Goal: Information Seeking & Learning: Learn about a topic

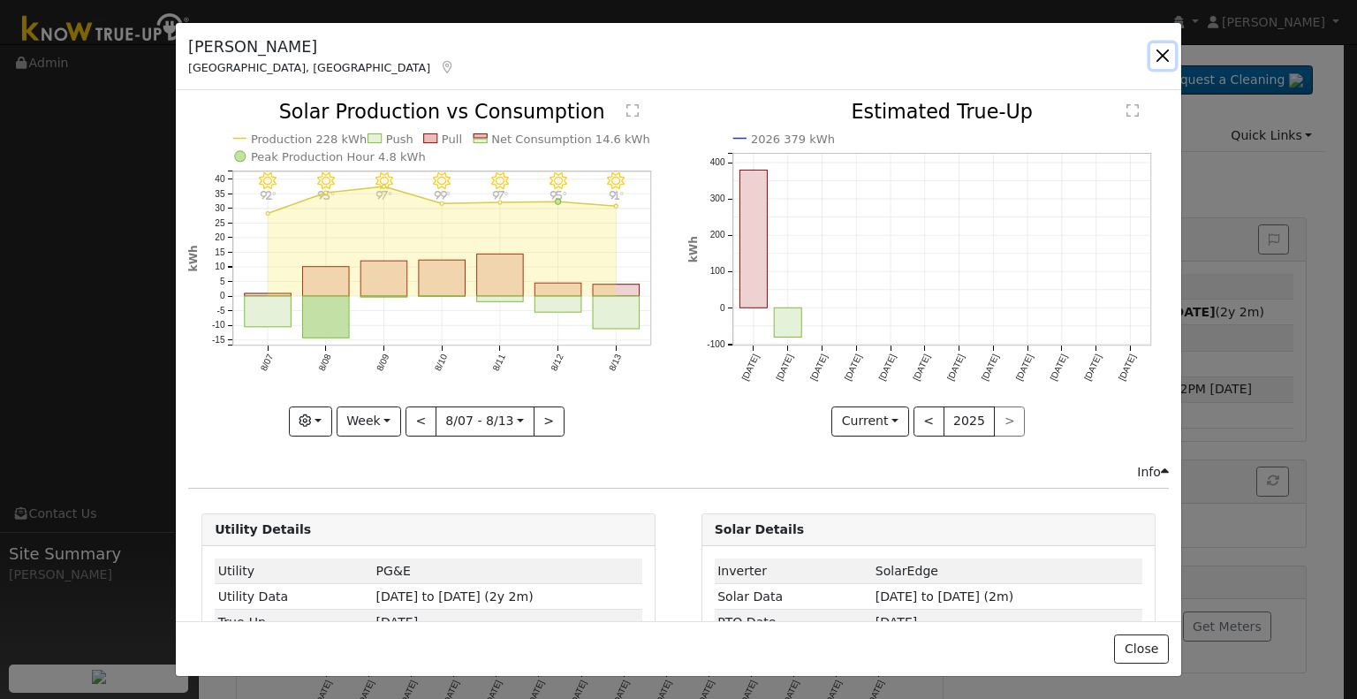
click at [1170, 58] on button "button" at bounding box center [1162, 55] width 25 height 25
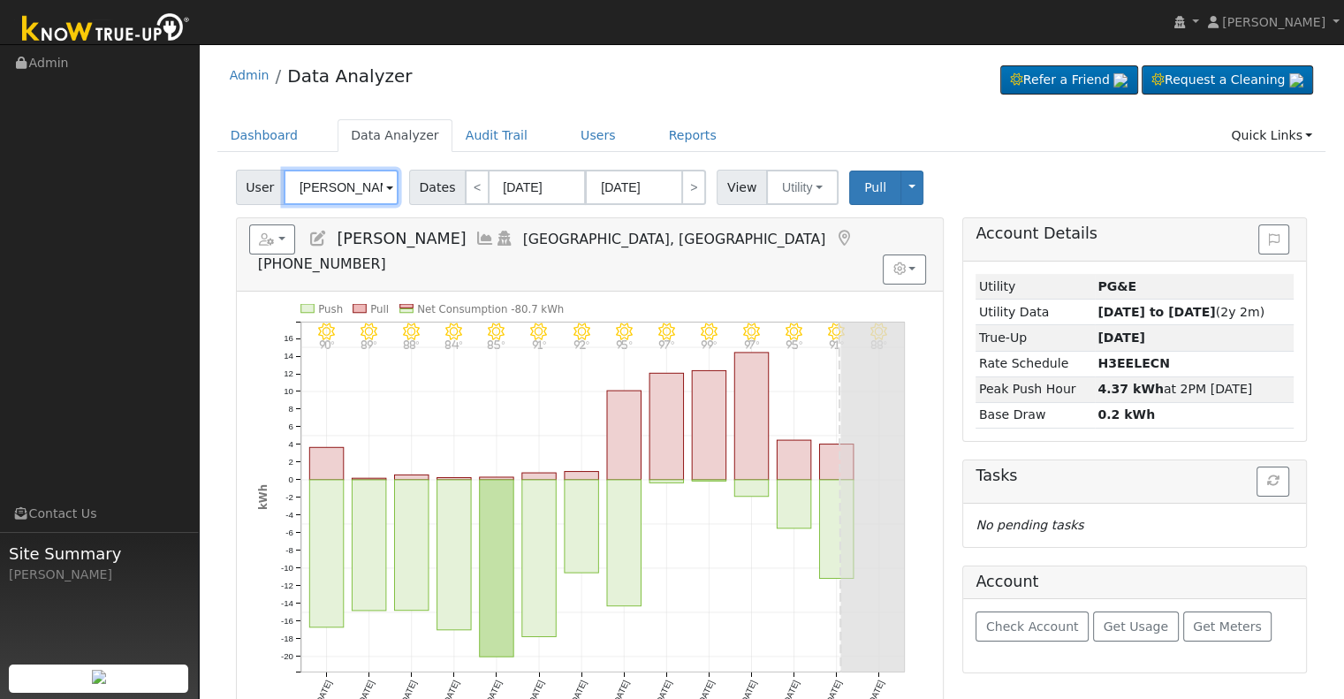
click at [344, 199] on input "[PERSON_NAME]" at bounding box center [341, 187] width 115 height 35
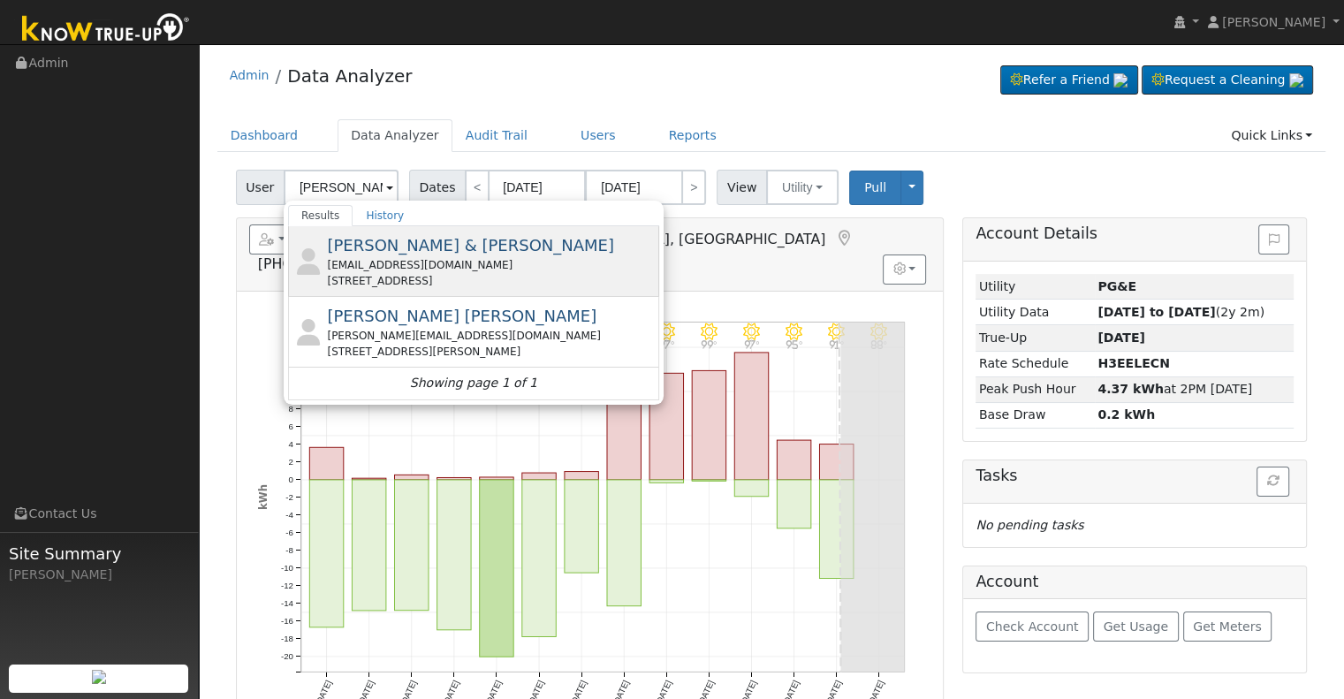
click at [411, 268] on div "[EMAIL_ADDRESS][DOMAIN_NAME]" at bounding box center [491, 265] width 328 height 16
type input "[PERSON_NAME] & [PERSON_NAME]"
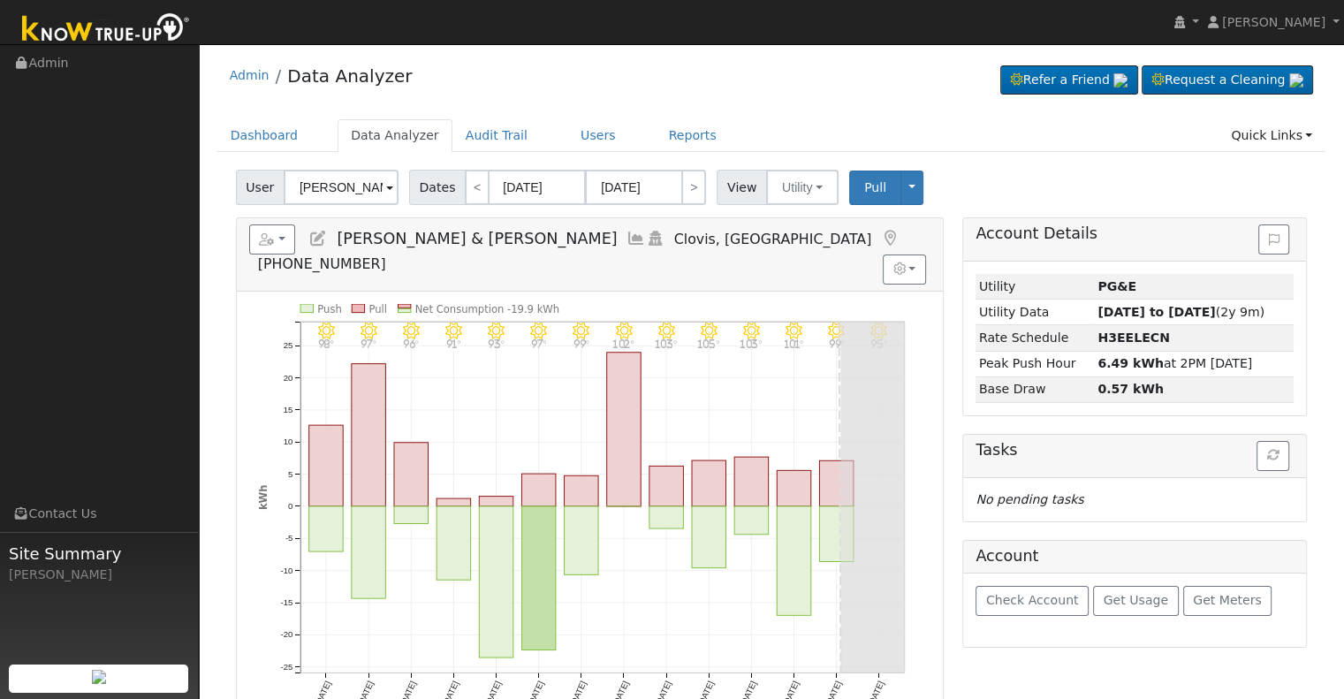
click at [626, 239] on icon at bounding box center [635, 239] width 19 height 16
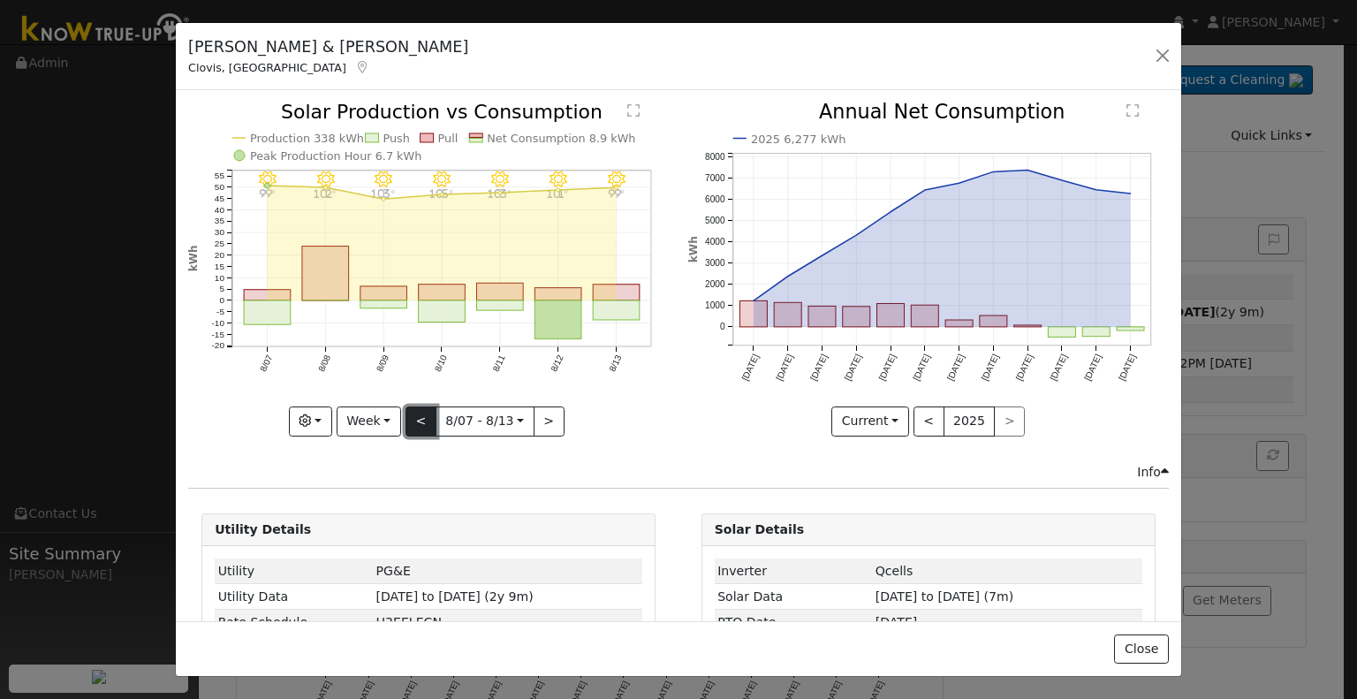
click at [413, 409] on button "<" at bounding box center [420, 421] width 31 height 30
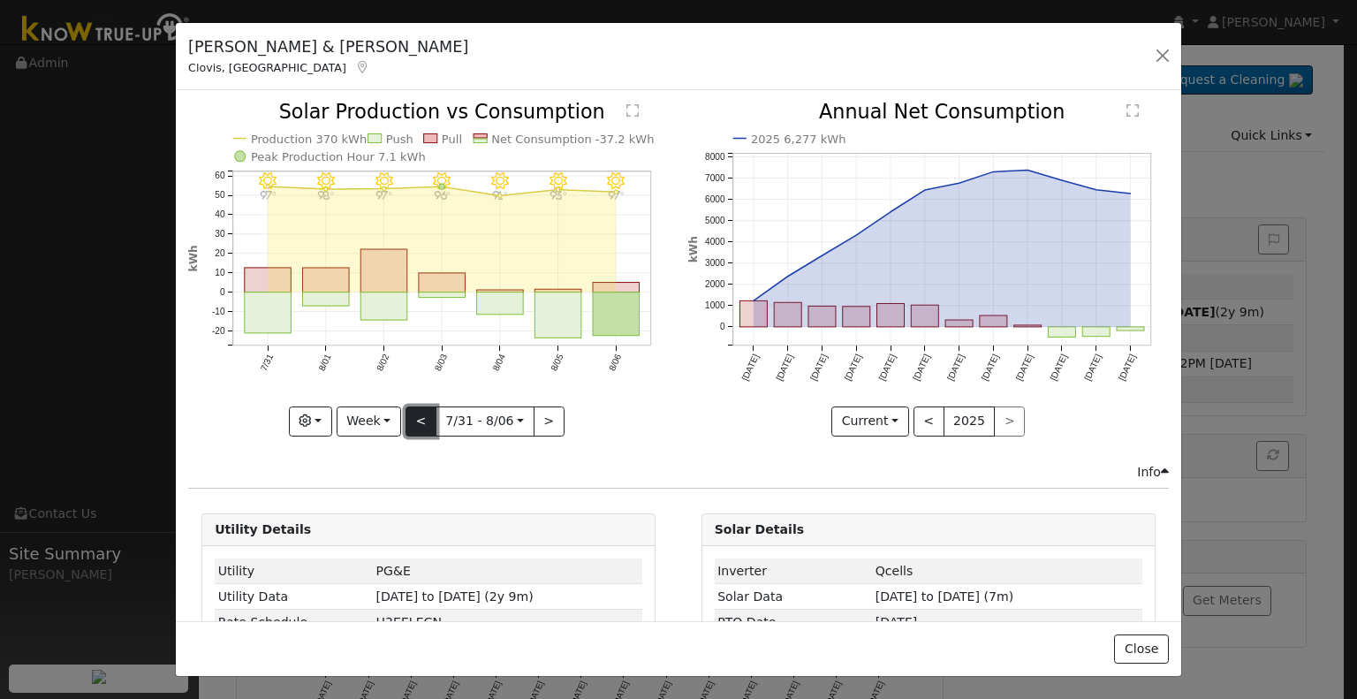
click at [413, 409] on button "<" at bounding box center [420, 421] width 31 height 30
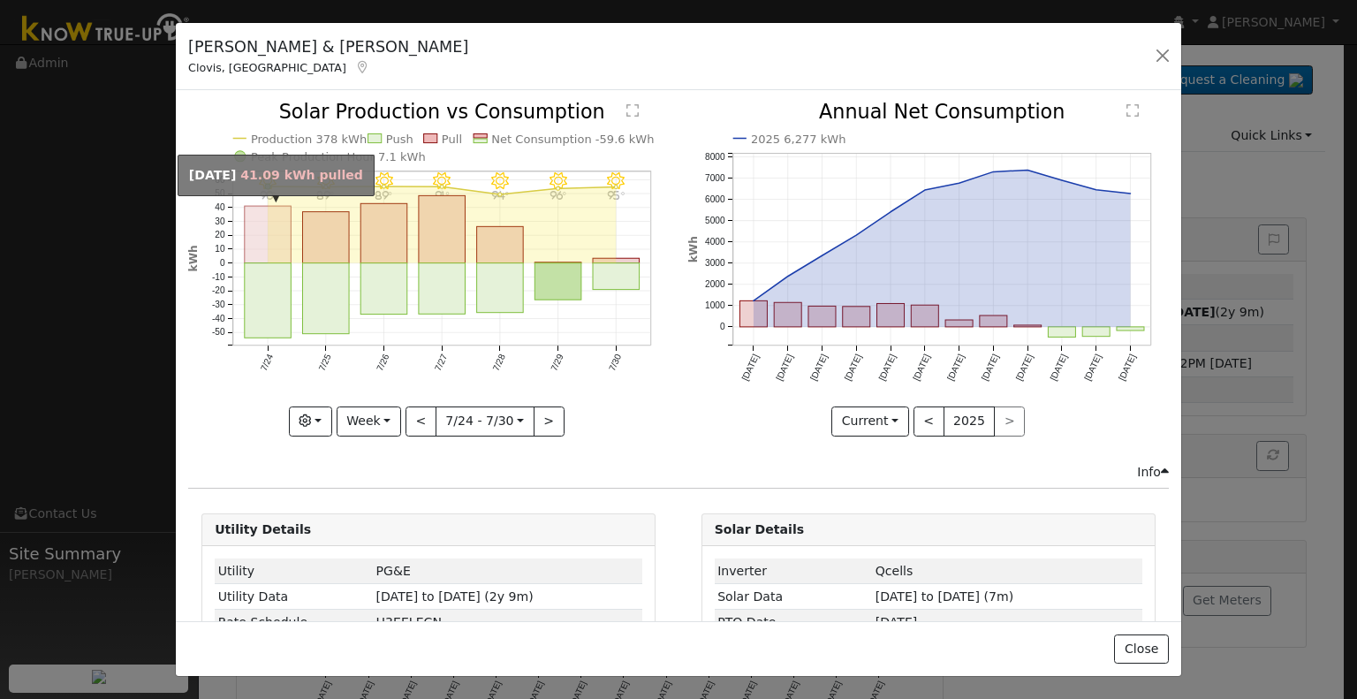
click at [267, 243] on rect "onclick=""" at bounding box center [268, 235] width 47 height 57
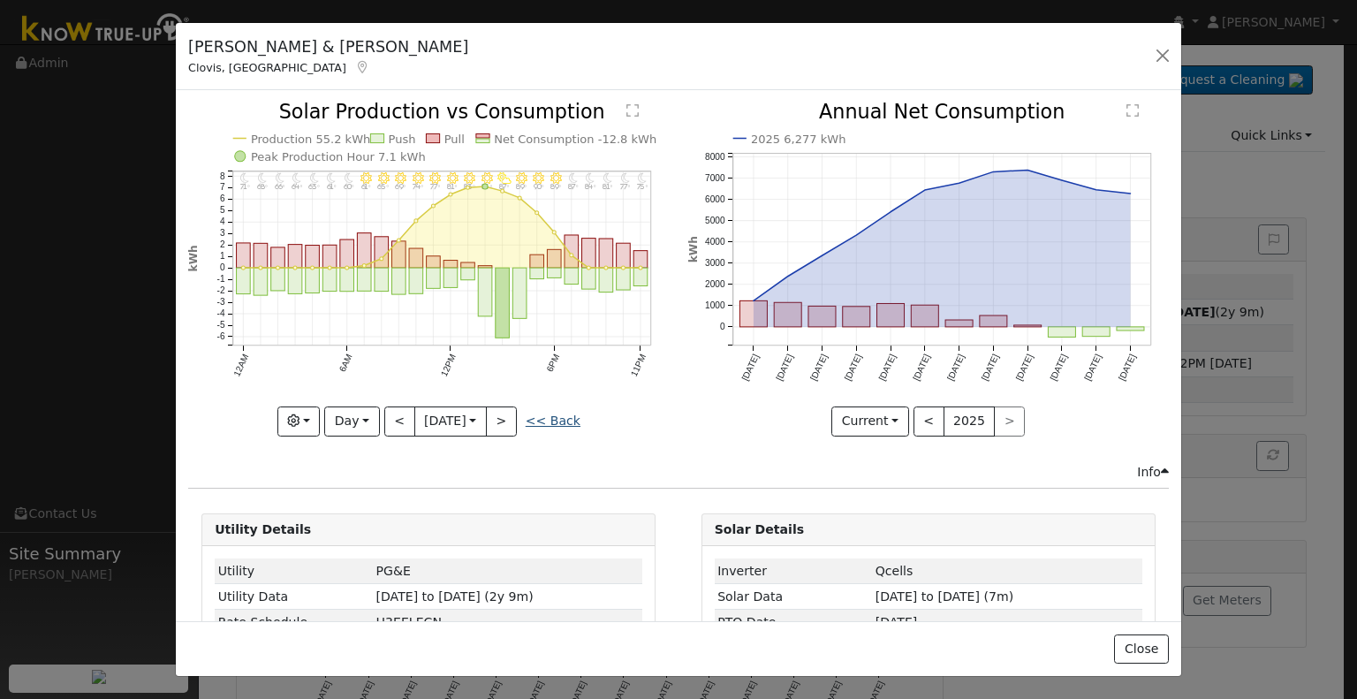
click at [562, 417] on link "<< Back" at bounding box center [553, 420] width 55 height 14
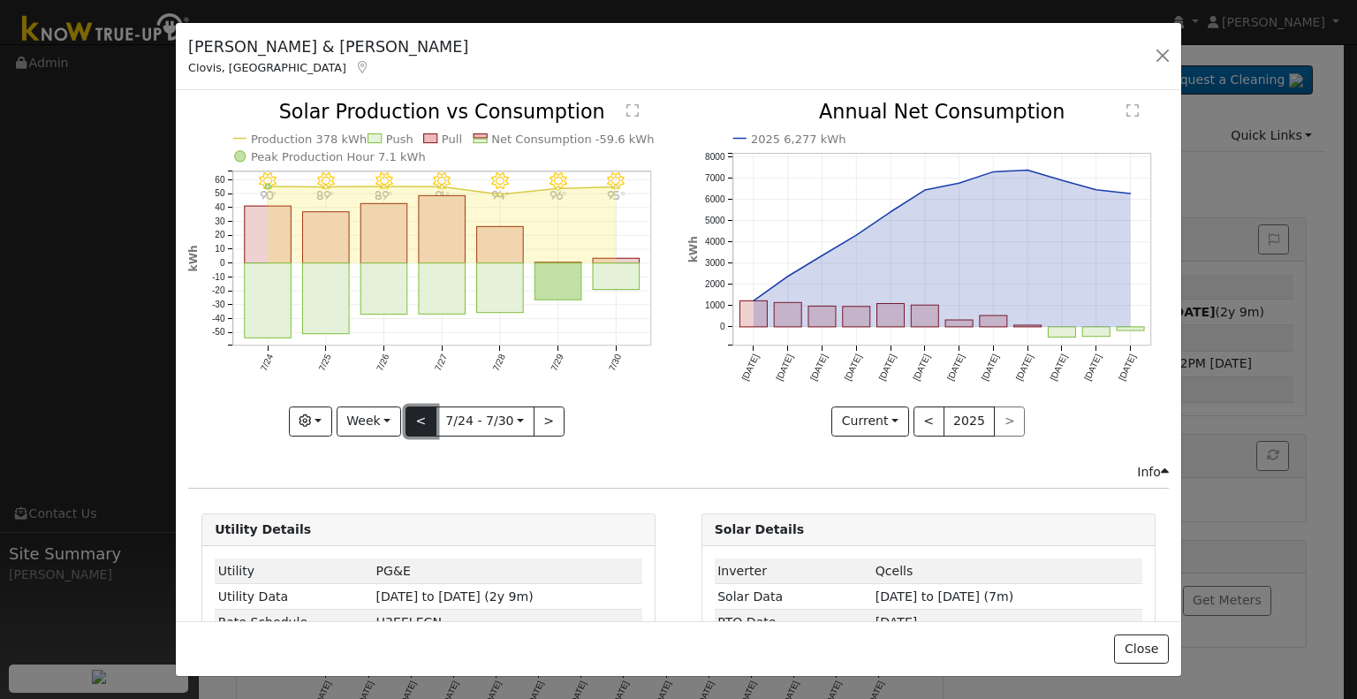
click at [413, 413] on button "<" at bounding box center [420, 421] width 31 height 30
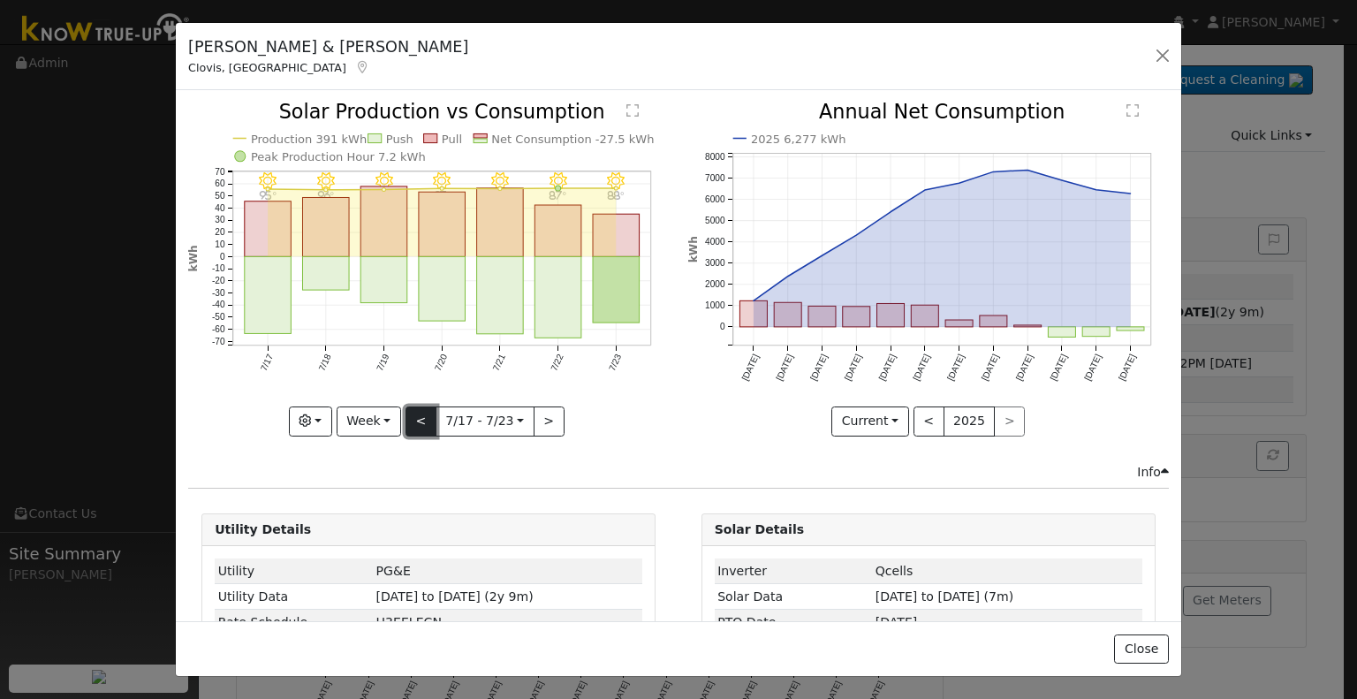
click at [413, 413] on button "<" at bounding box center [420, 421] width 31 height 30
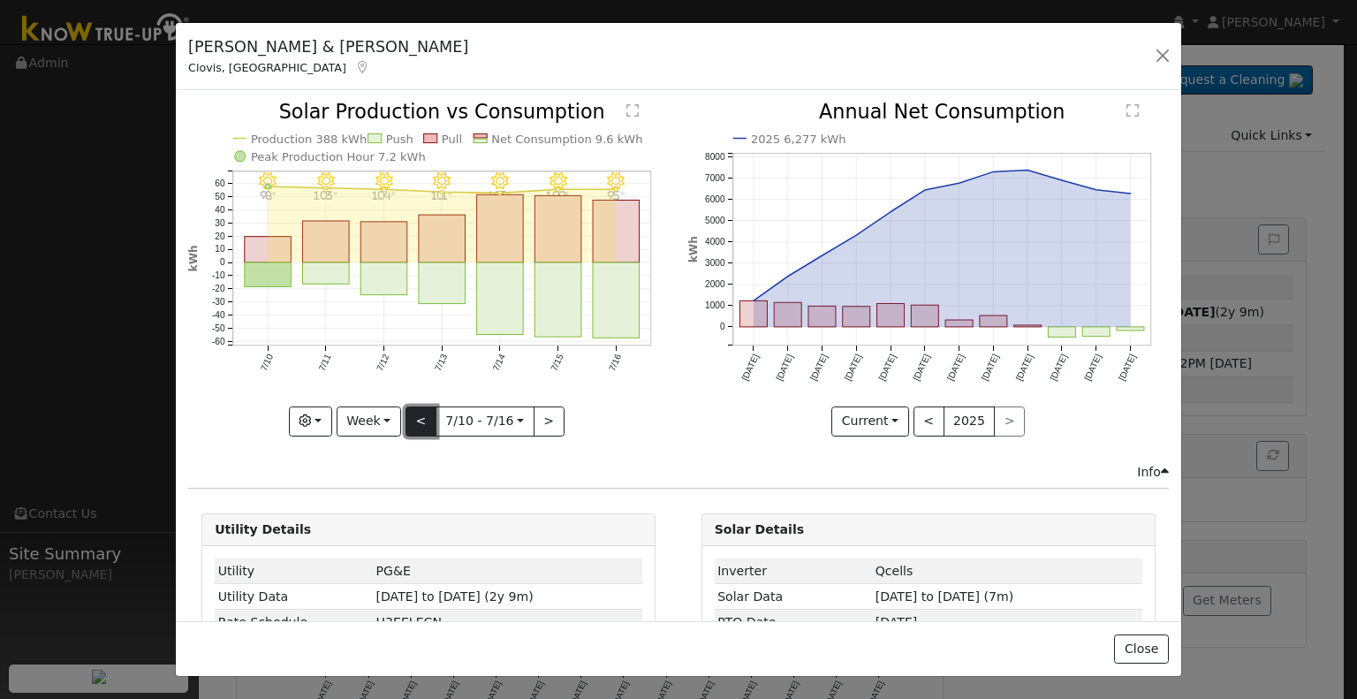
click at [419, 408] on button "<" at bounding box center [420, 421] width 31 height 30
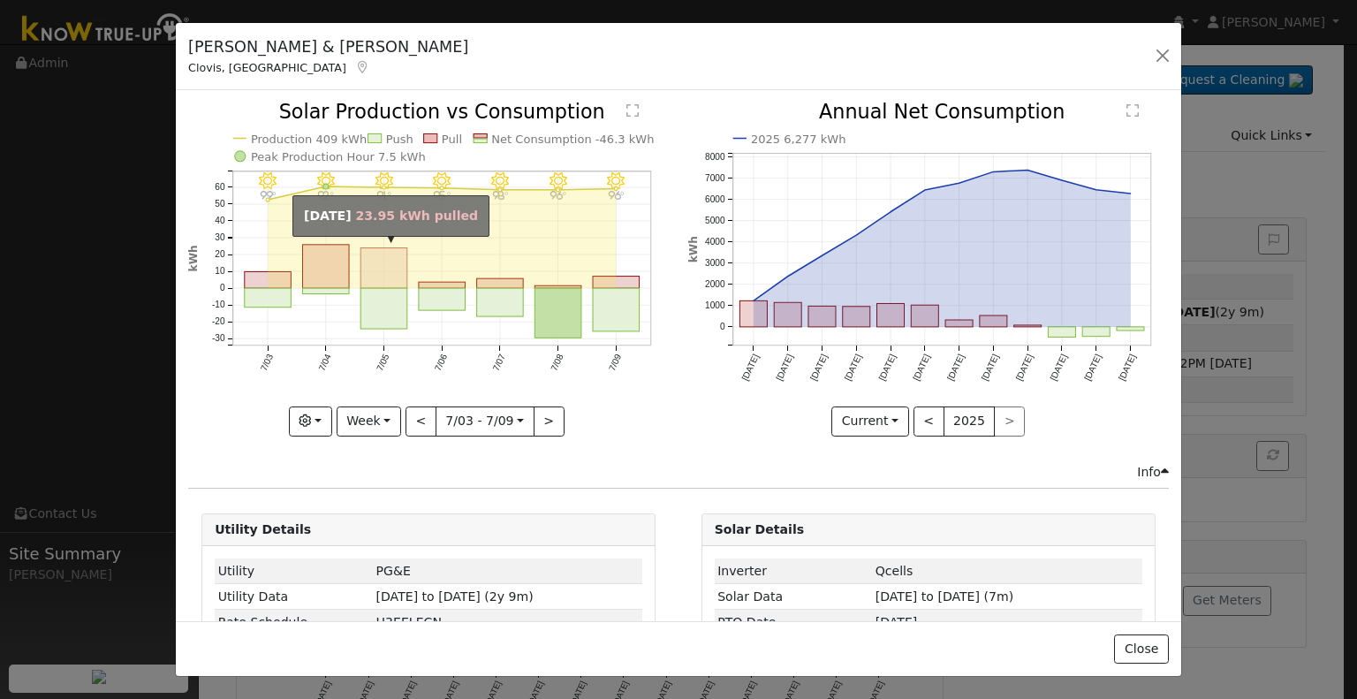
click at [382, 250] on rect "onclick=""" at bounding box center [383, 268] width 47 height 41
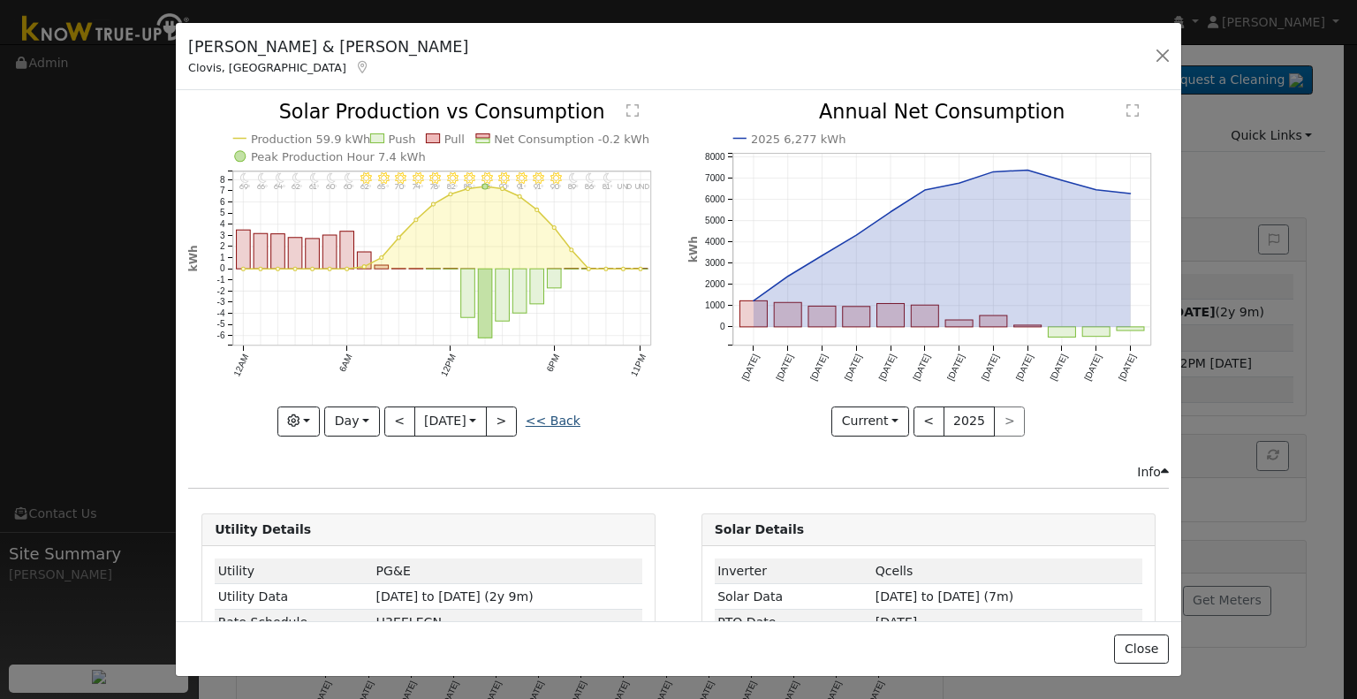
click at [555, 420] on link "<< Back" at bounding box center [553, 420] width 55 height 14
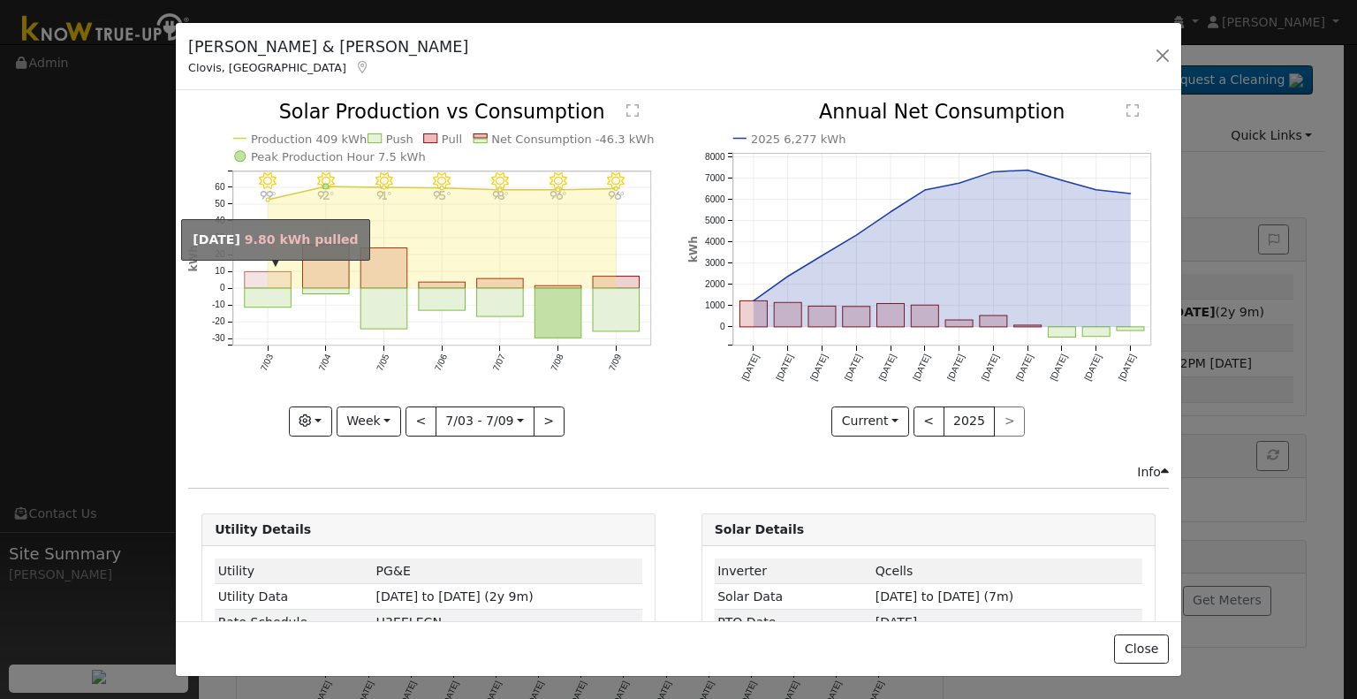
click at [270, 274] on rect "onclick=""" at bounding box center [268, 280] width 47 height 17
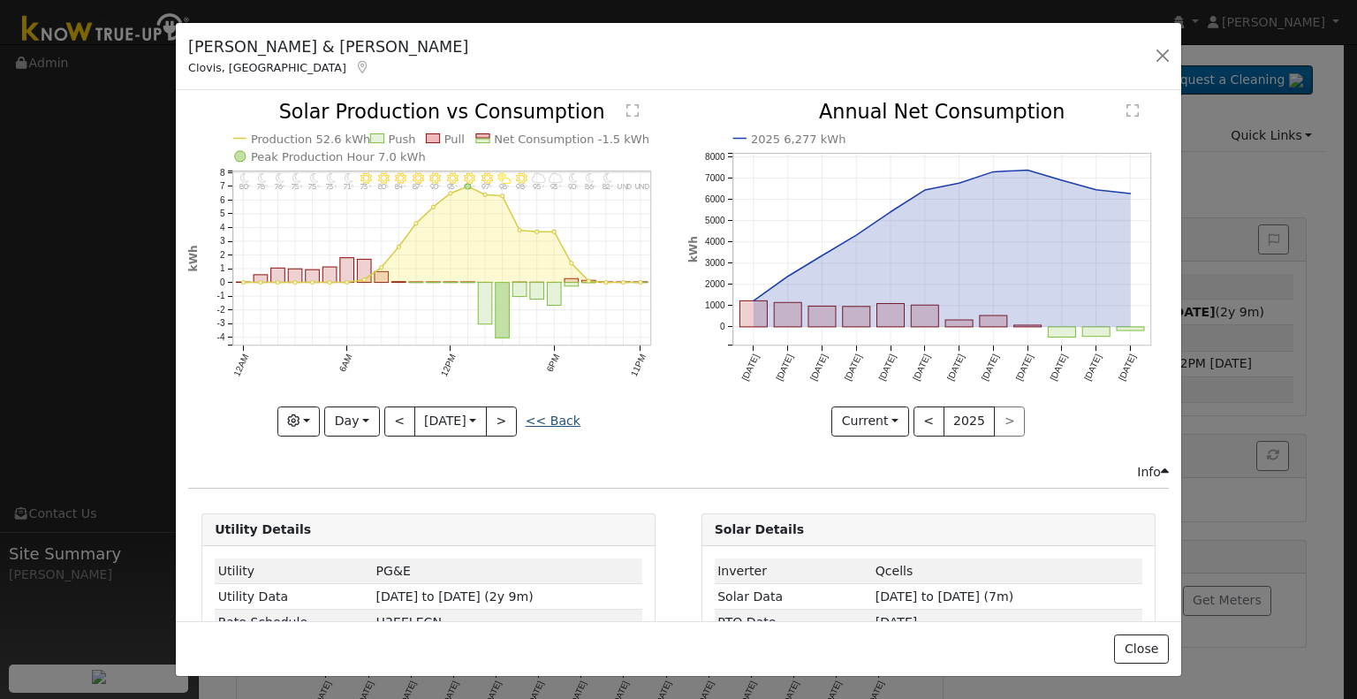
click at [549, 414] on link "<< Back" at bounding box center [553, 420] width 55 height 14
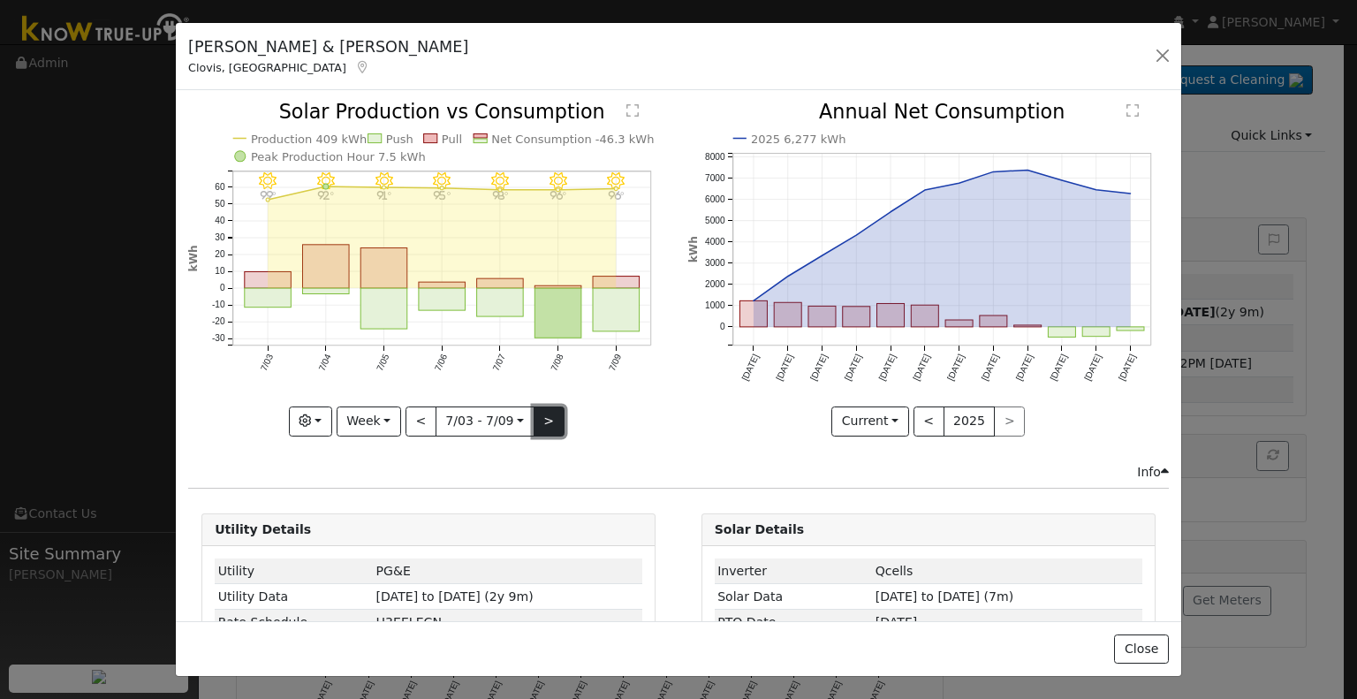
click at [541, 420] on button ">" at bounding box center [549, 421] width 31 height 30
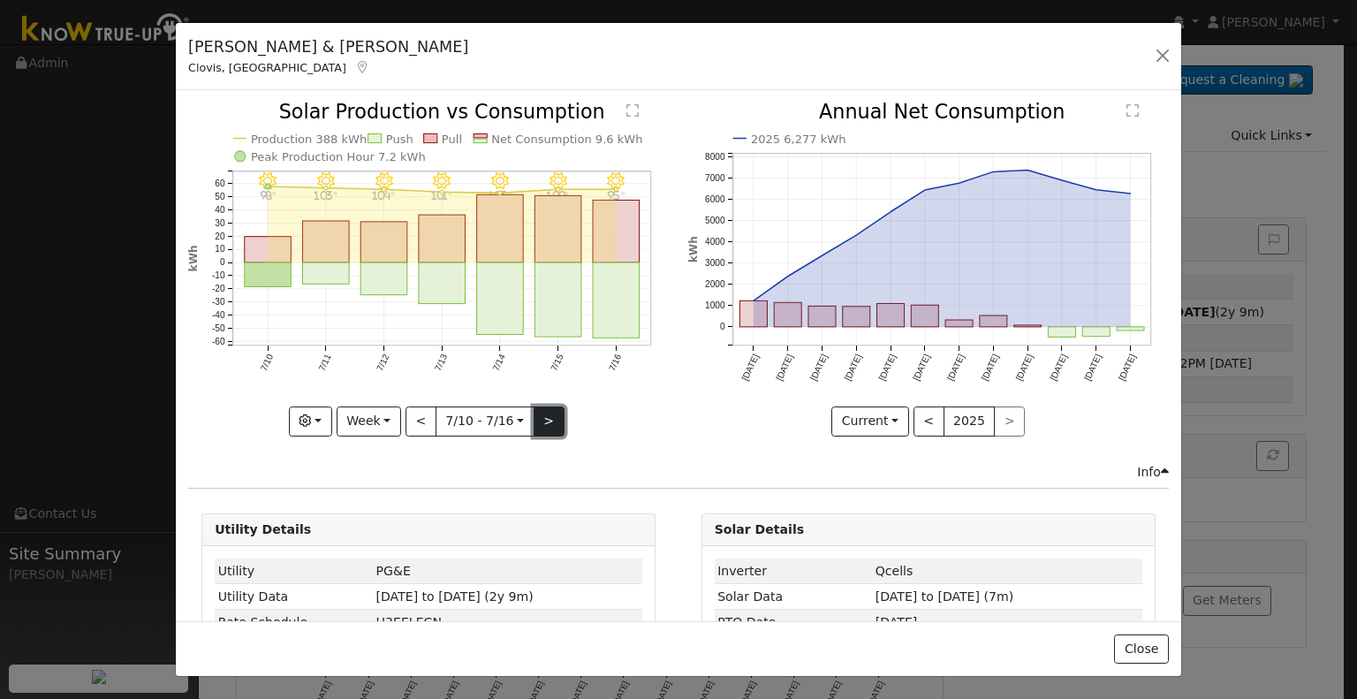
click at [540, 419] on button ">" at bounding box center [549, 421] width 31 height 30
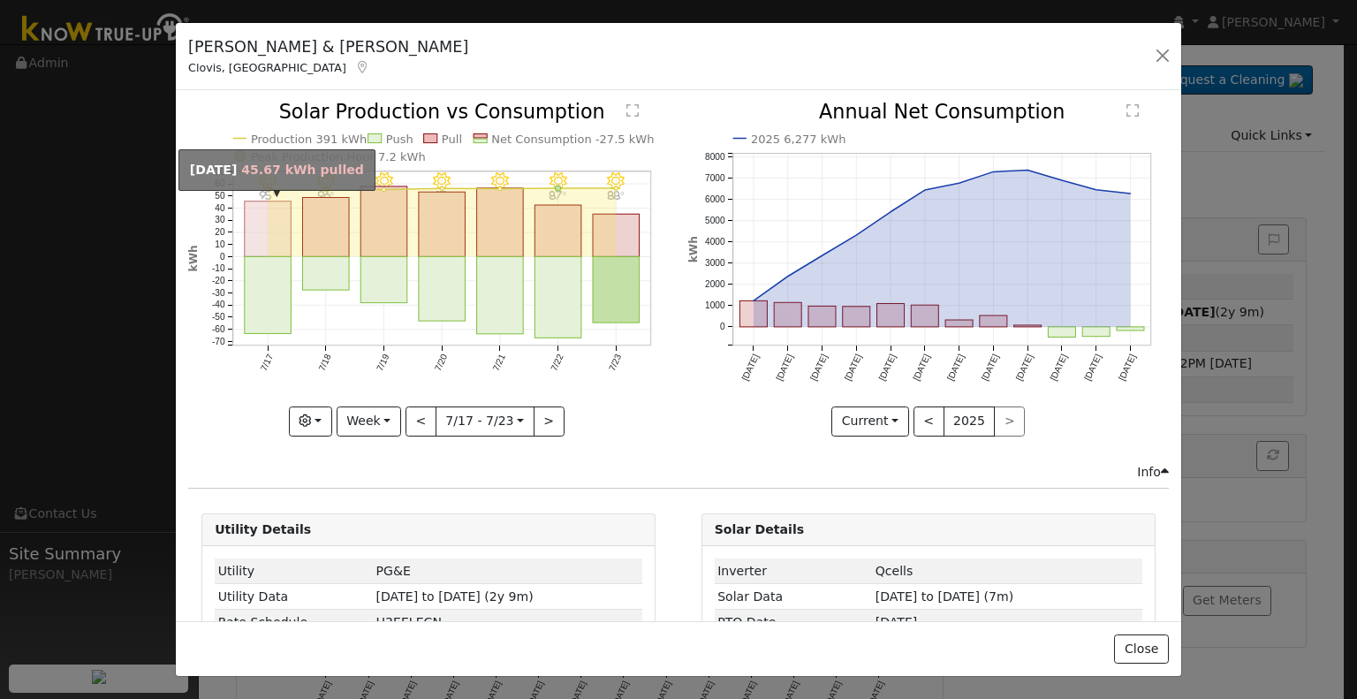
click at [276, 222] on rect "onclick=""" at bounding box center [268, 229] width 47 height 56
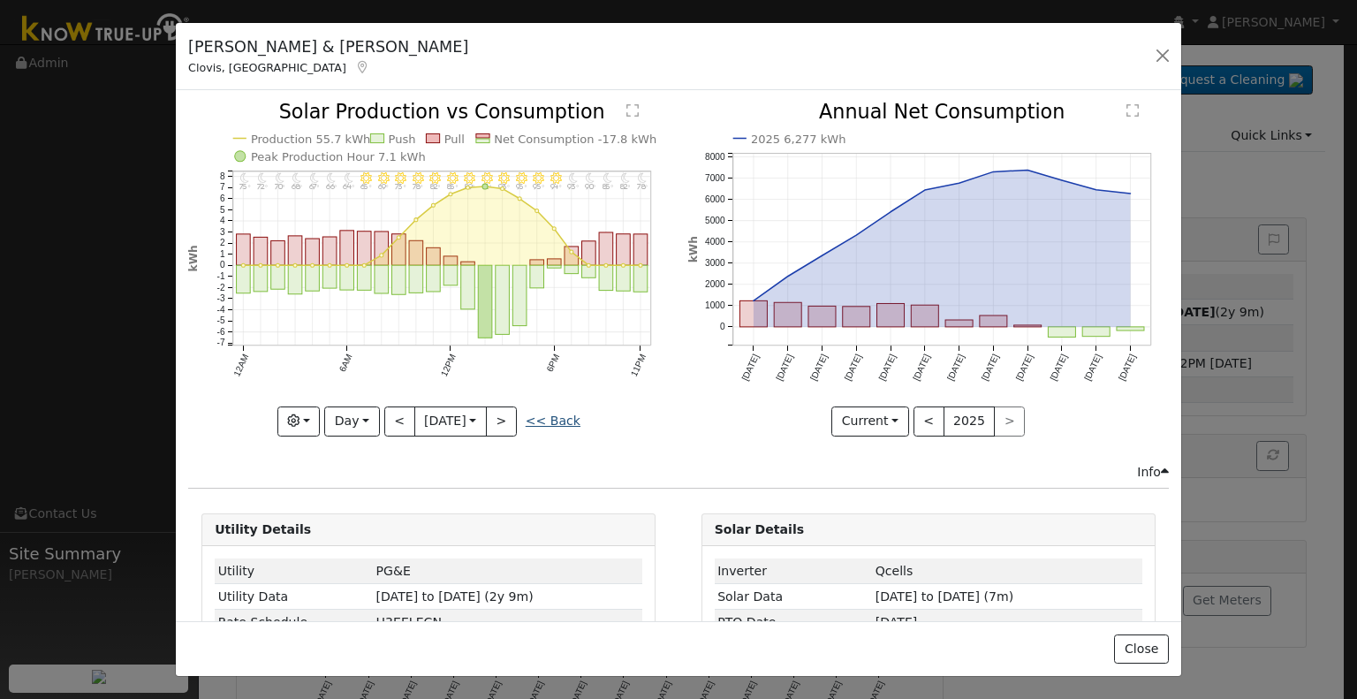
click at [550, 420] on link "<< Back" at bounding box center [553, 420] width 55 height 14
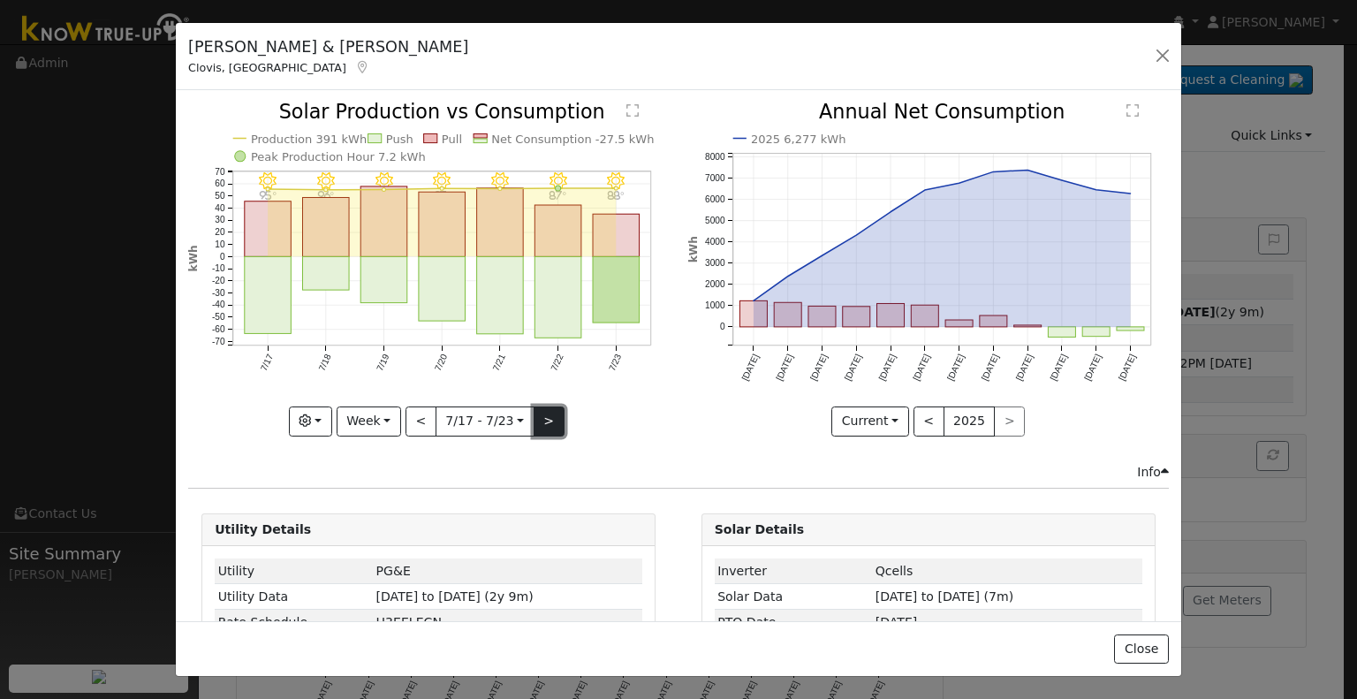
click at [542, 414] on button ">" at bounding box center [549, 421] width 31 height 30
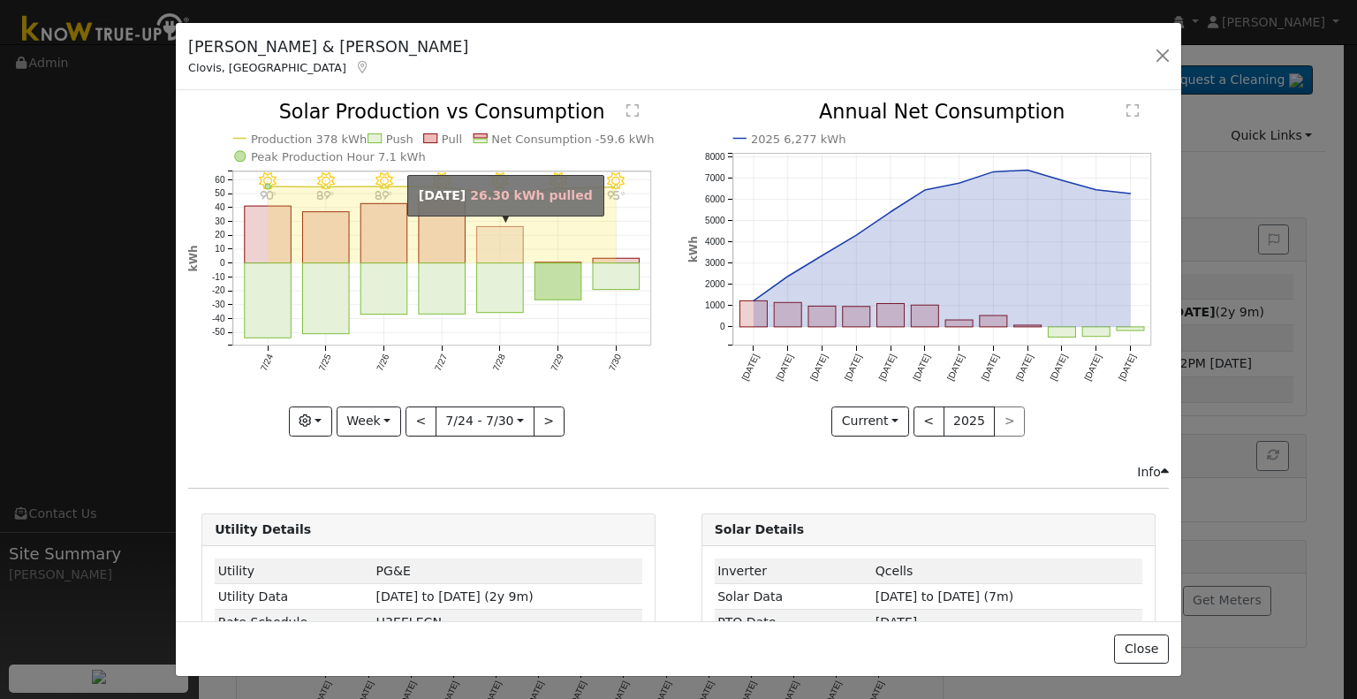
click at [477, 230] on rect "onclick=""" at bounding box center [500, 245] width 47 height 36
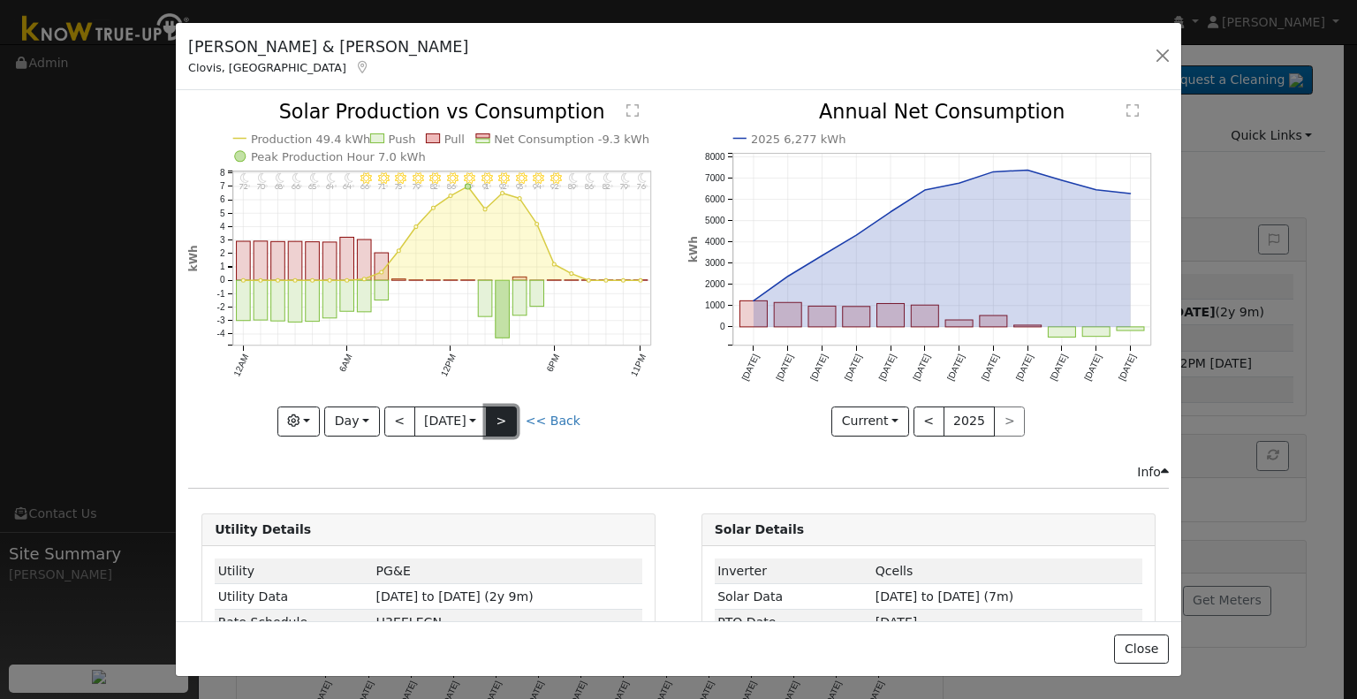
click at [511, 416] on button ">" at bounding box center [501, 421] width 31 height 30
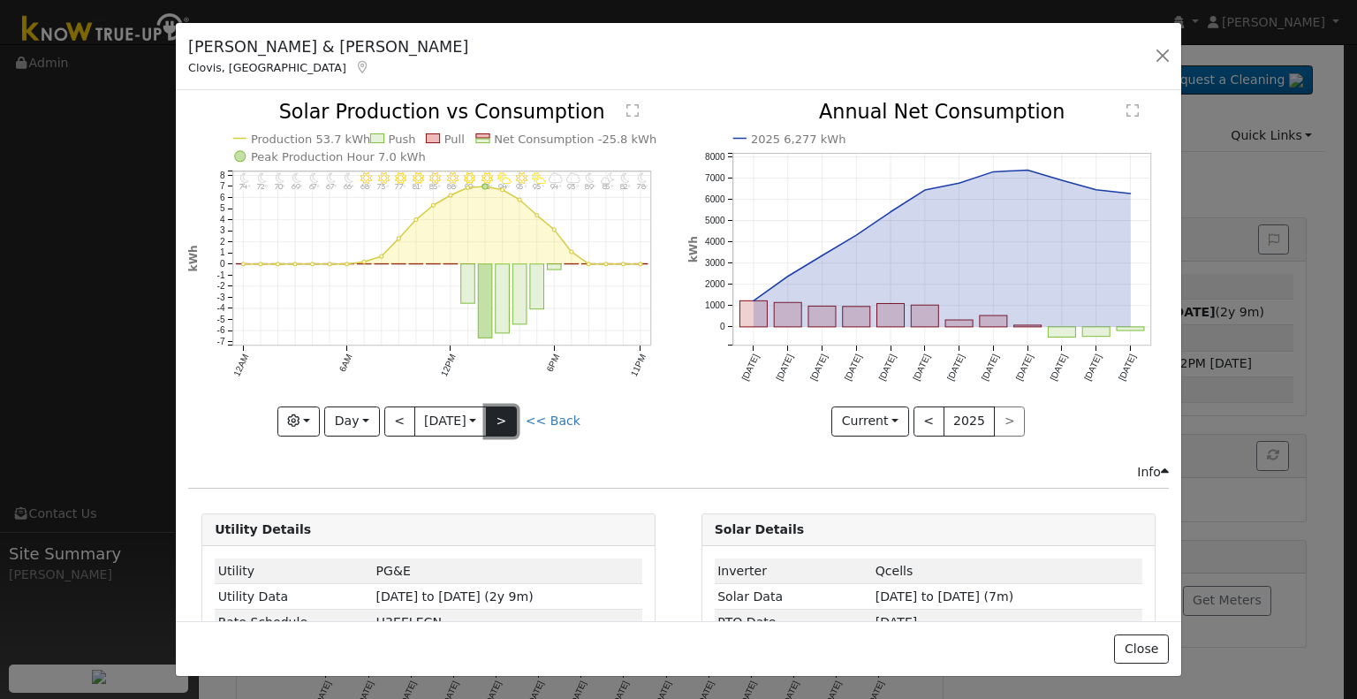
click at [505, 415] on button ">" at bounding box center [501, 421] width 31 height 30
click at [513, 421] on button ">" at bounding box center [501, 421] width 31 height 30
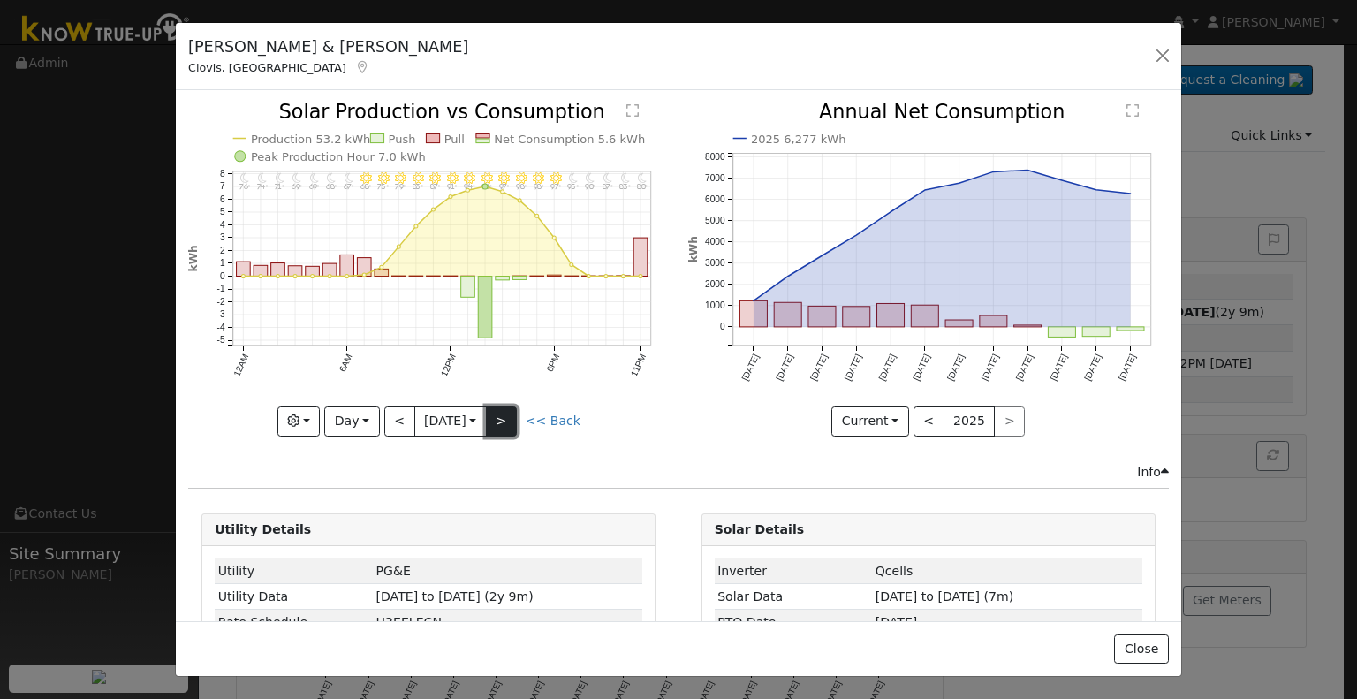
click at [513, 421] on button ">" at bounding box center [501, 421] width 31 height 30
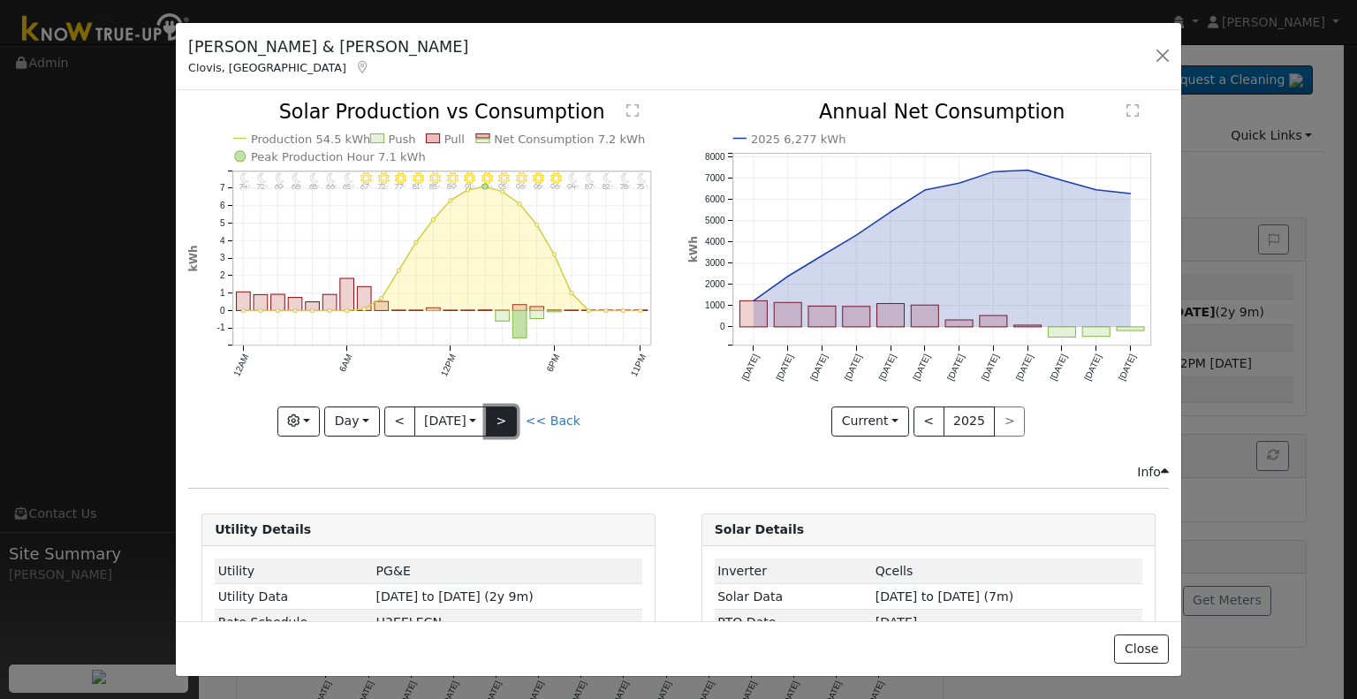
click at [513, 421] on button ">" at bounding box center [501, 421] width 31 height 30
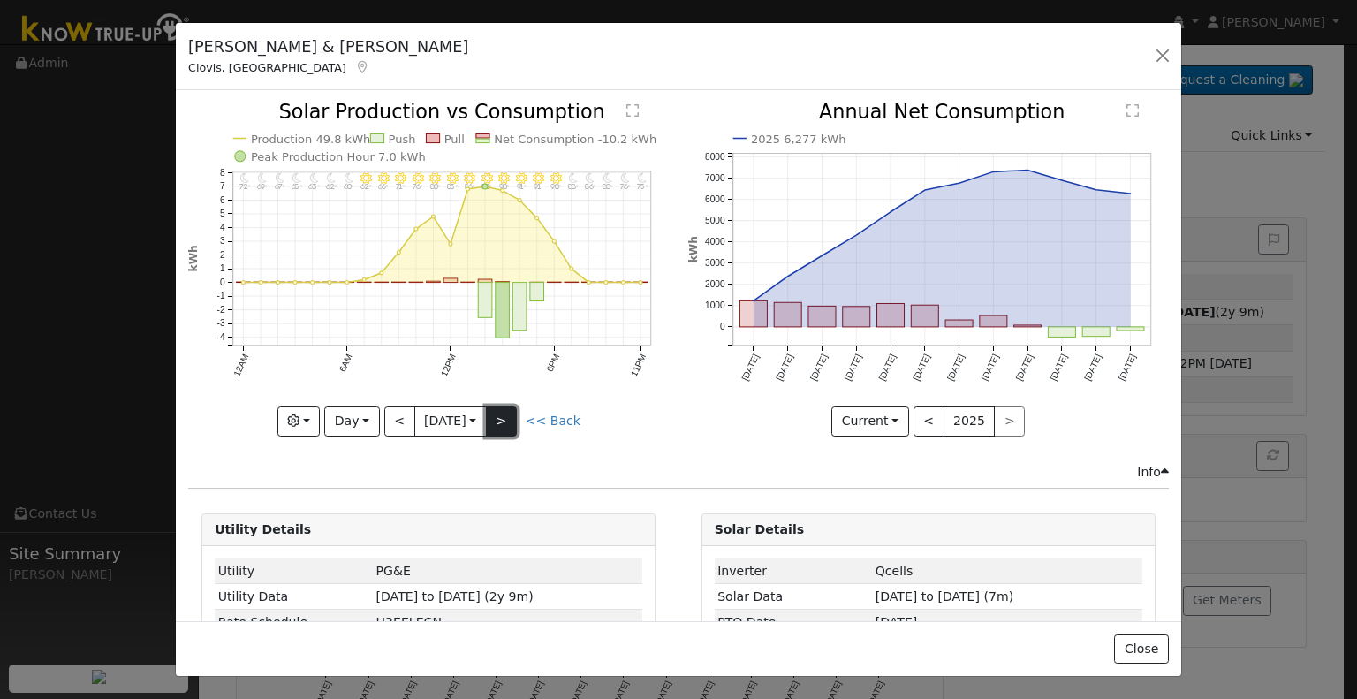
click at [513, 421] on button ">" at bounding box center [501, 421] width 31 height 30
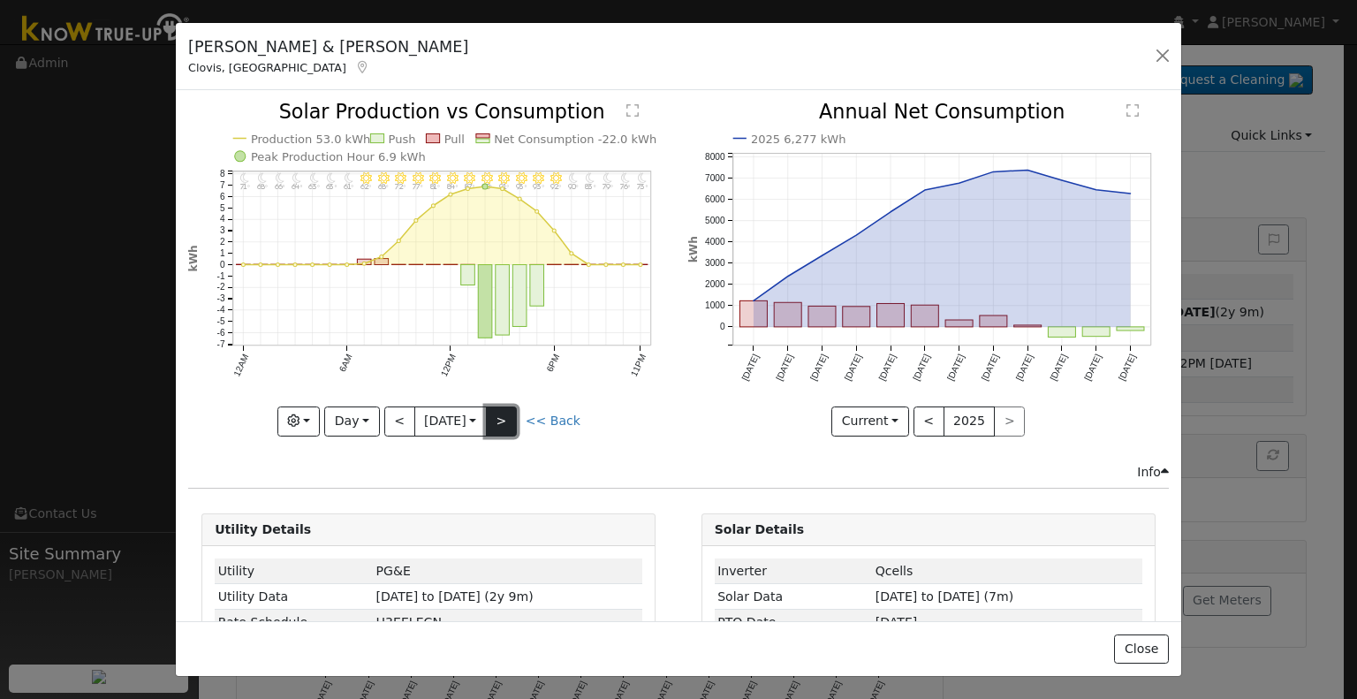
click at [513, 421] on button ">" at bounding box center [501, 421] width 31 height 30
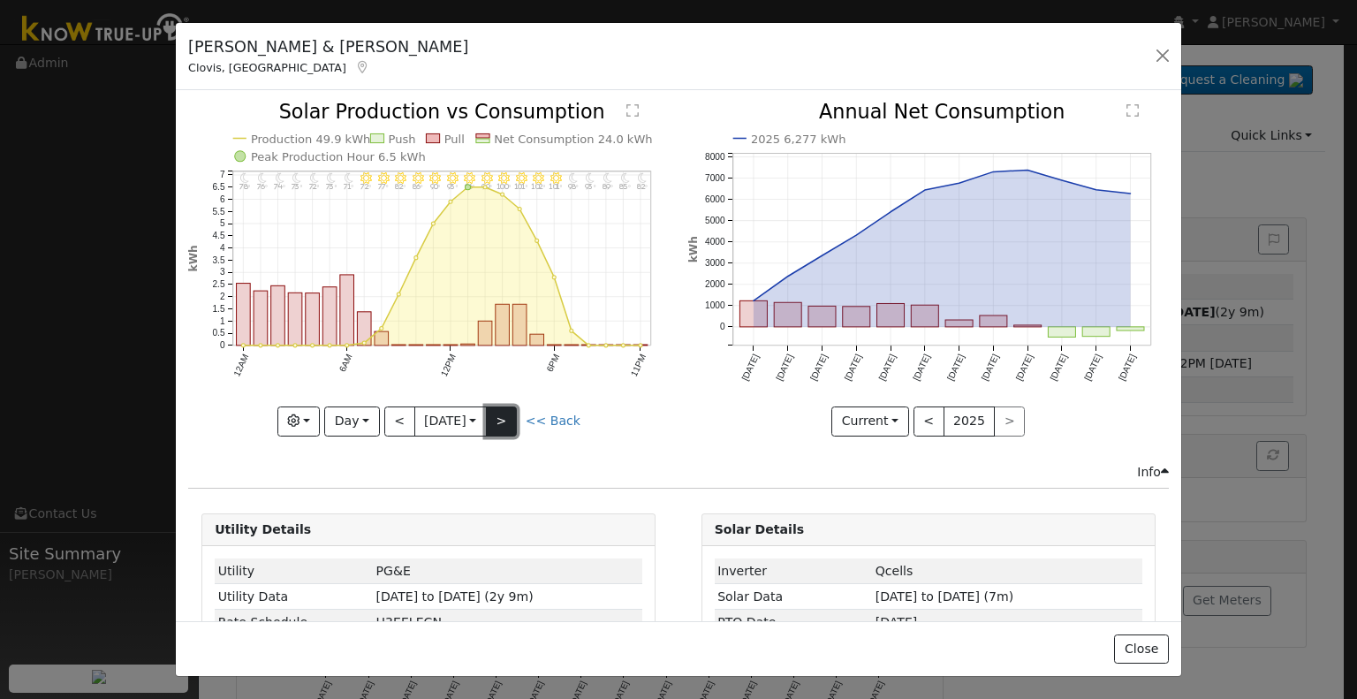
click at [513, 421] on button ">" at bounding box center [501, 421] width 31 height 30
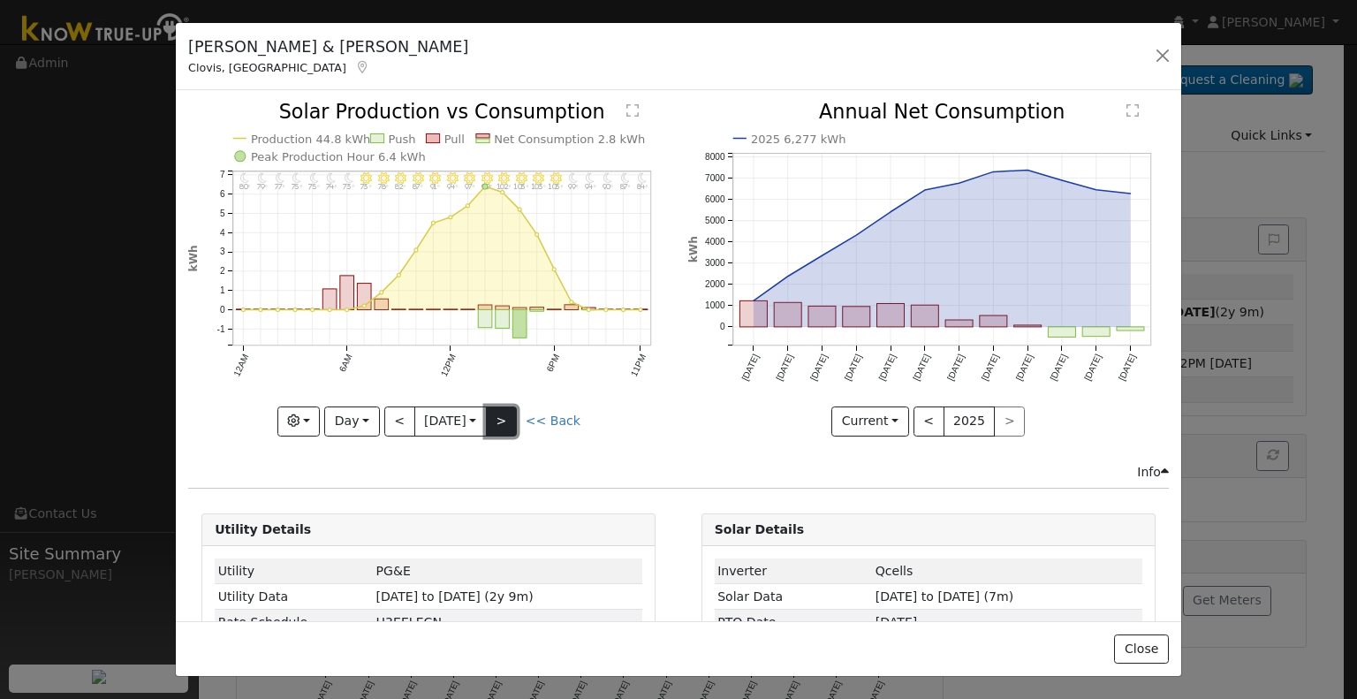
click at [513, 421] on button ">" at bounding box center [501, 421] width 31 height 30
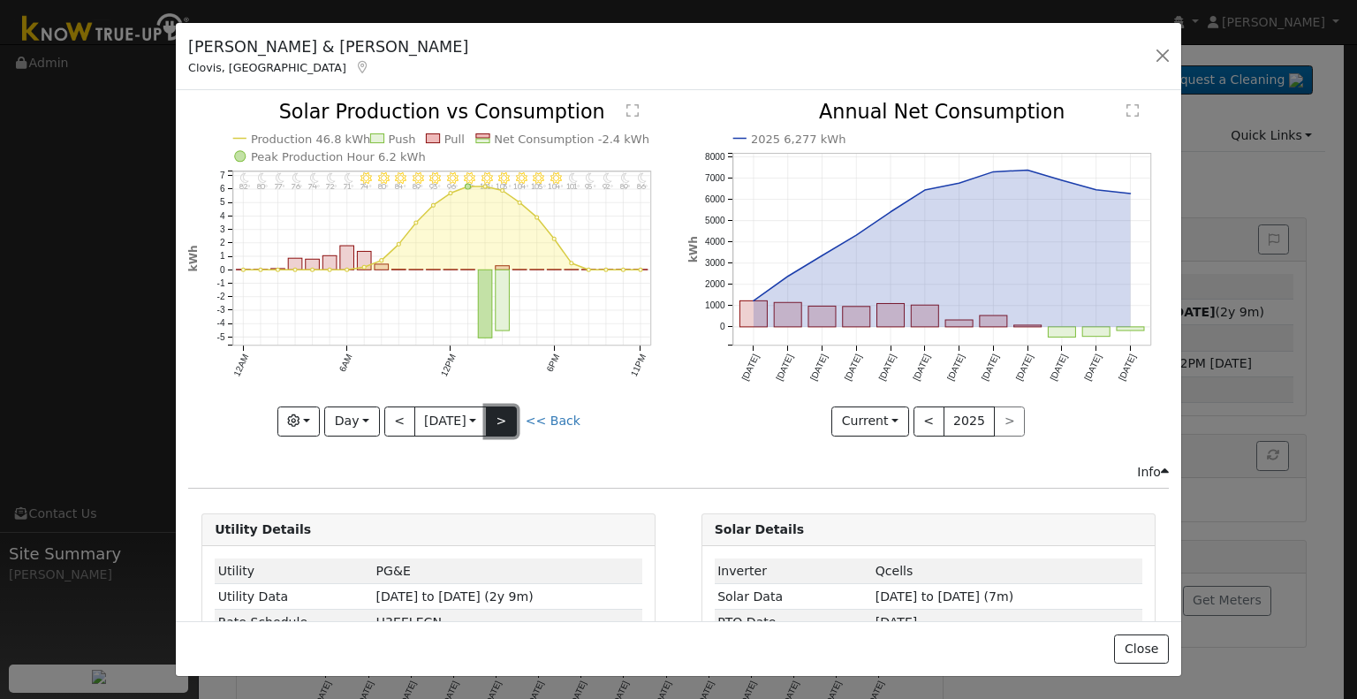
click at [513, 421] on button ">" at bounding box center [501, 421] width 31 height 30
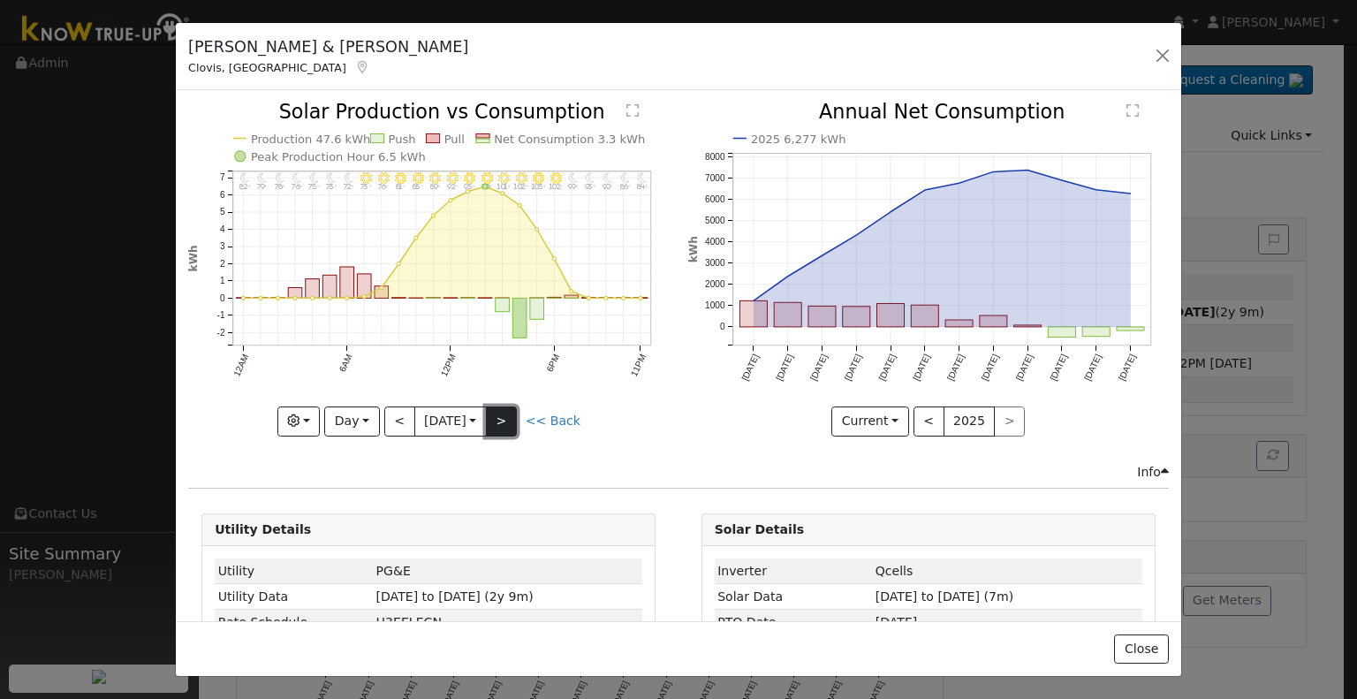
click at [513, 421] on button ">" at bounding box center [501, 421] width 31 height 30
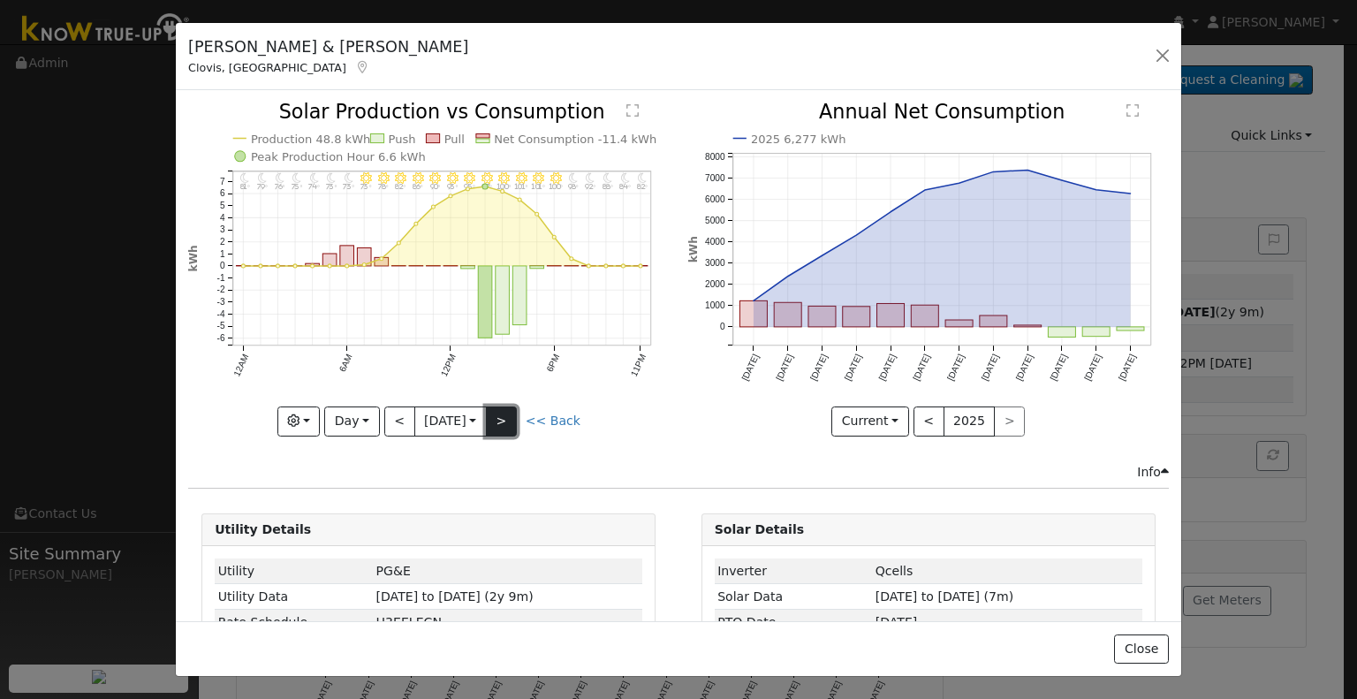
click at [513, 421] on button ">" at bounding box center [501, 421] width 31 height 30
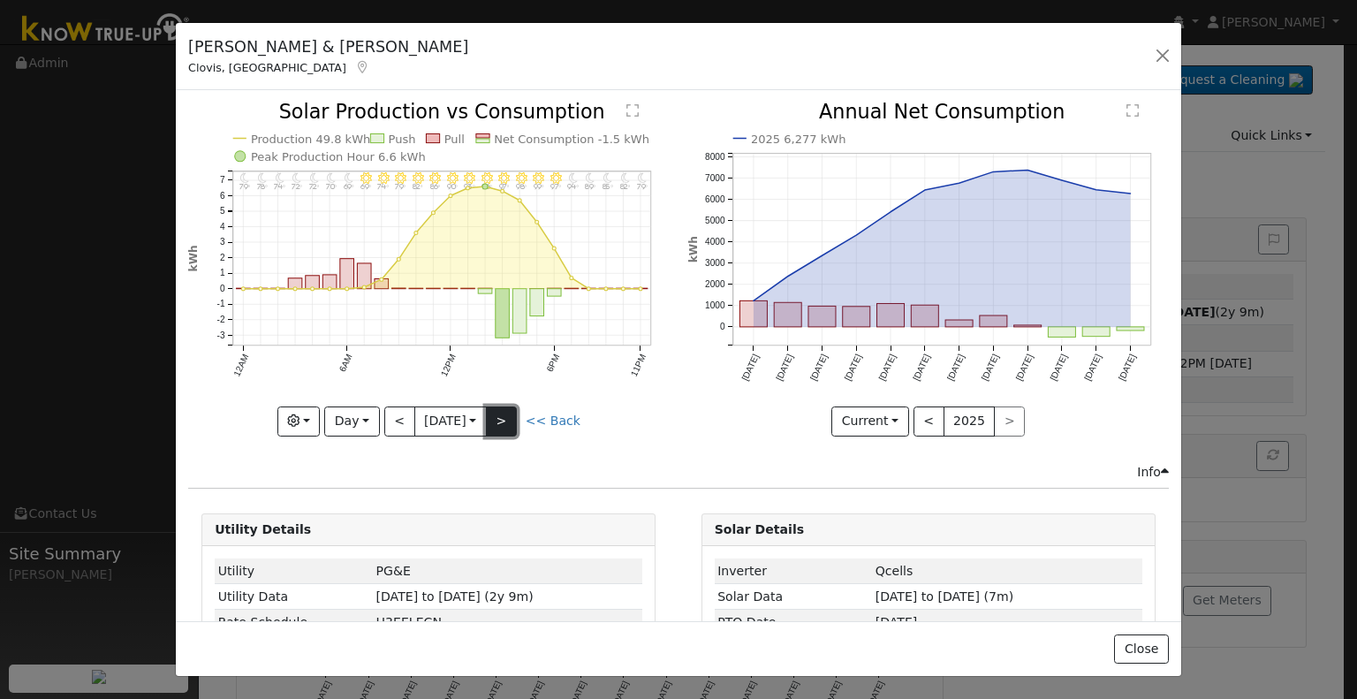
click at [513, 421] on button ">" at bounding box center [501, 421] width 31 height 30
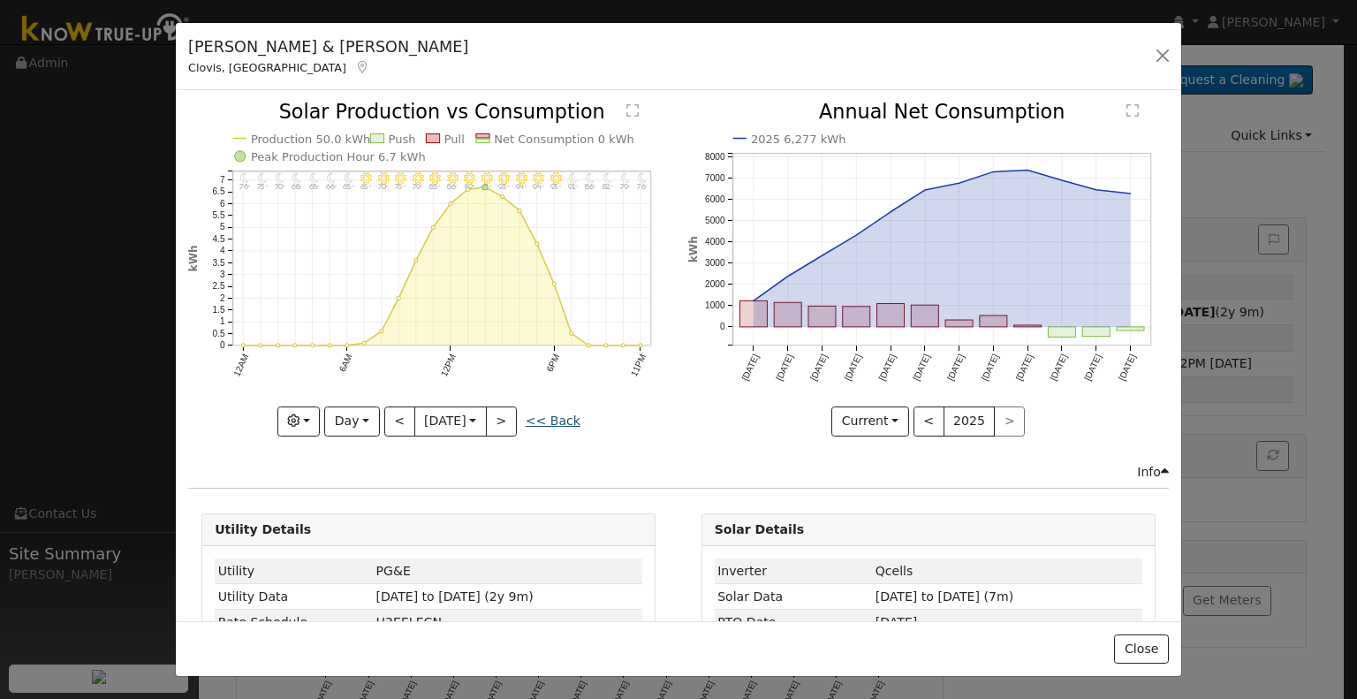
click at [557, 420] on link "<< Back" at bounding box center [553, 420] width 55 height 14
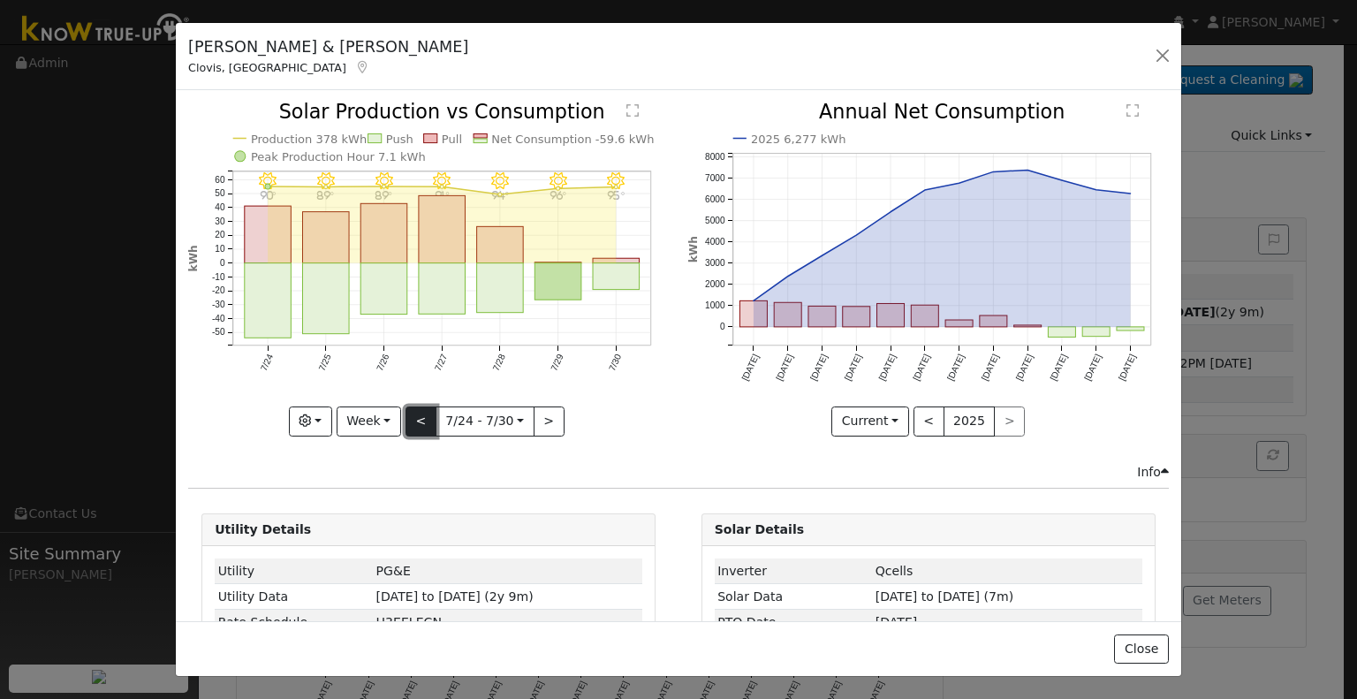
click at [427, 408] on button "<" at bounding box center [420, 421] width 31 height 30
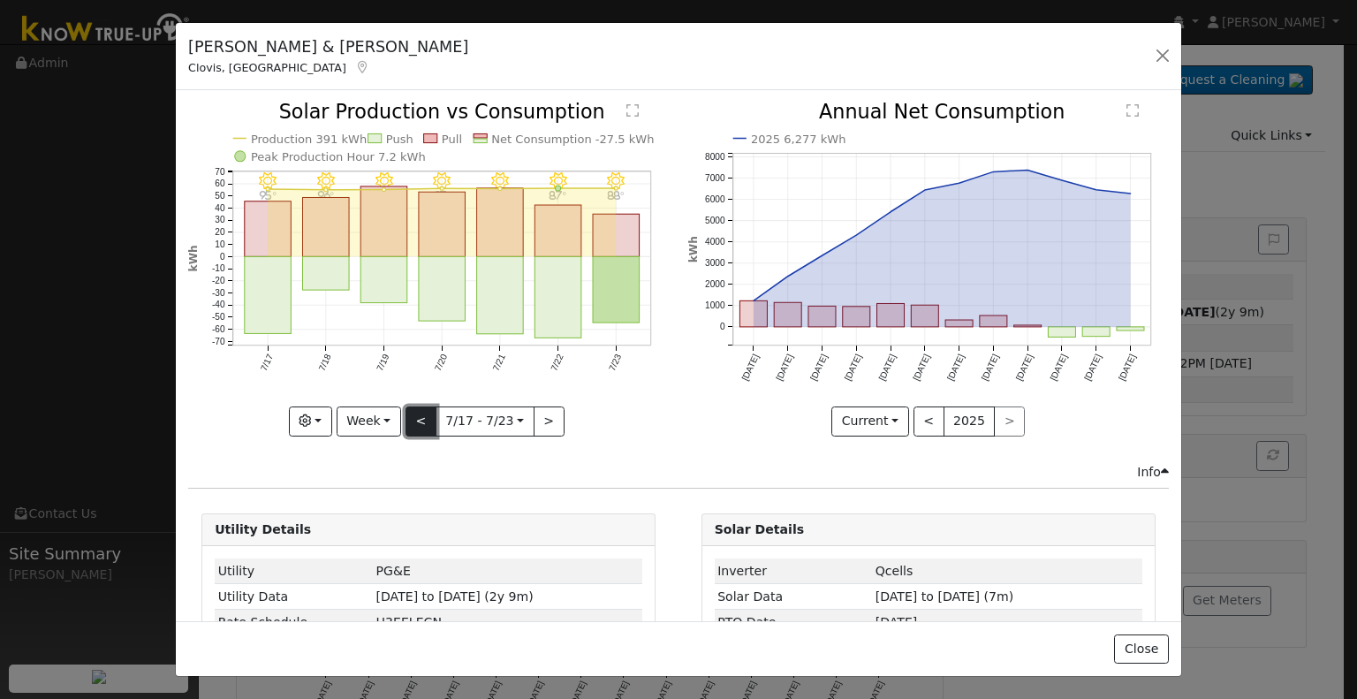
click at [427, 408] on button "<" at bounding box center [420, 421] width 31 height 30
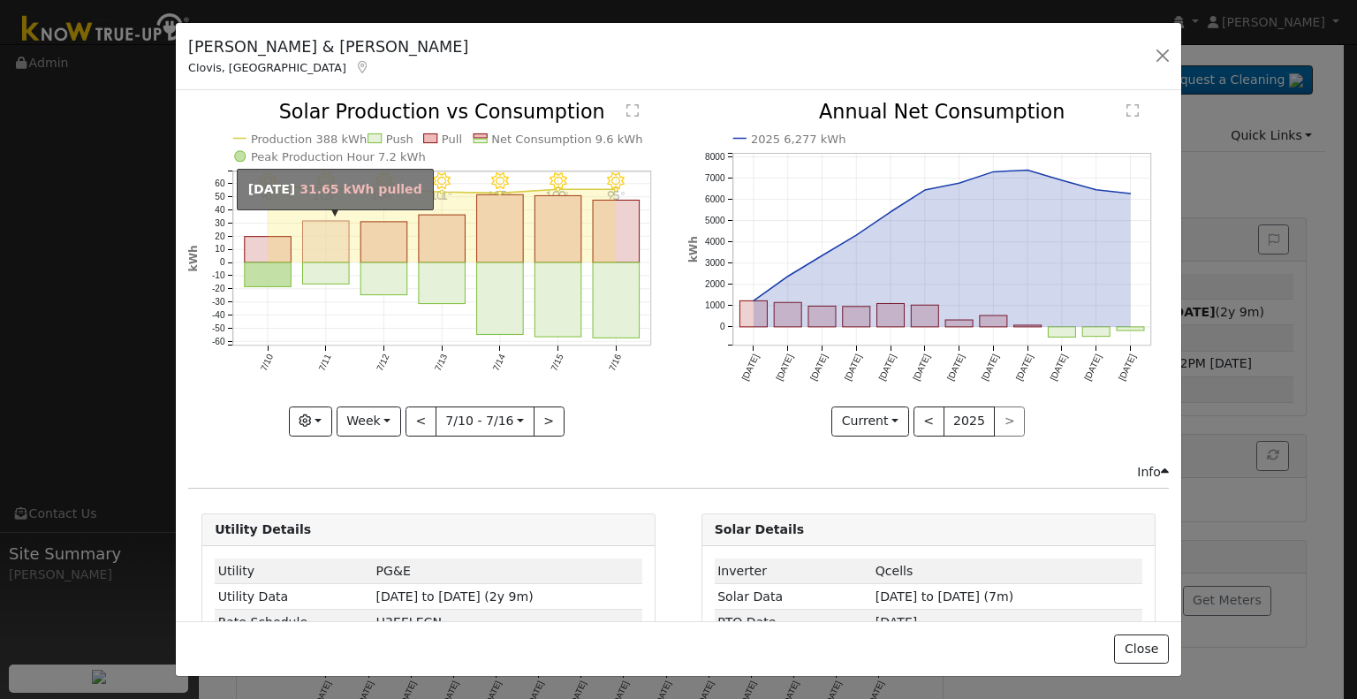
click at [324, 242] on rect "onclick=""" at bounding box center [326, 242] width 47 height 42
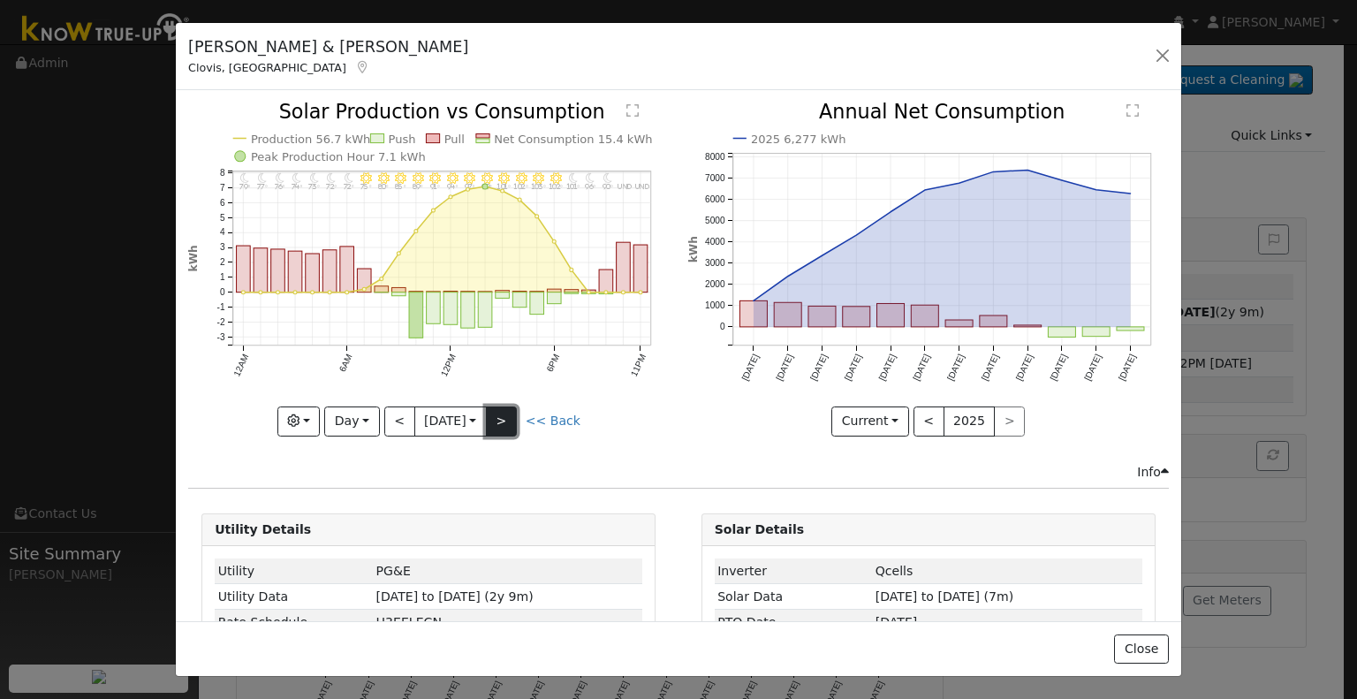
click at [495, 422] on button ">" at bounding box center [501, 421] width 31 height 30
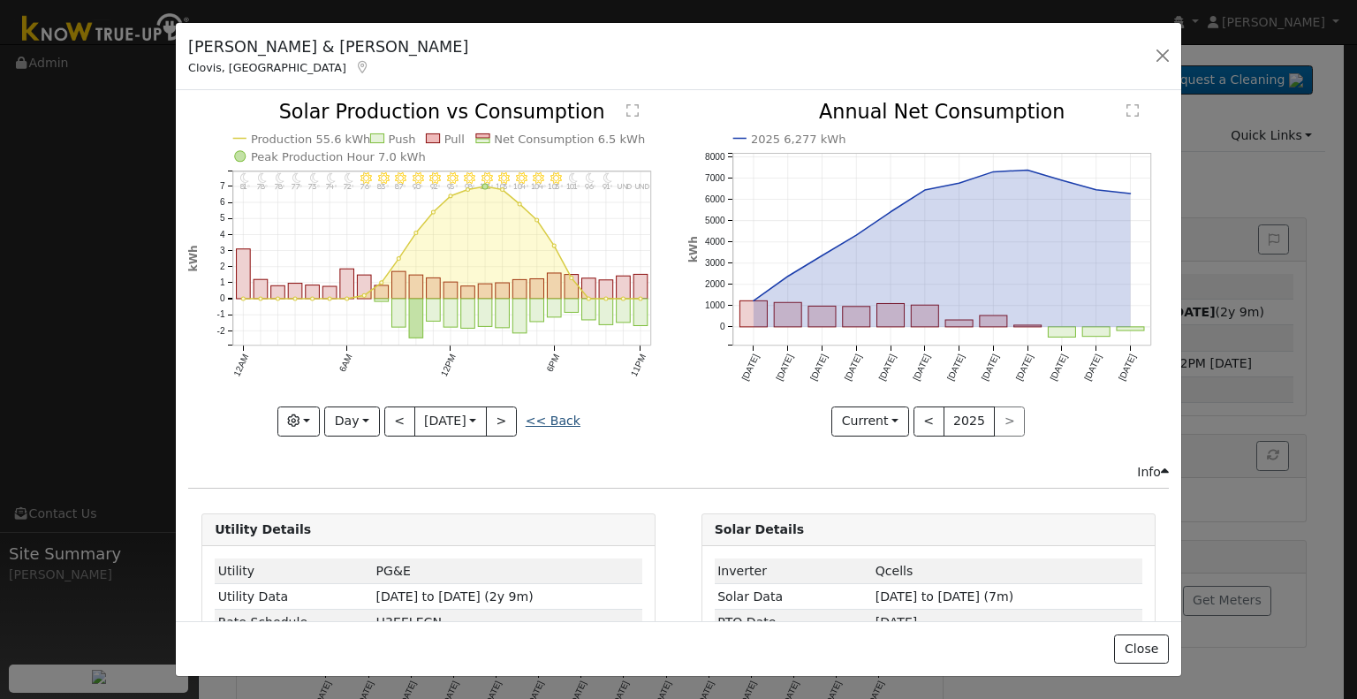
click at [555, 413] on link "<< Back" at bounding box center [553, 420] width 55 height 14
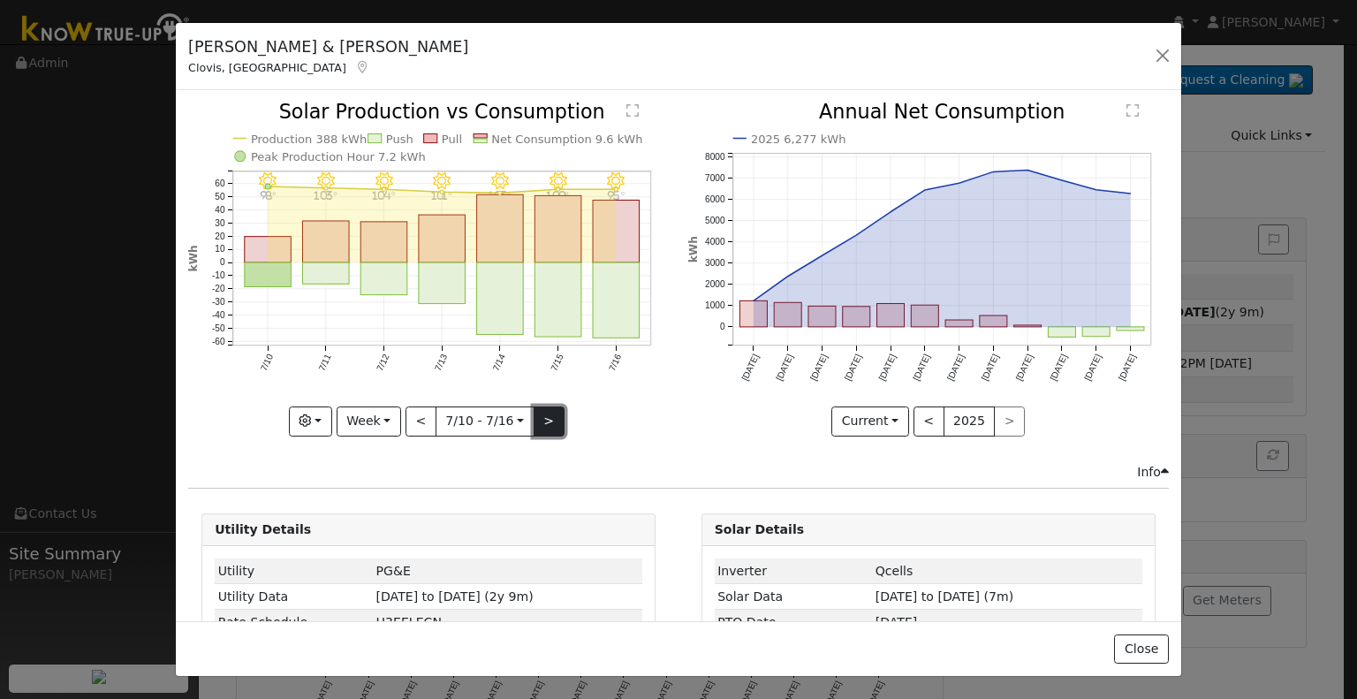
click at [547, 421] on button ">" at bounding box center [549, 421] width 31 height 30
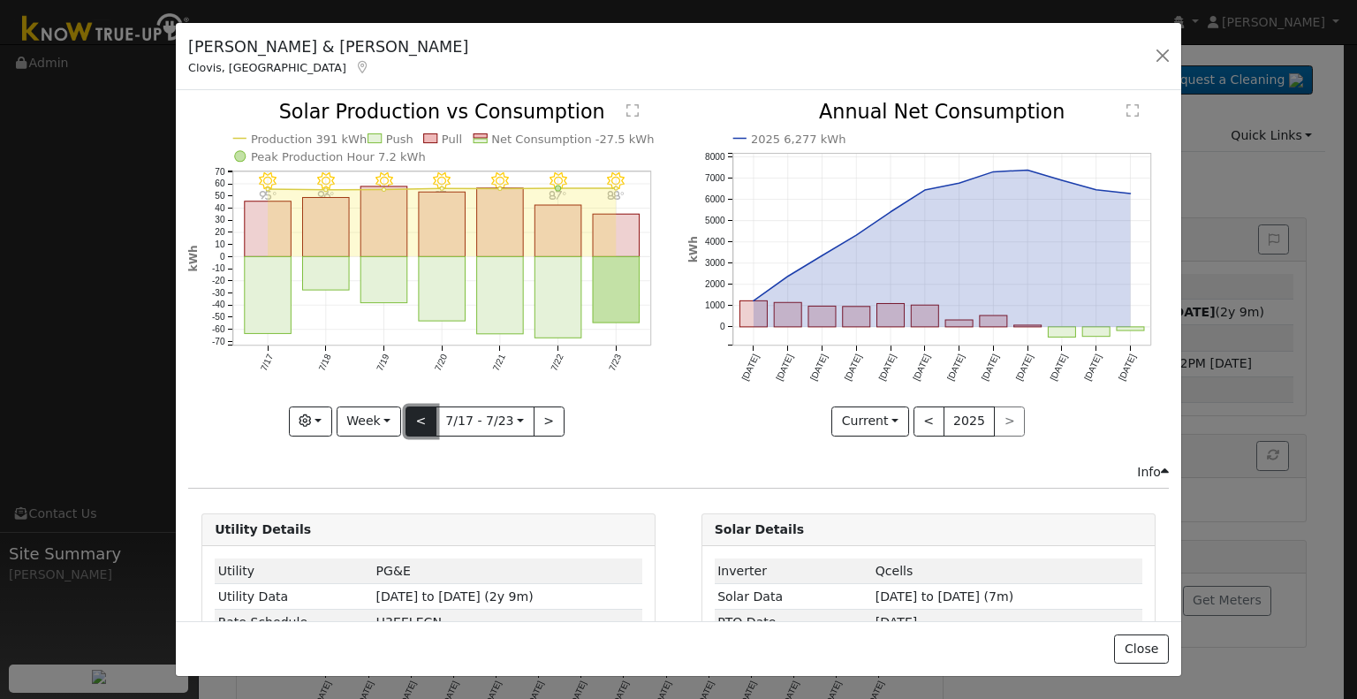
click at [425, 415] on button "<" at bounding box center [420, 421] width 31 height 30
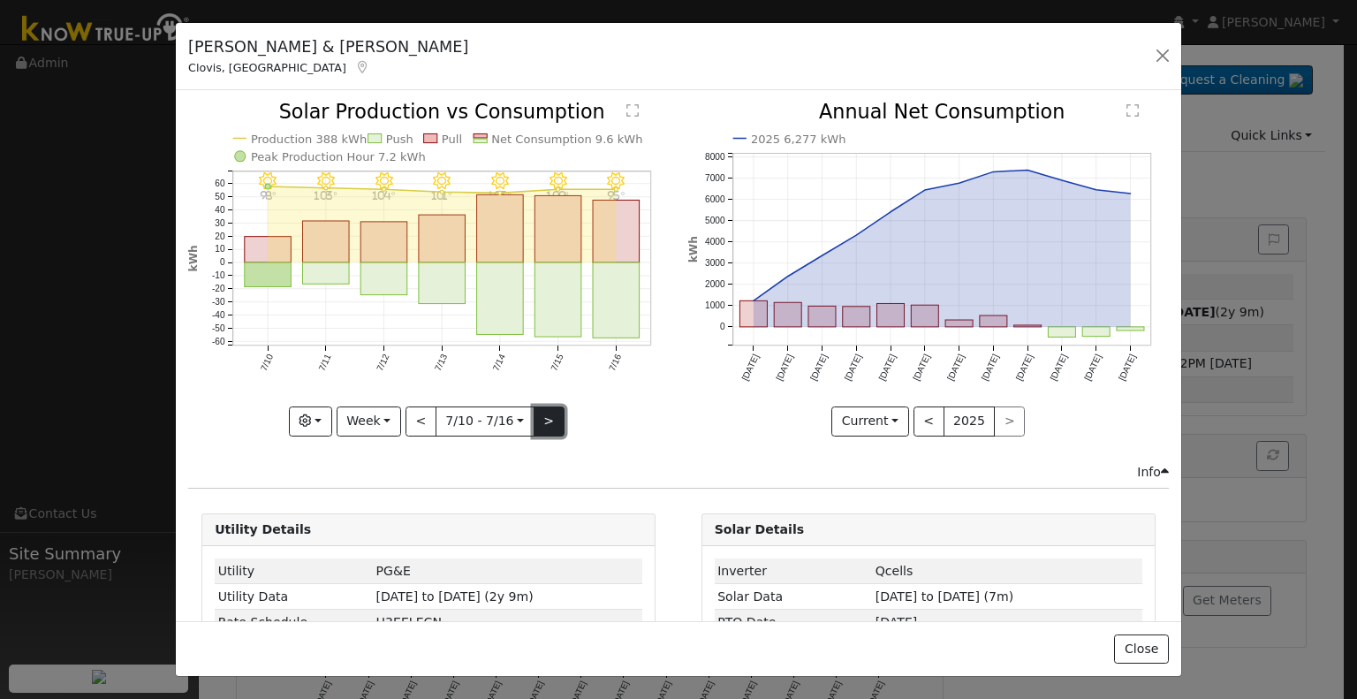
click at [534, 416] on button ">" at bounding box center [549, 421] width 31 height 30
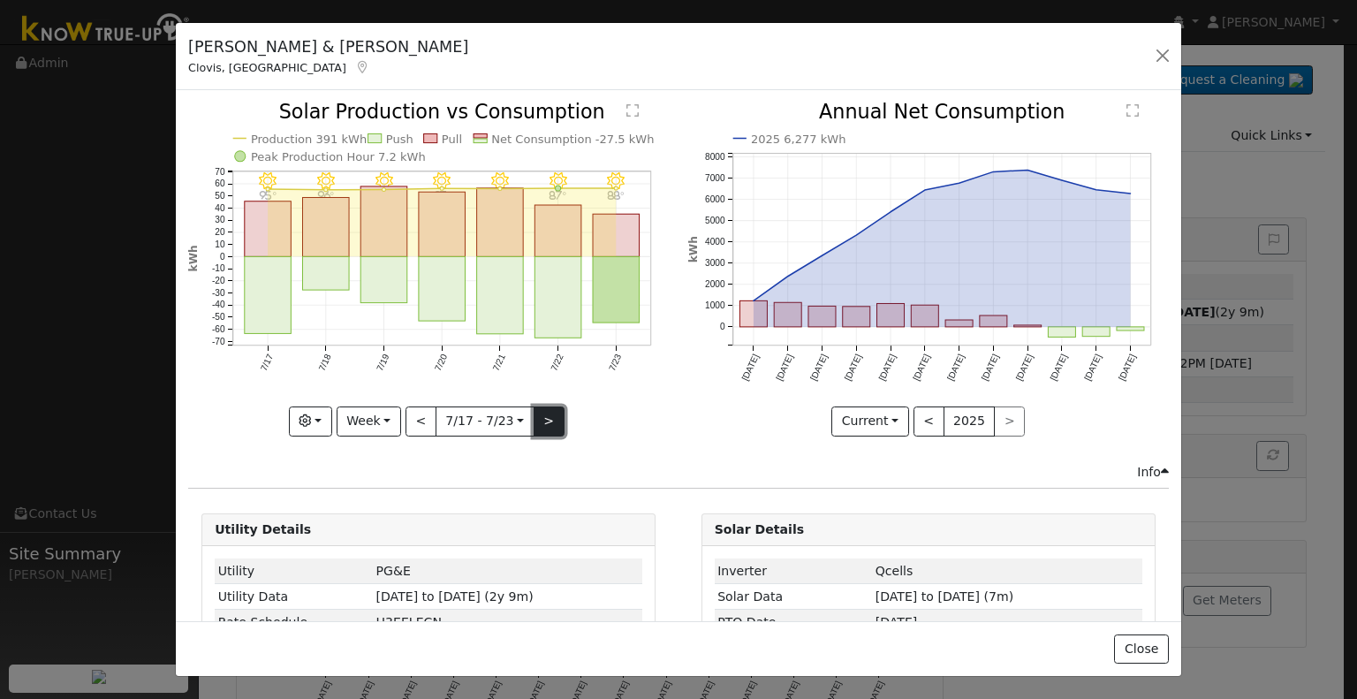
click at [534, 416] on button ">" at bounding box center [549, 421] width 31 height 30
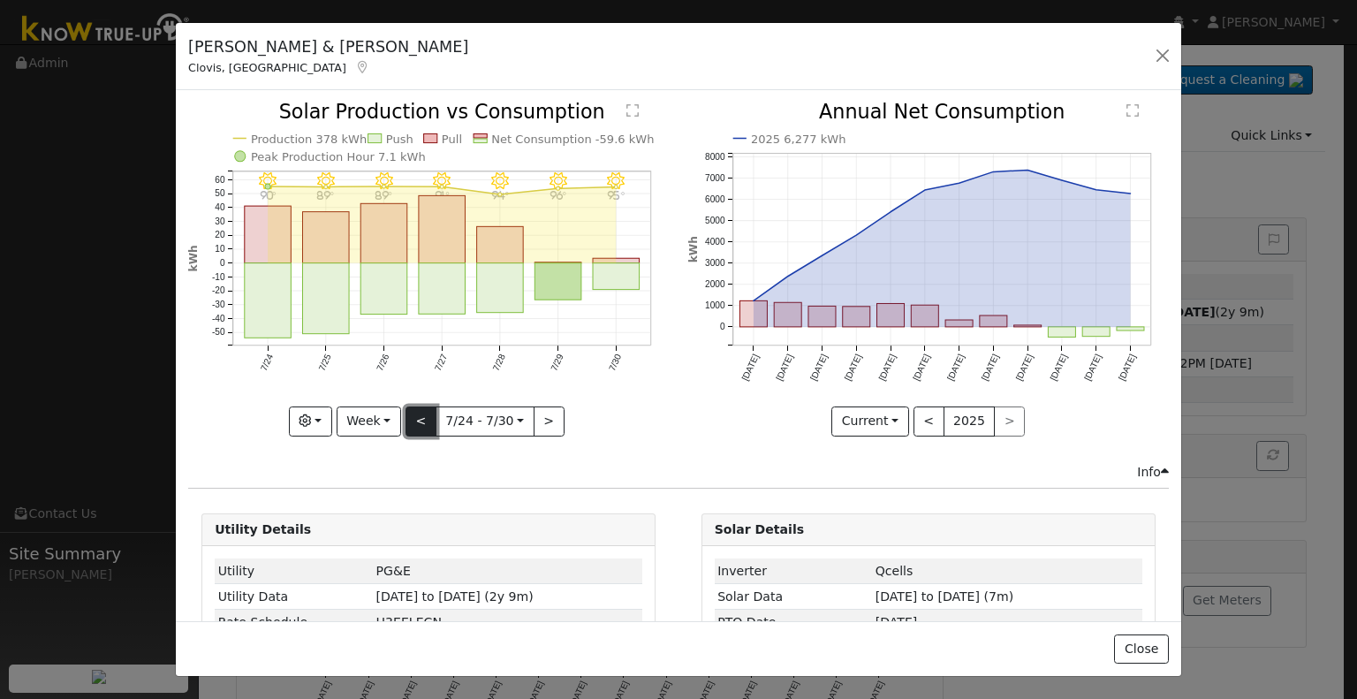
click at [420, 406] on button "<" at bounding box center [420, 421] width 31 height 30
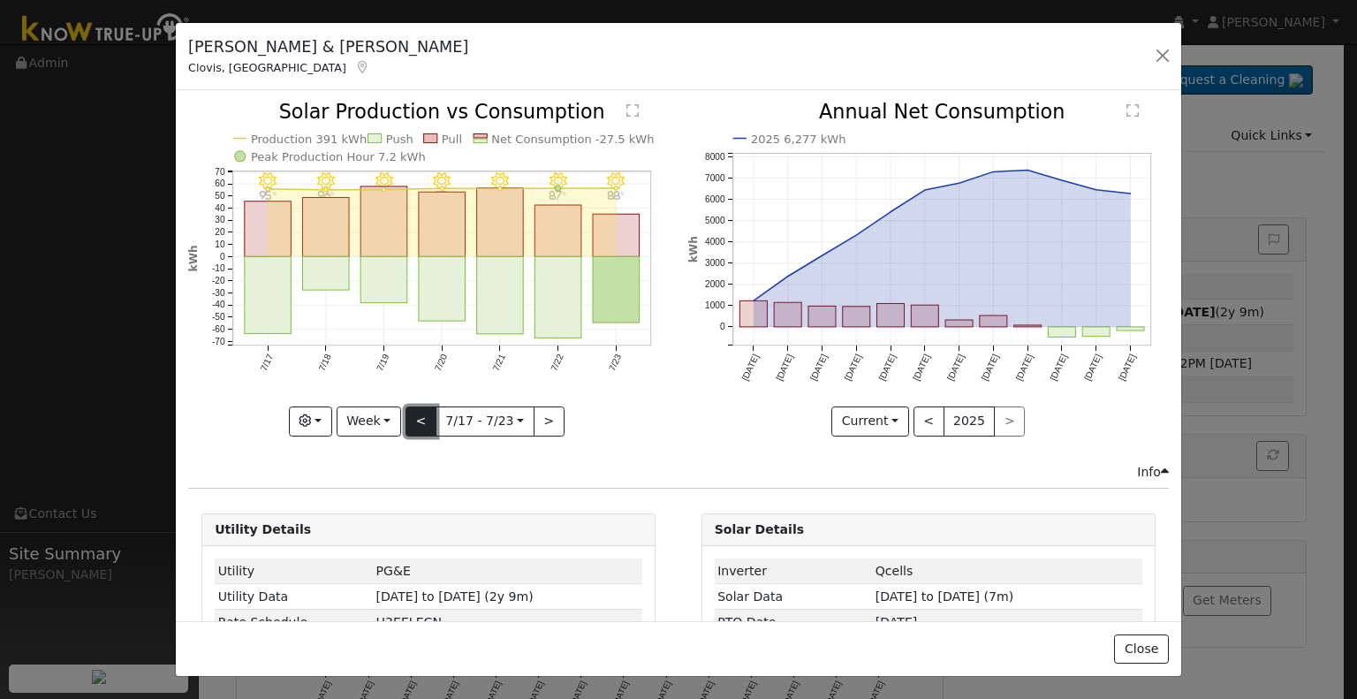
click at [420, 406] on button "<" at bounding box center [420, 421] width 31 height 30
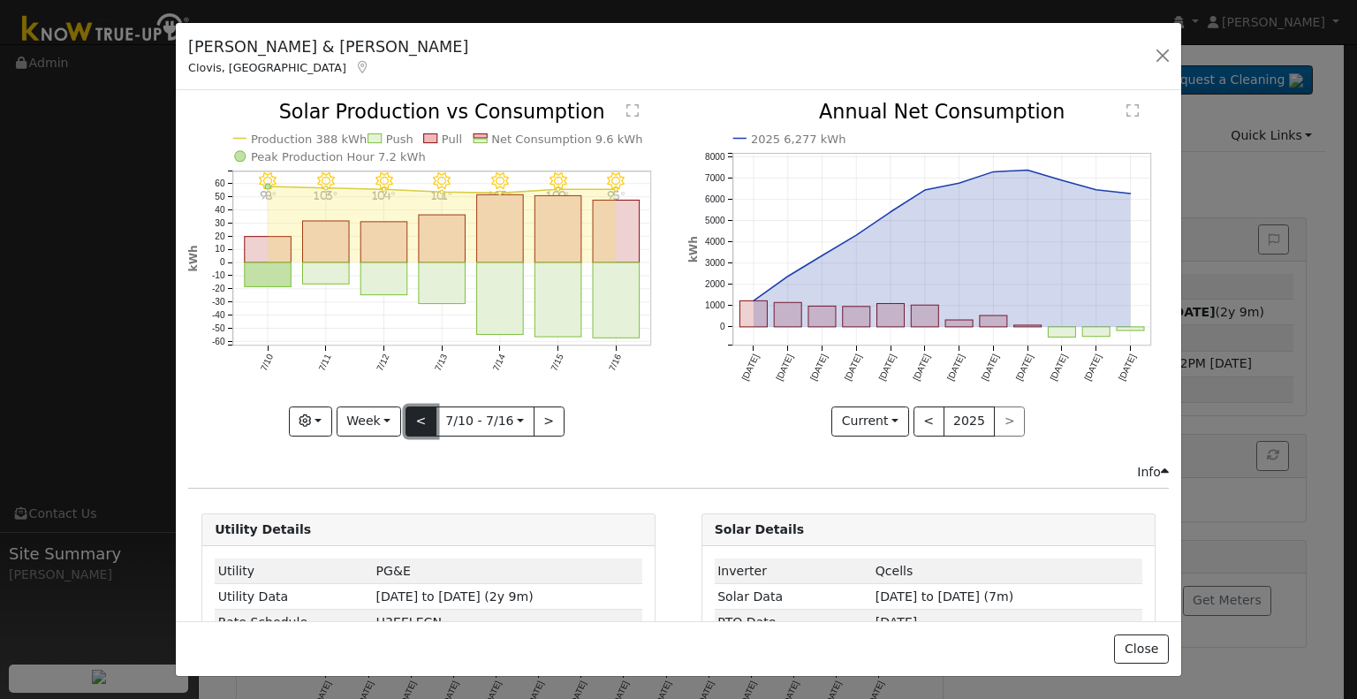
click at [422, 413] on button "<" at bounding box center [420, 421] width 31 height 30
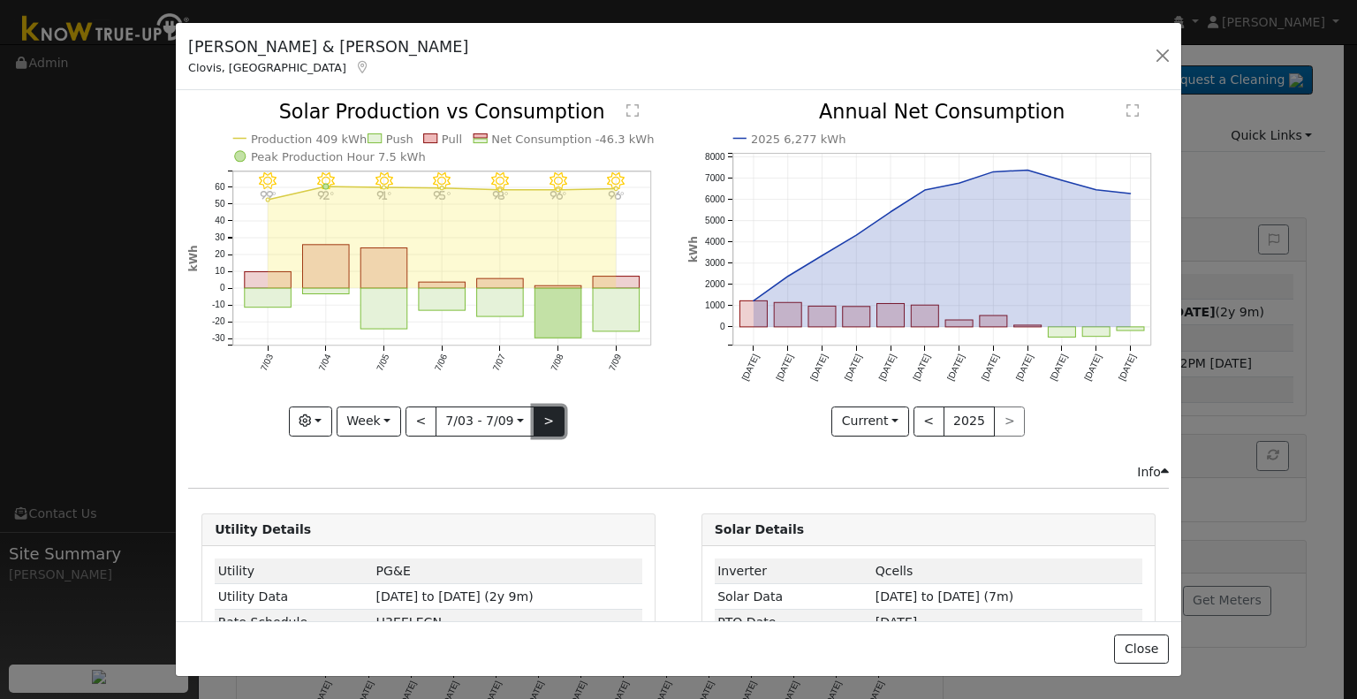
click at [545, 415] on button ">" at bounding box center [549, 421] width 31 height 30
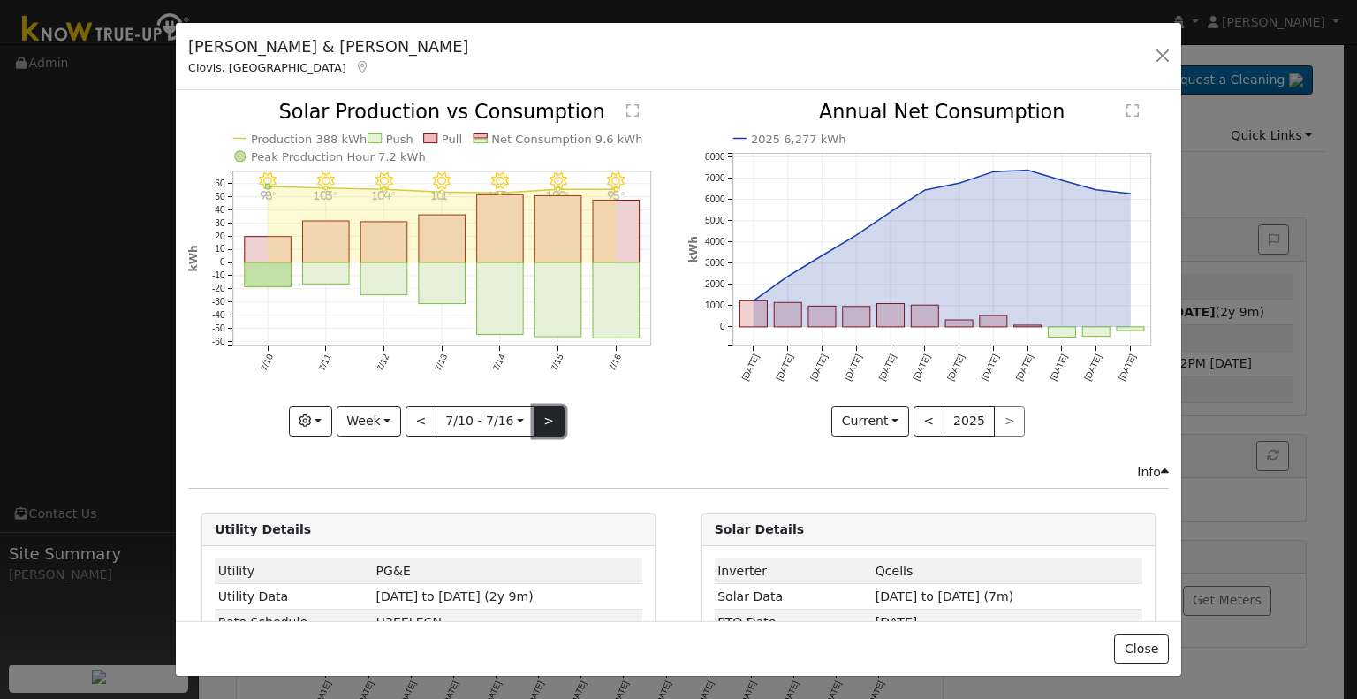
click at [541, 406] on button ">" at bounding box center [549, 421] width 31 height 30
type input "[DATE]"
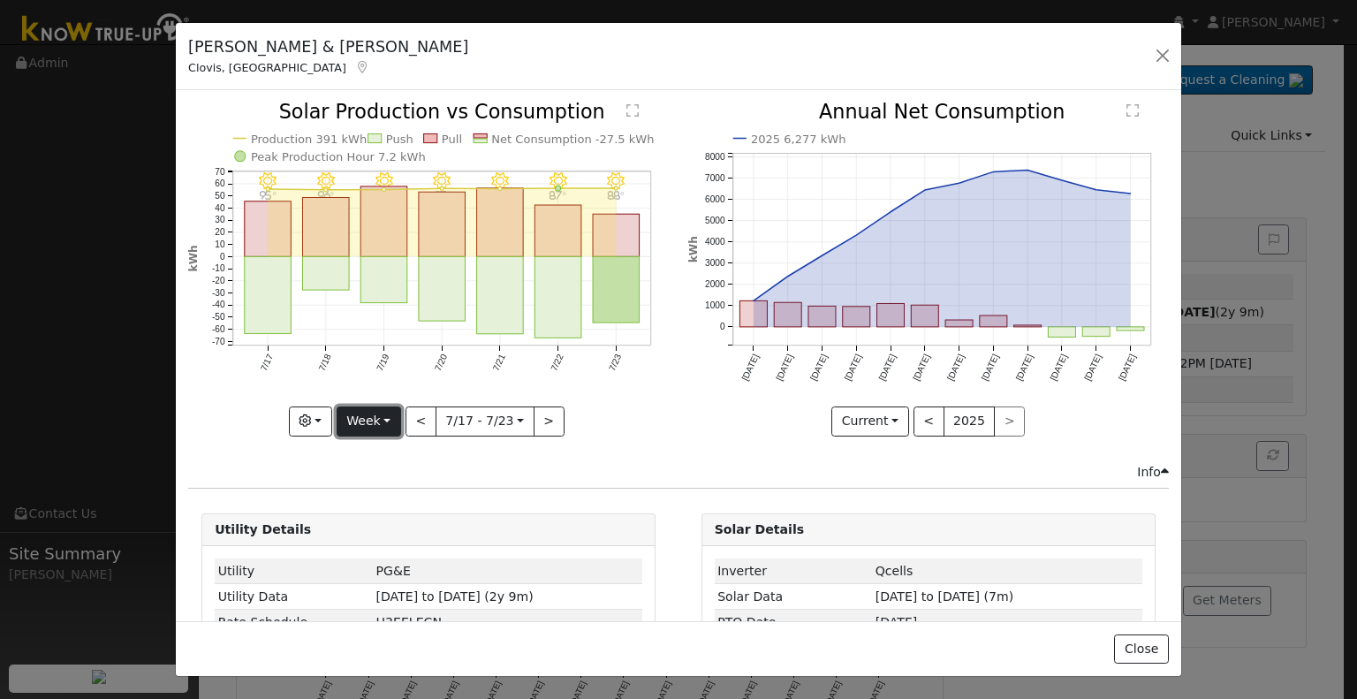
click at [386, 417] on button "Week" at bounding box center [369, 421] width 64 height 30
click at [398, 546] on link "Custom" at bounding box center [398, 556] width 123 height 25
select select "6"
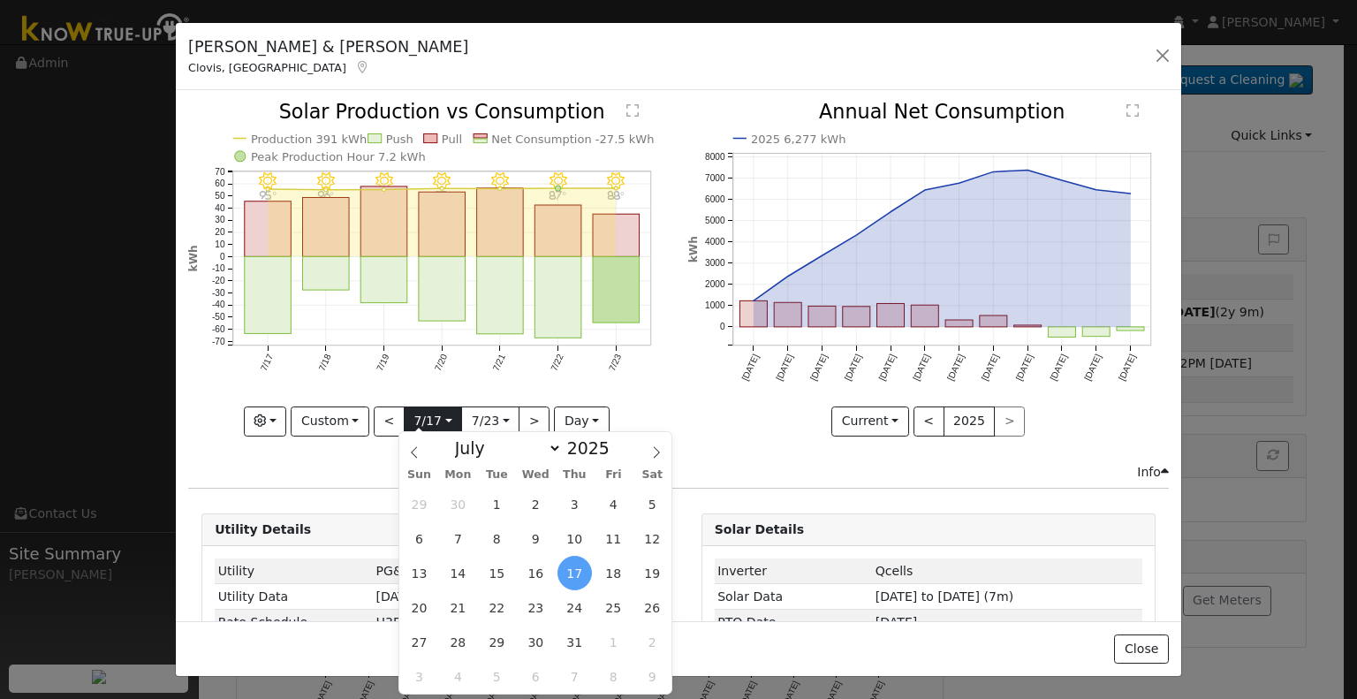
click at [432, 423] on input "[DATE]" at bounding box center [433, 421] width 57 height 28
click at [466, 641] on span "28" at bounding box center [458, 642] width 34 height 34
type input "[DATE]"
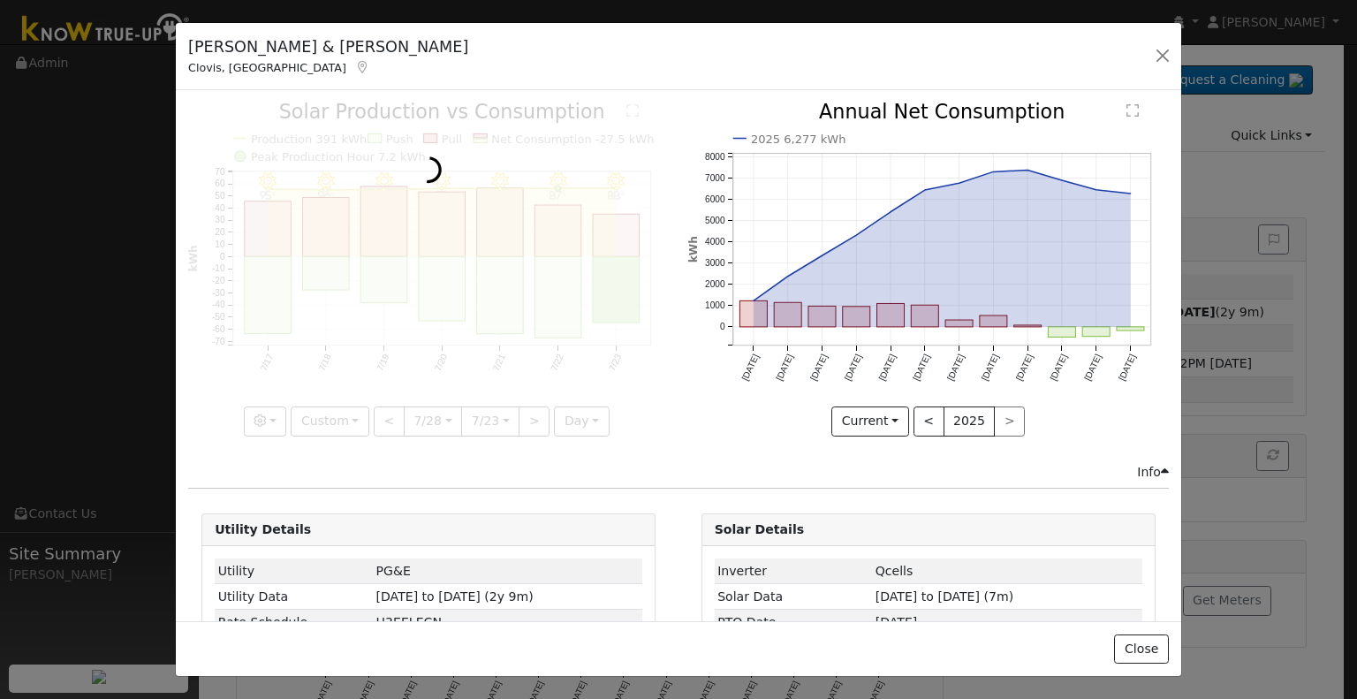
scroll to position [0, 12]
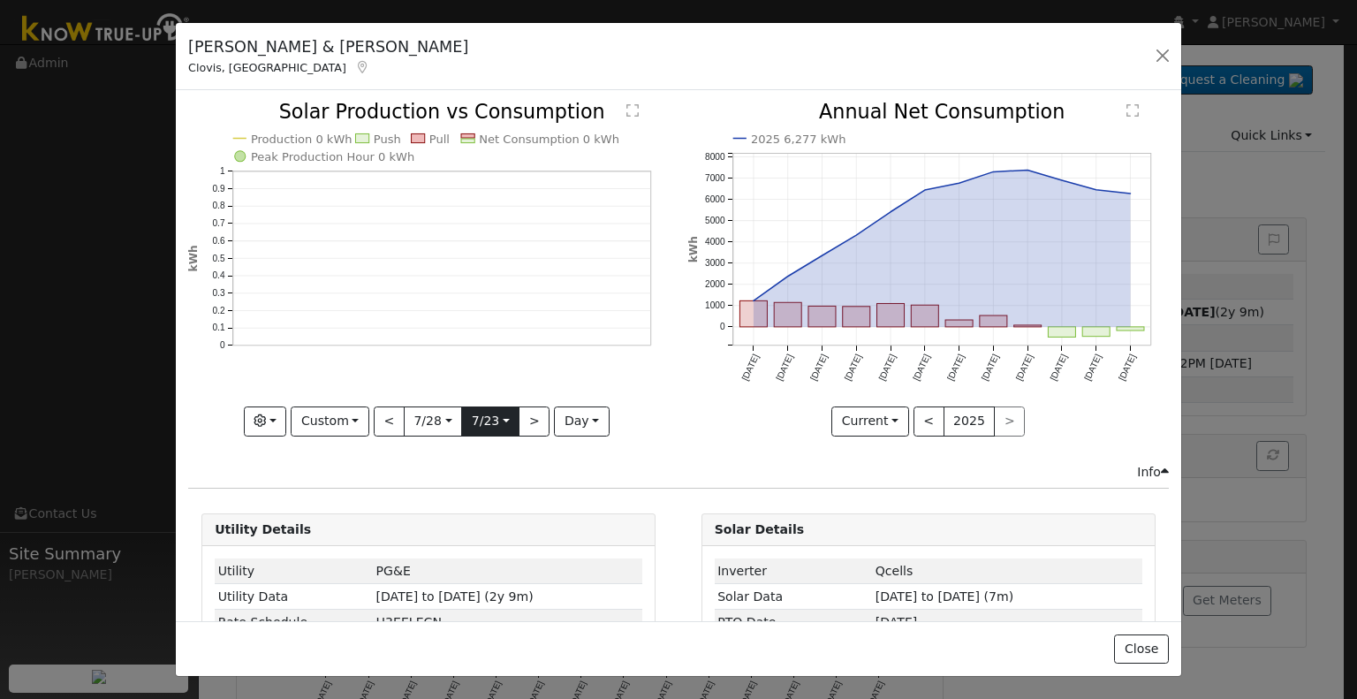
click at [494, 413] on input "[DATE]" at bounding box center [490, 421] width 57 height 28
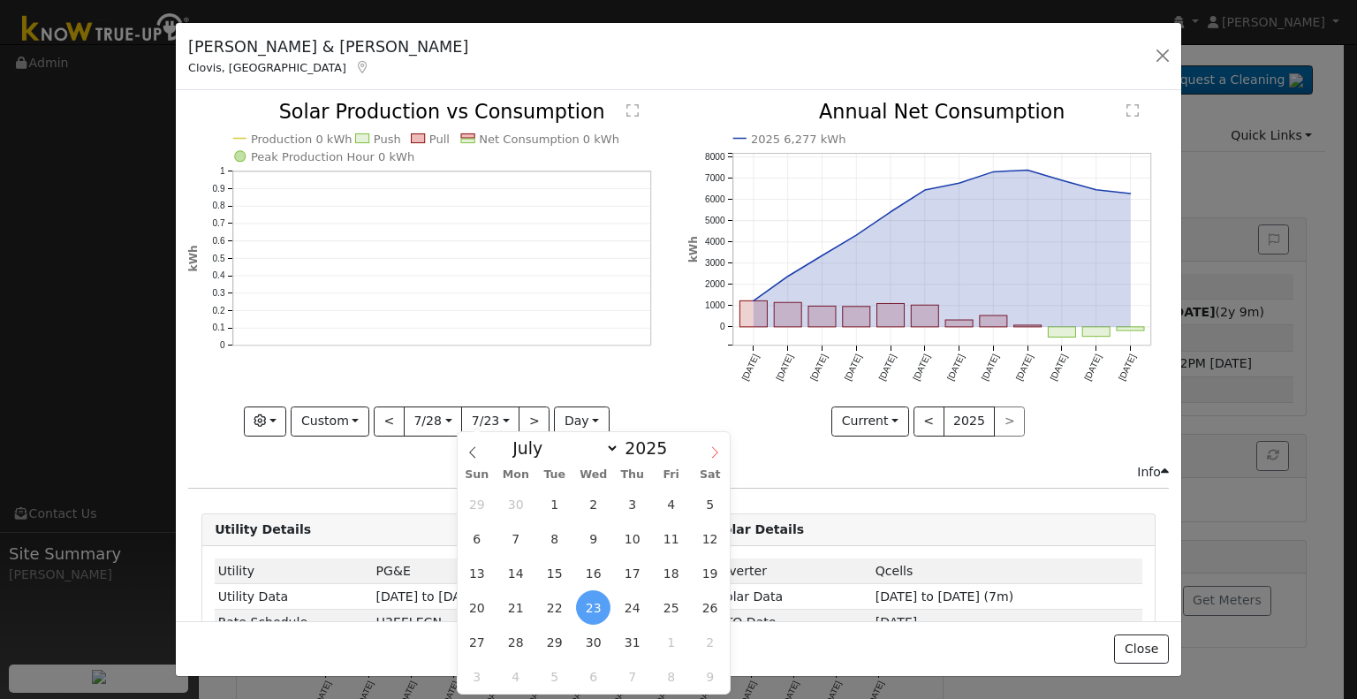
click at [707, 457] on span at bounding box center [715, 447] width 30 height 30
select select "7"
click at [668, 566] on span "15" at bounding box center [671, 573] width 34 height 34
type input "[DATE]"
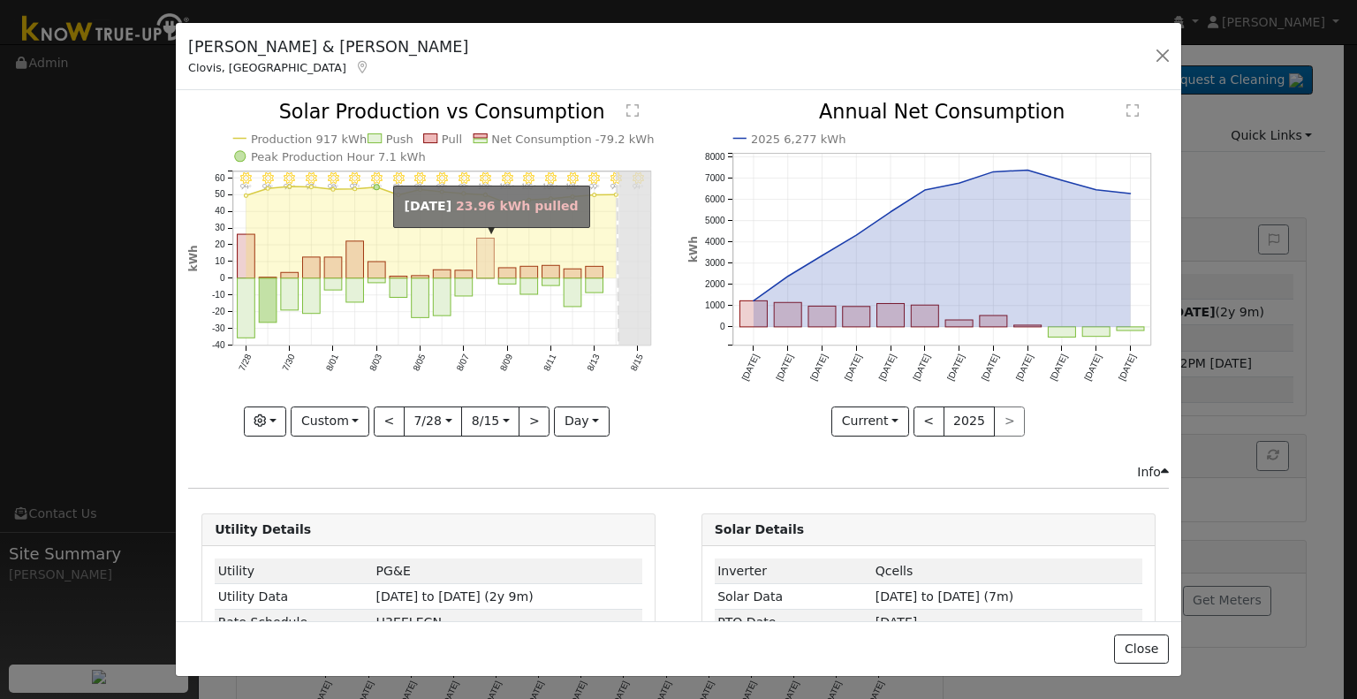
click at [482, 248] on rect "onclick=""" at bounding box center [486, 259] width 18 height 40
type input "[DATE]"
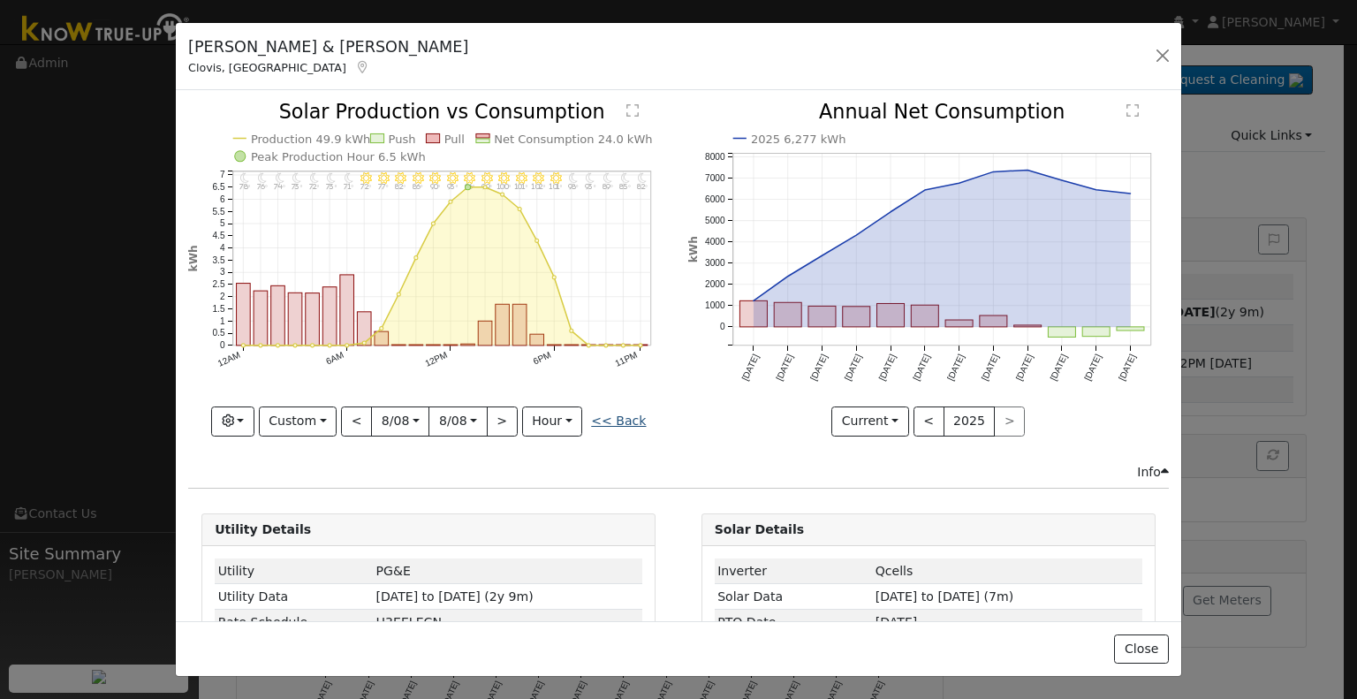
click at [611, 418] on link "<< Back" at bounding box center [618, 420] width 55 height 14
type input "[DATE]"
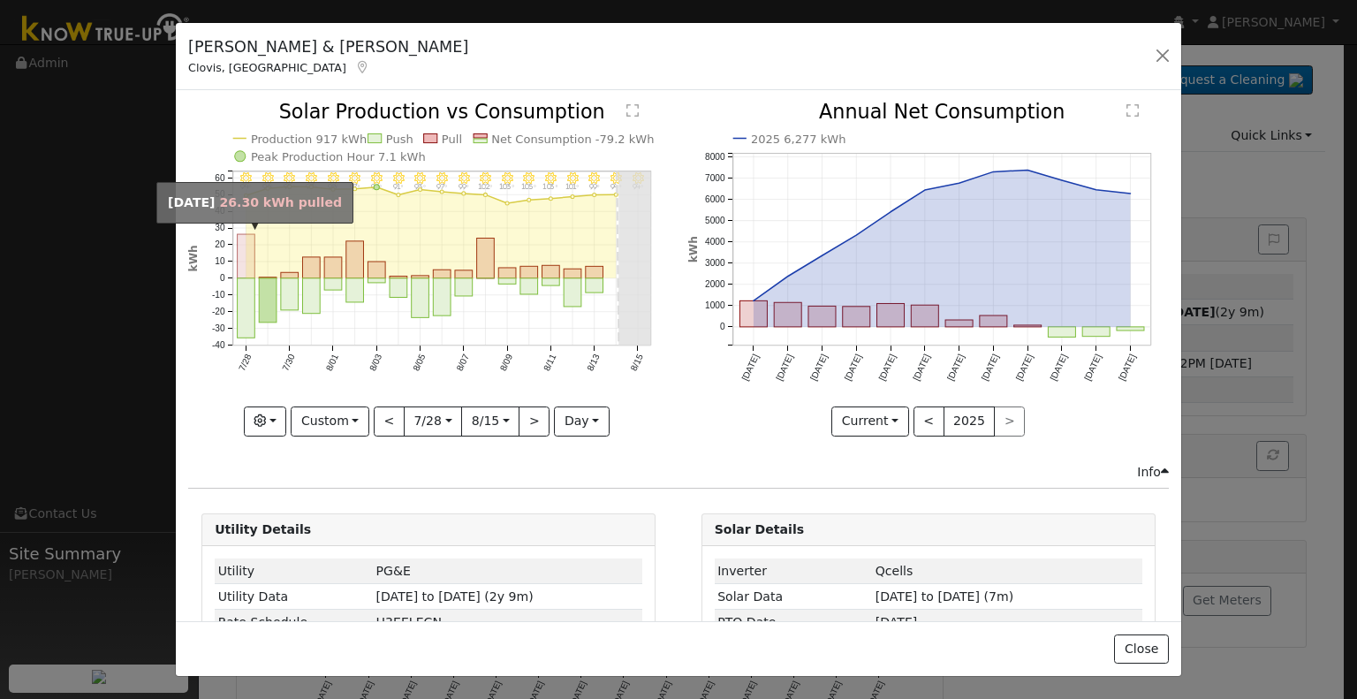
click at [248, 261] on rect "onclick=""" at bounding box center [247, 257] width 18 height 44
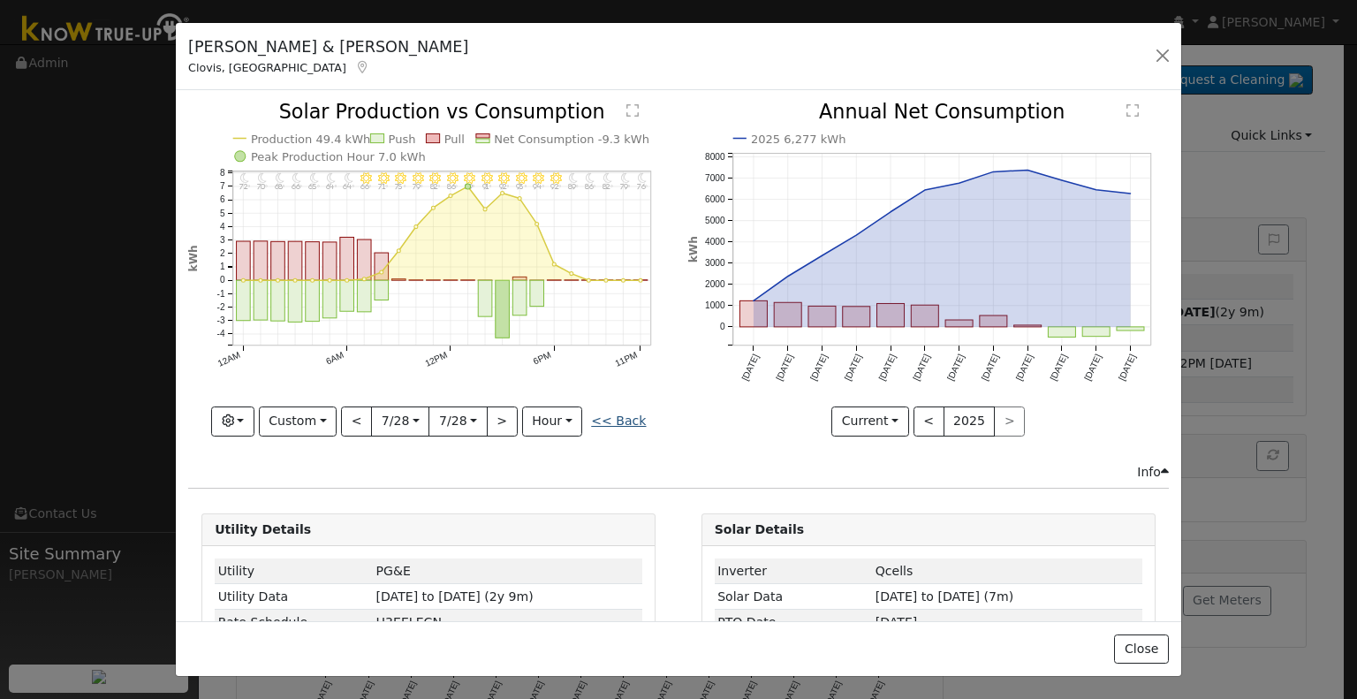
click at [624, 420] on link "<< Back" at bounding box center [618, 420] width 55 height 14
type input "[DATE]"
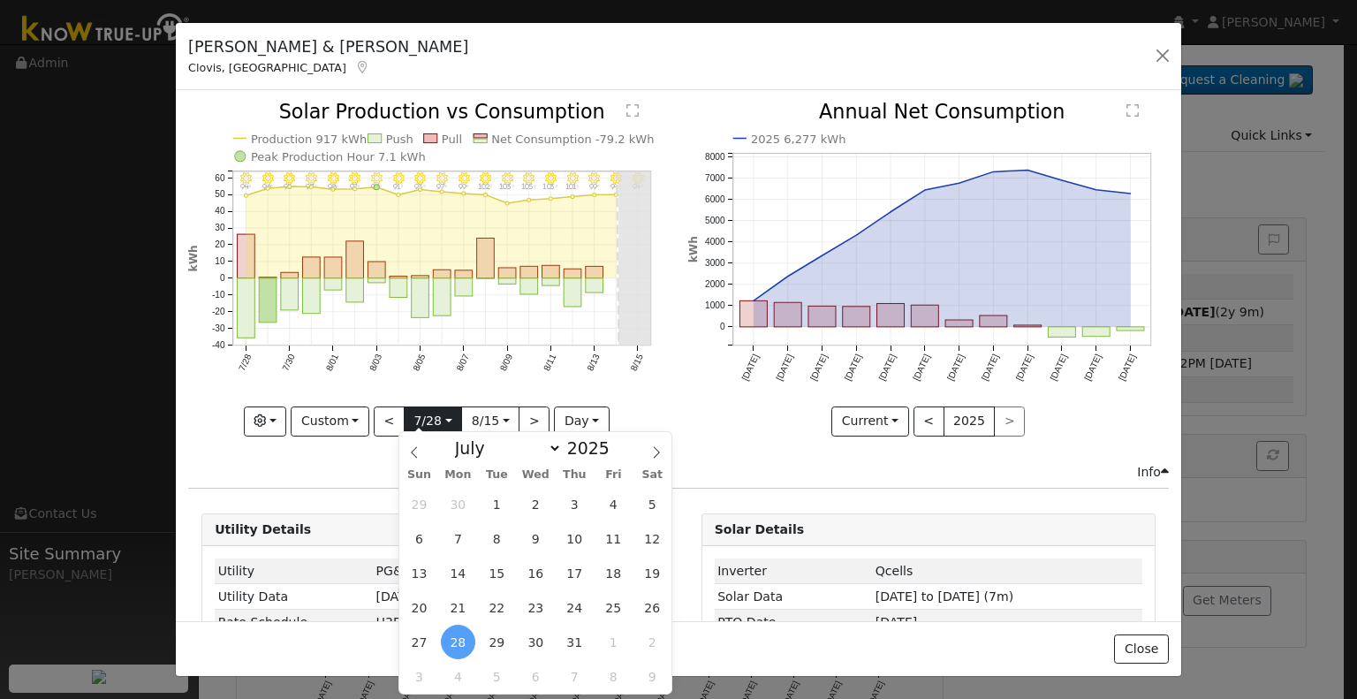
click at [438, 415] on input "[DATE]" at bounding box center [433, 421] width 57 height 28
click at [500, 635] on span "29" at bounding box center [497, 642] width 34 height 34
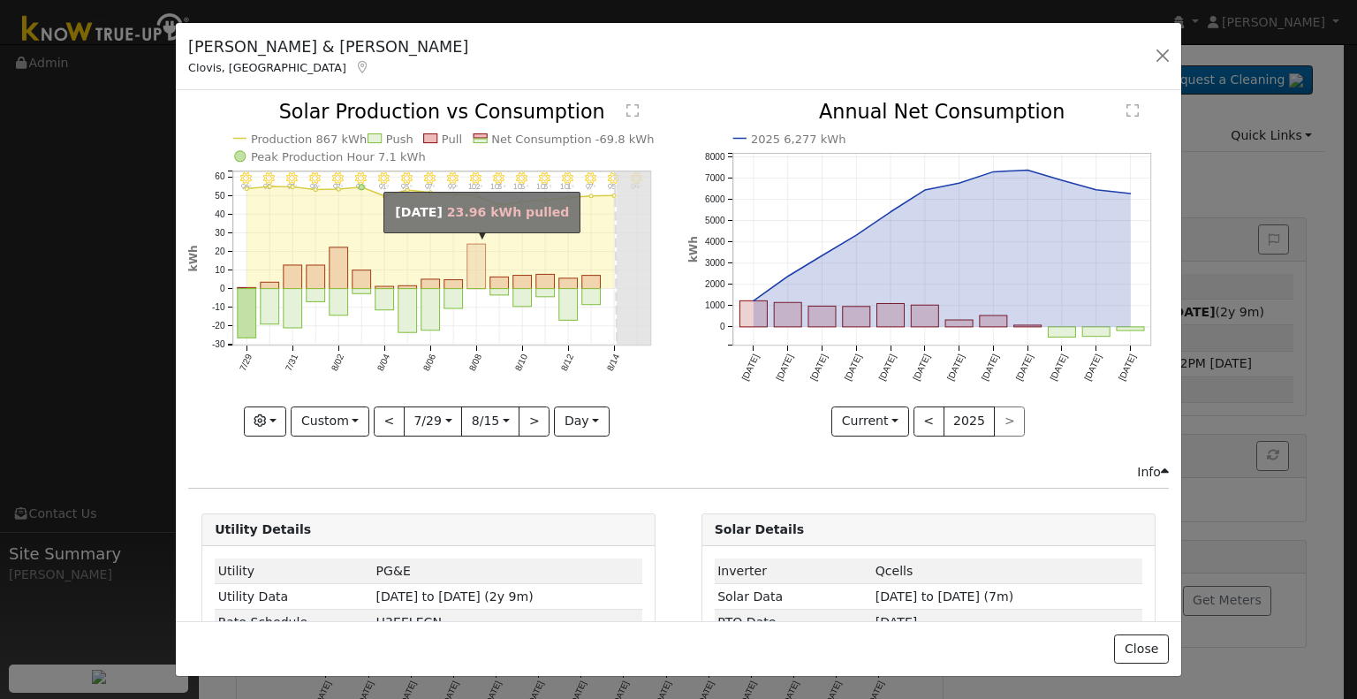
click at [472, 276] on rect "onclick=""" at bounding box center [476, 267] width 19 height 45
type input "[DATE]"
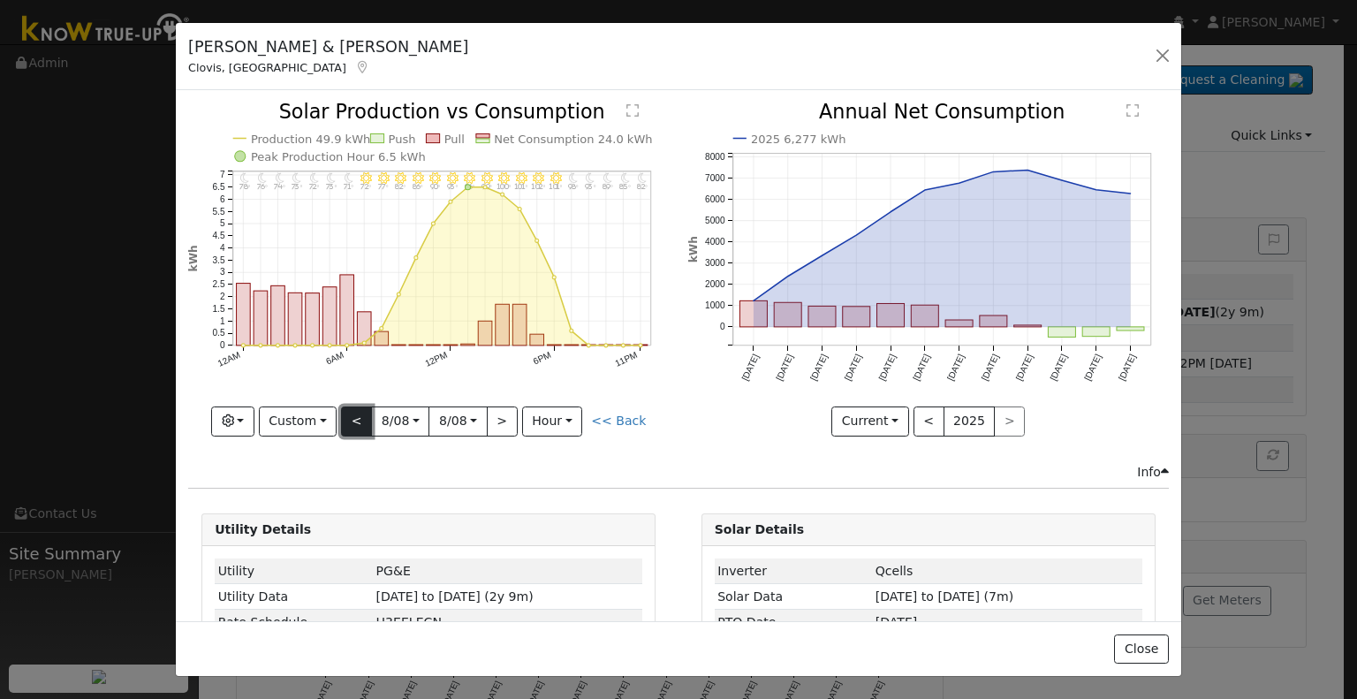
click at [364, 413] on button "<" at bounding box center [356, 421] width 31 height 30
type input "[DATE]"
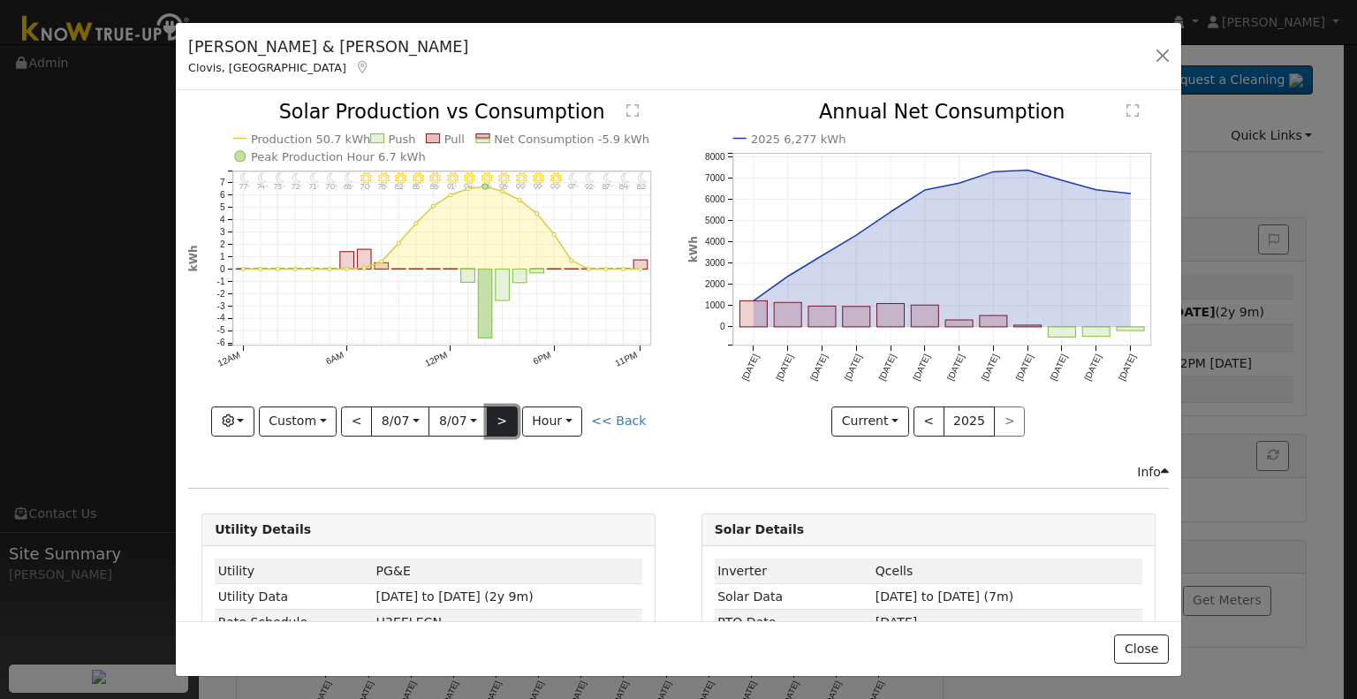
click at [502, 419] on button ">" at bounding box center [502, 421] width 31 height 30
type input "[DATE]"
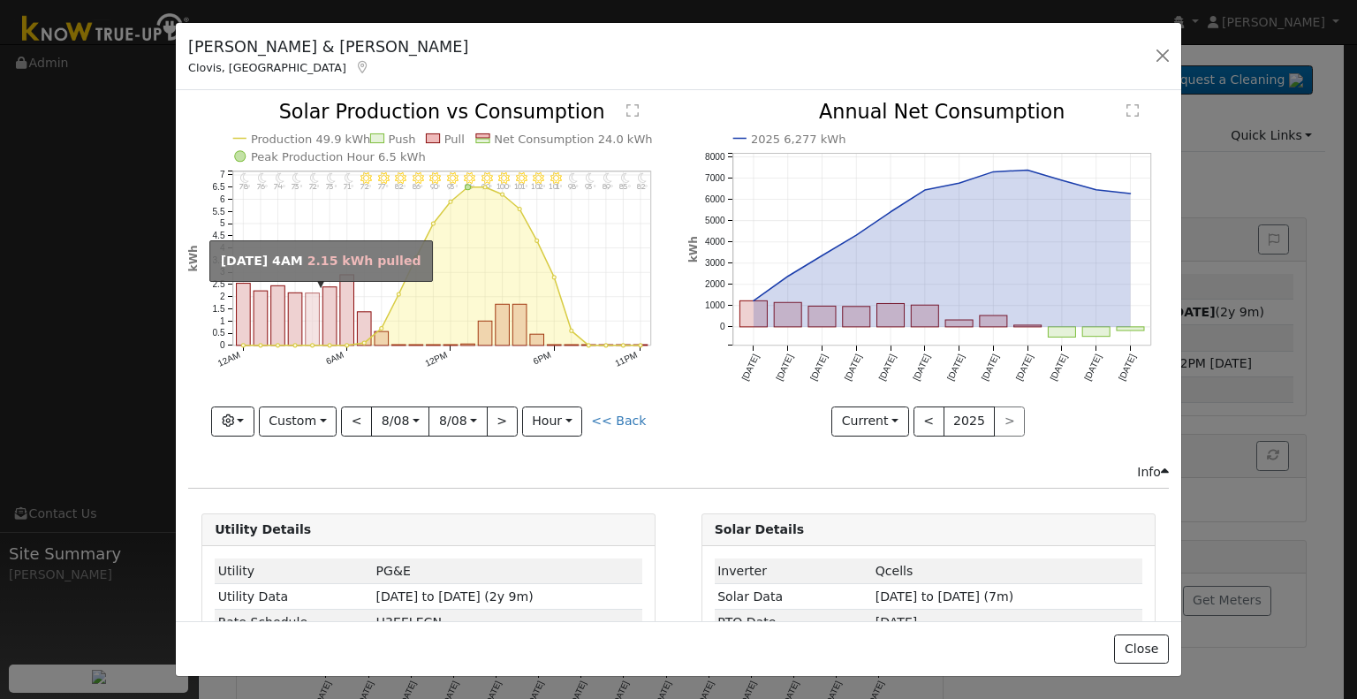
drag, startPoint x: 344, startPoint y: 299, endPoint x: 318, endPoint y: 305, distance: 26.2
click at [318, 305] on icon "11PM - Clear 82° 10PM - Clear 85° 9PM - Clear 89° 8PM - Clear 93° 7PM - Clear 9…" at bounding box center [428, 267] width 481 height 331
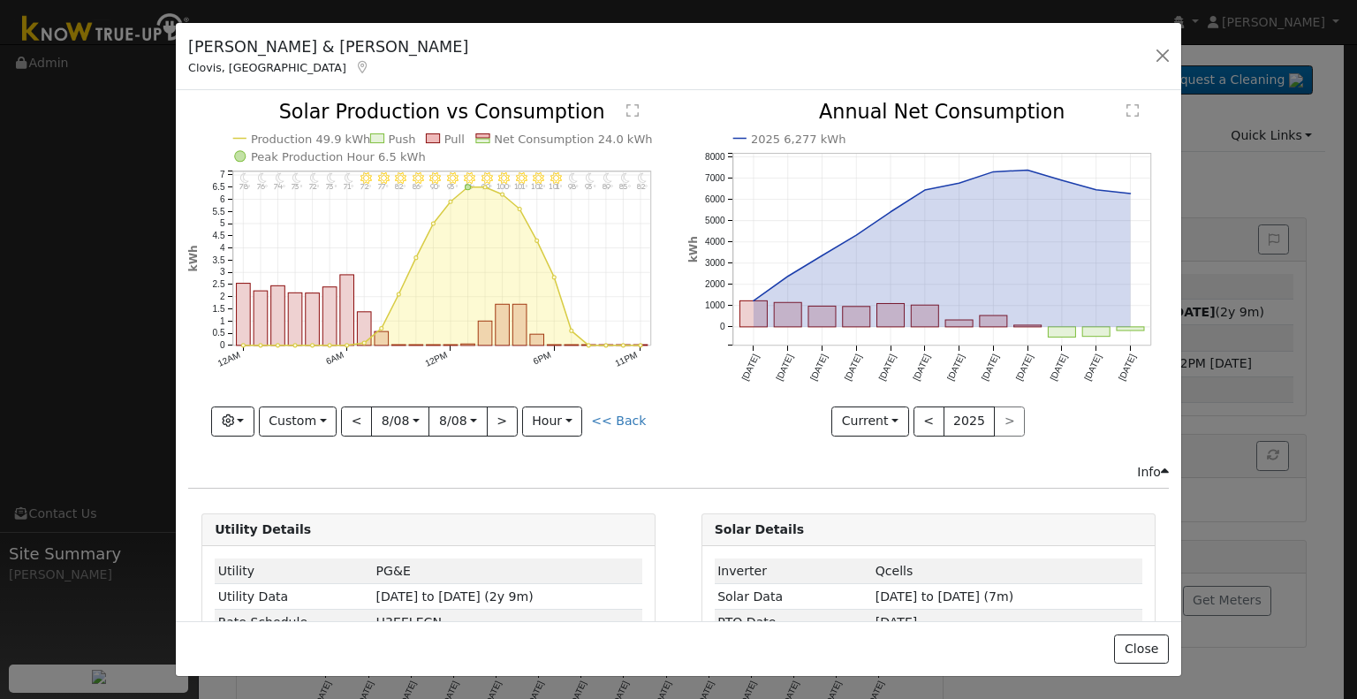
click at [331, 386] on icon "11PM - Clear 82° 10PM - Clear 85° 9PM - Clear 89° 8PM - Clear 93° 7PM - Clear 9…" at bounding box center [428, 267] width 481 height 331
click at [599, 419] on link "<< Back" at bounding box center [618, 420] width 55 height 14
type input "[DATE]"
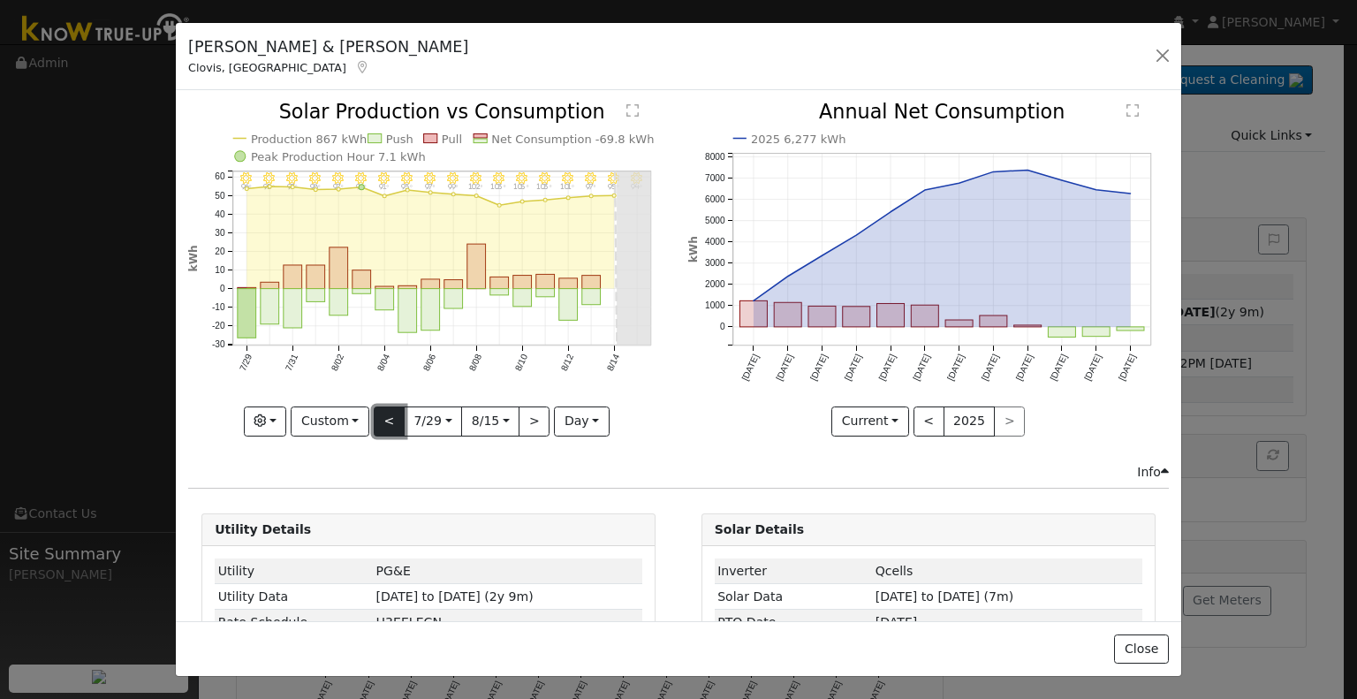
click at [382, 415] on button "<" at bounding box center [389, 421] width 31 height 30
type input "[DATE]"
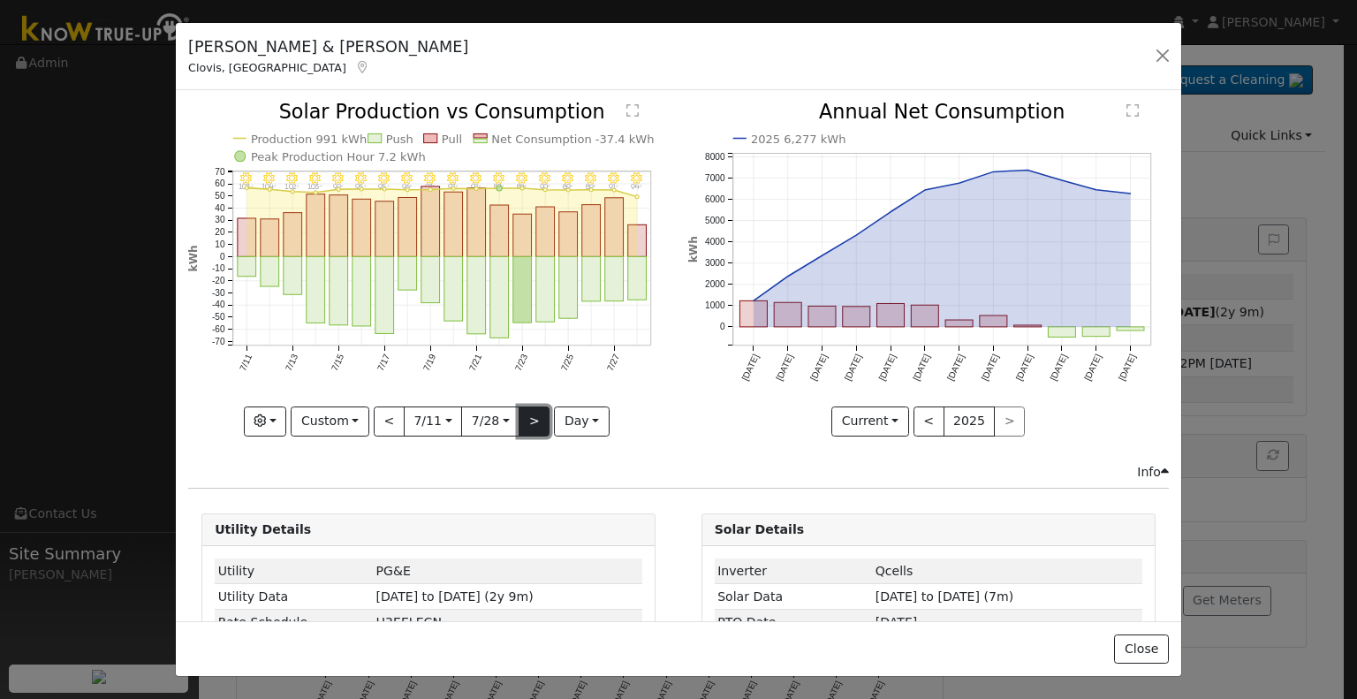
click at [532, 420] on button ">" at bounding box center [534, 421] width 31 height 30
type input "[DATE]"
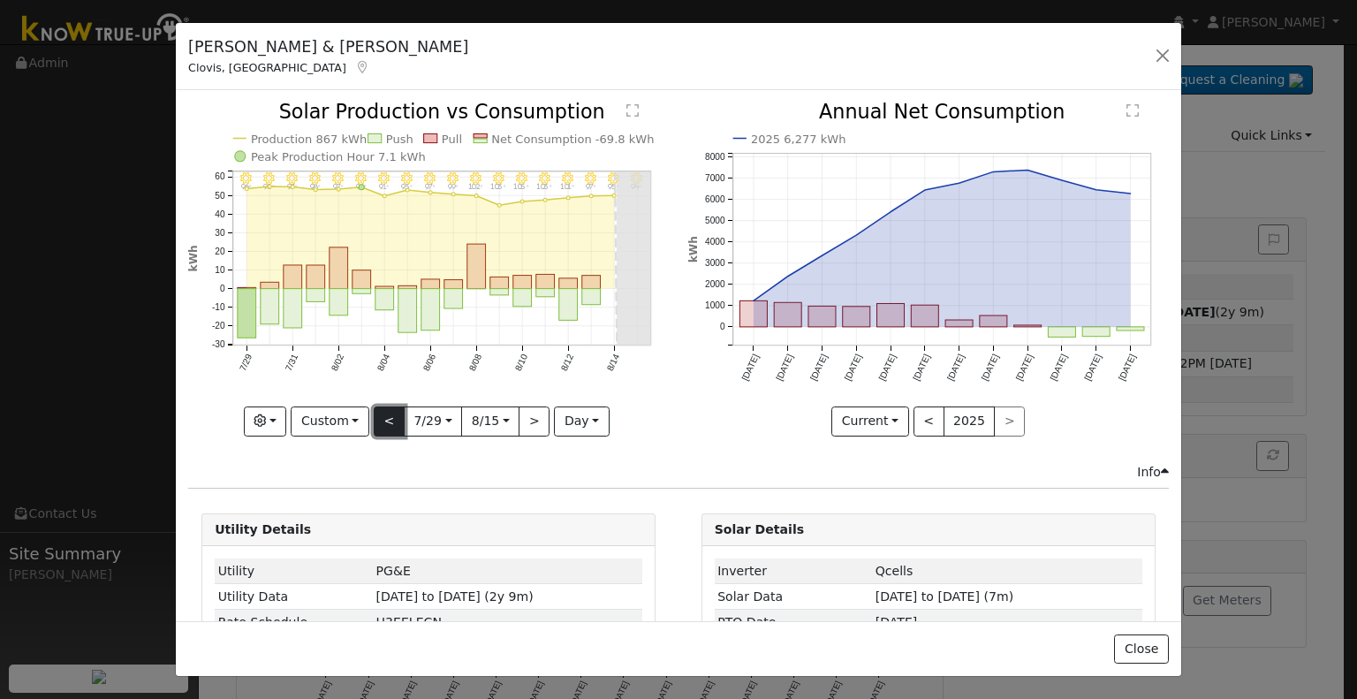
click at [390, 427] on button "<" at bounding box center [389, 421] width 31 height 30
type input "[DATE]"
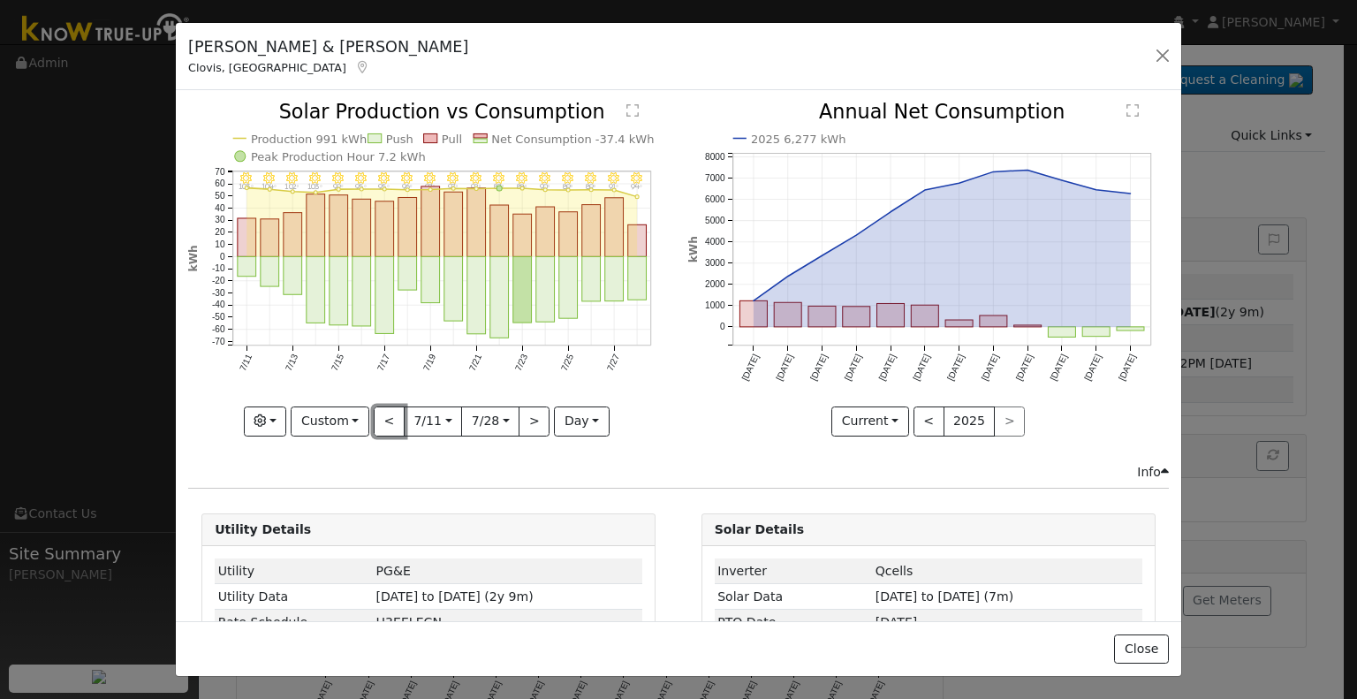
click at [389, 416] on button "<" at bounding box center [389, 421] width 31 height 30
type input "[DATE]"
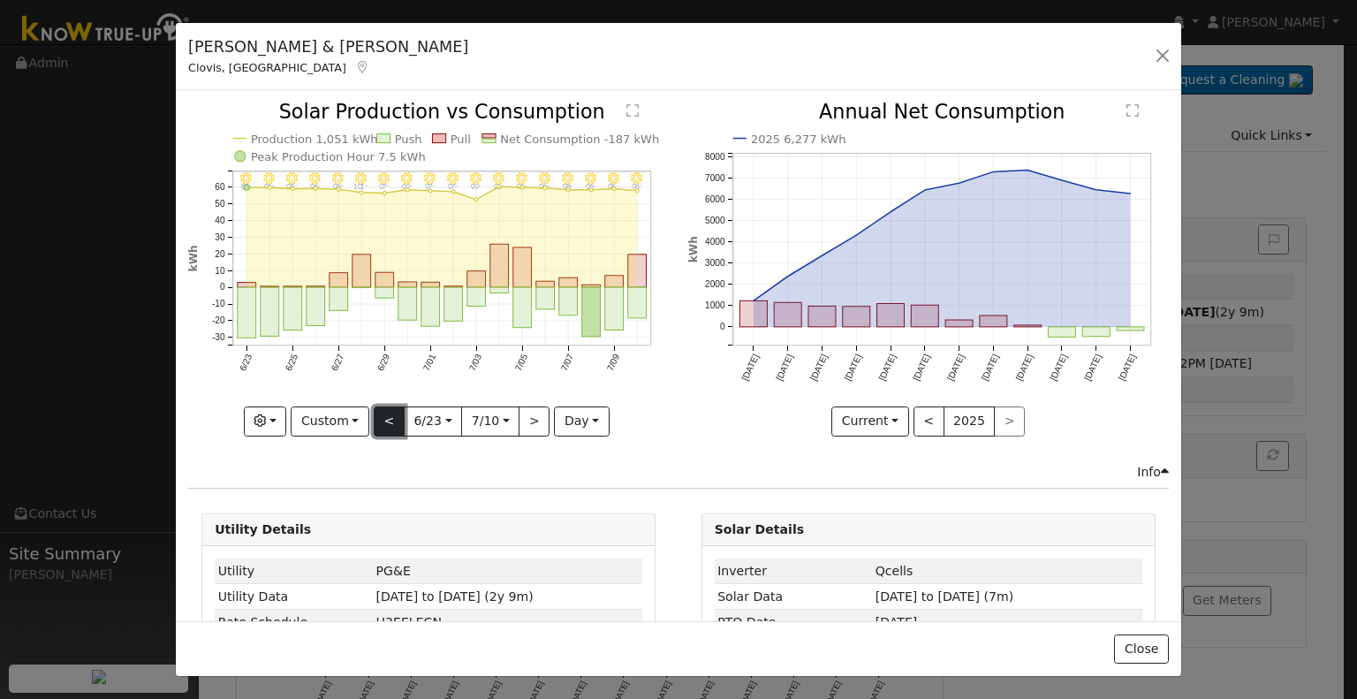
click at [388, 413] on button "<" at bounding box center [389, 421] width 31 height 30
type input "[DATE]"
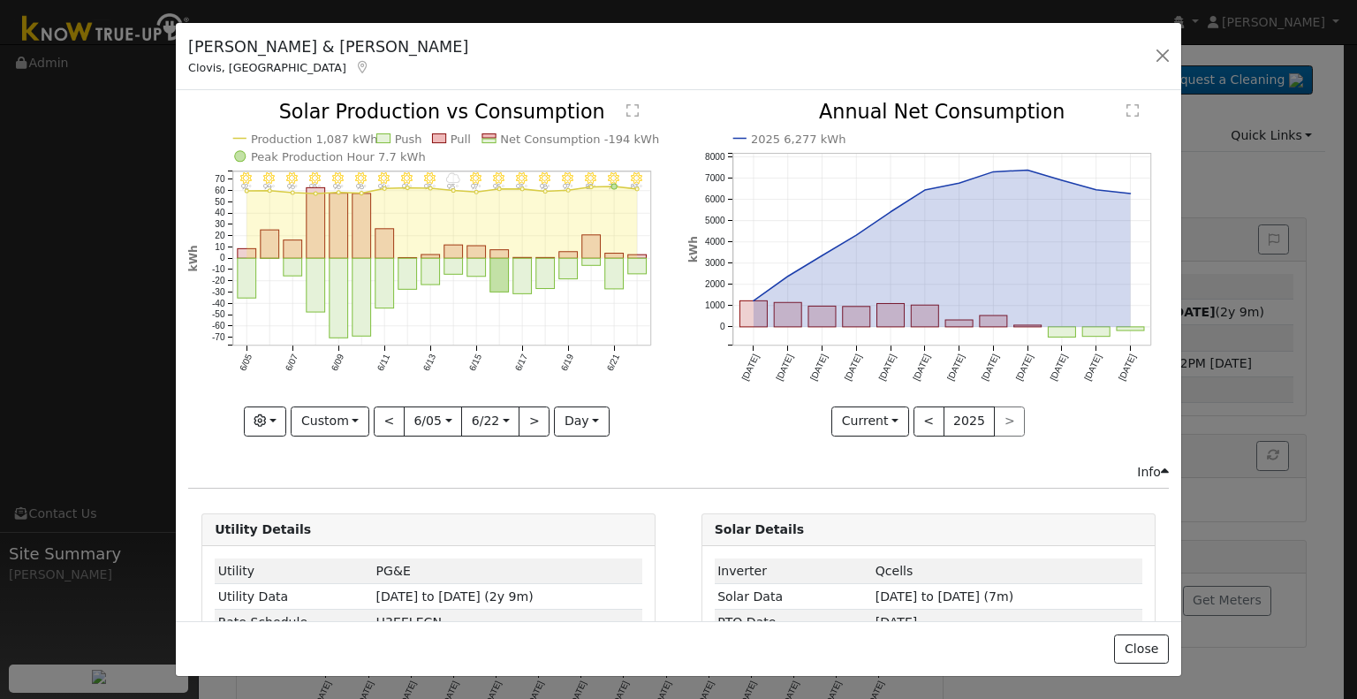
click at [394, 397] on icon "6/22 - Clear 83° 6/21 - Clear 79° 6/20 - Clear 87° 6/19 - Clear 97° 6/18 - Clea…" at bounding box center [428, 267] width 481 height 331
click at [391, 406] on button "<" at bounding box center [389, 421] width 31 height 30
type input "[DATE]"
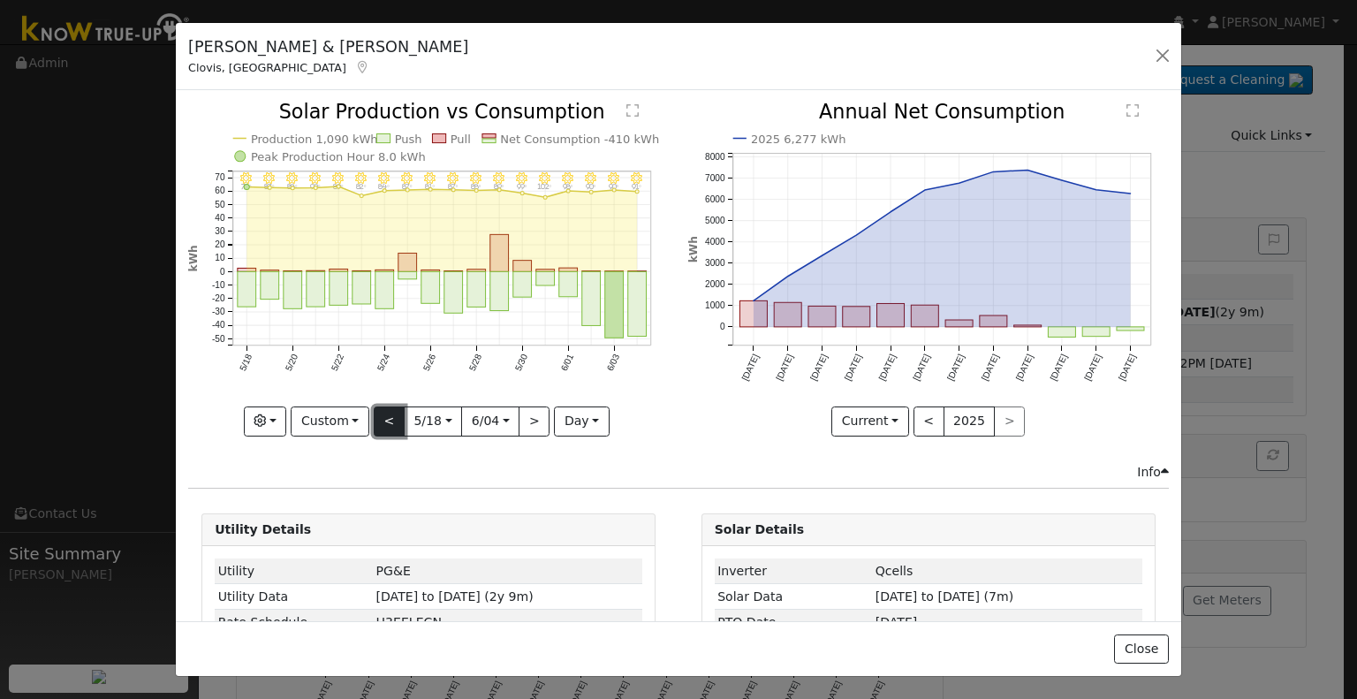
click at [383, 410] on button "<" at bounding box center [389, 421] width 31 height 30
type input "[DATE]"
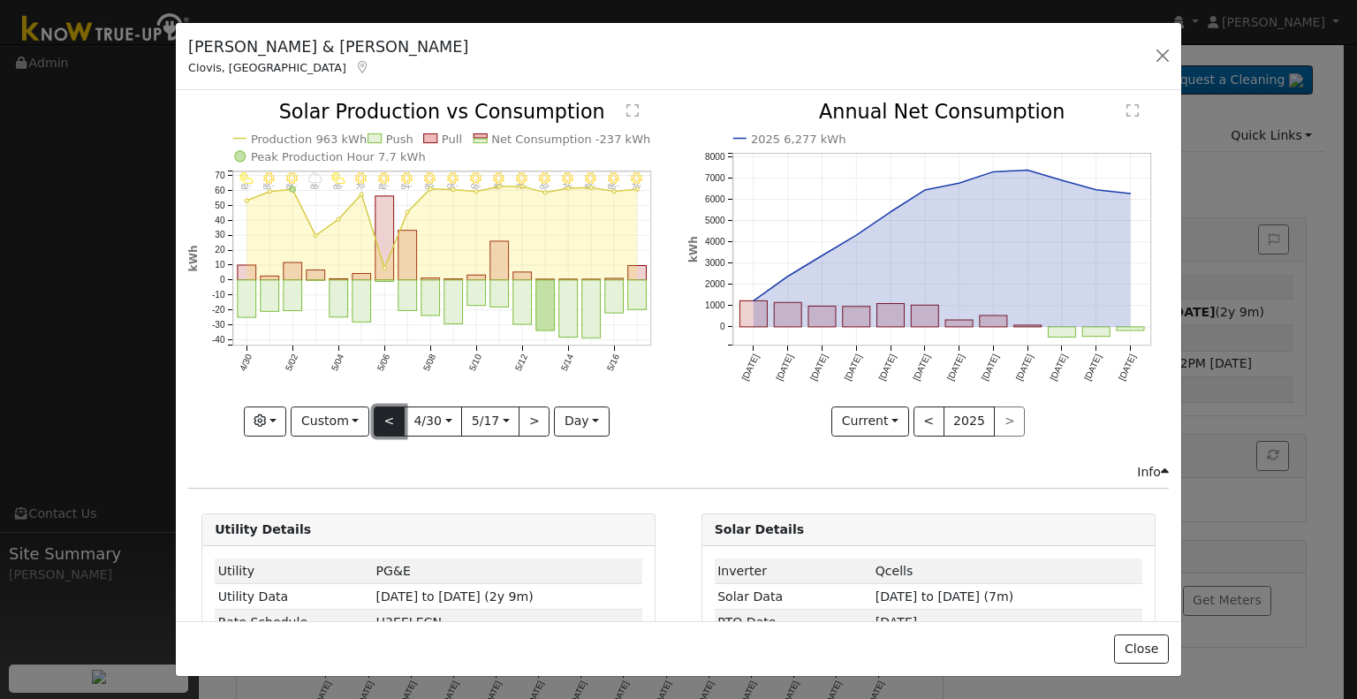
click at [383, 410] on button "<" at bounding box center [389, 421] width 31 height 30
type input "[DATE]"
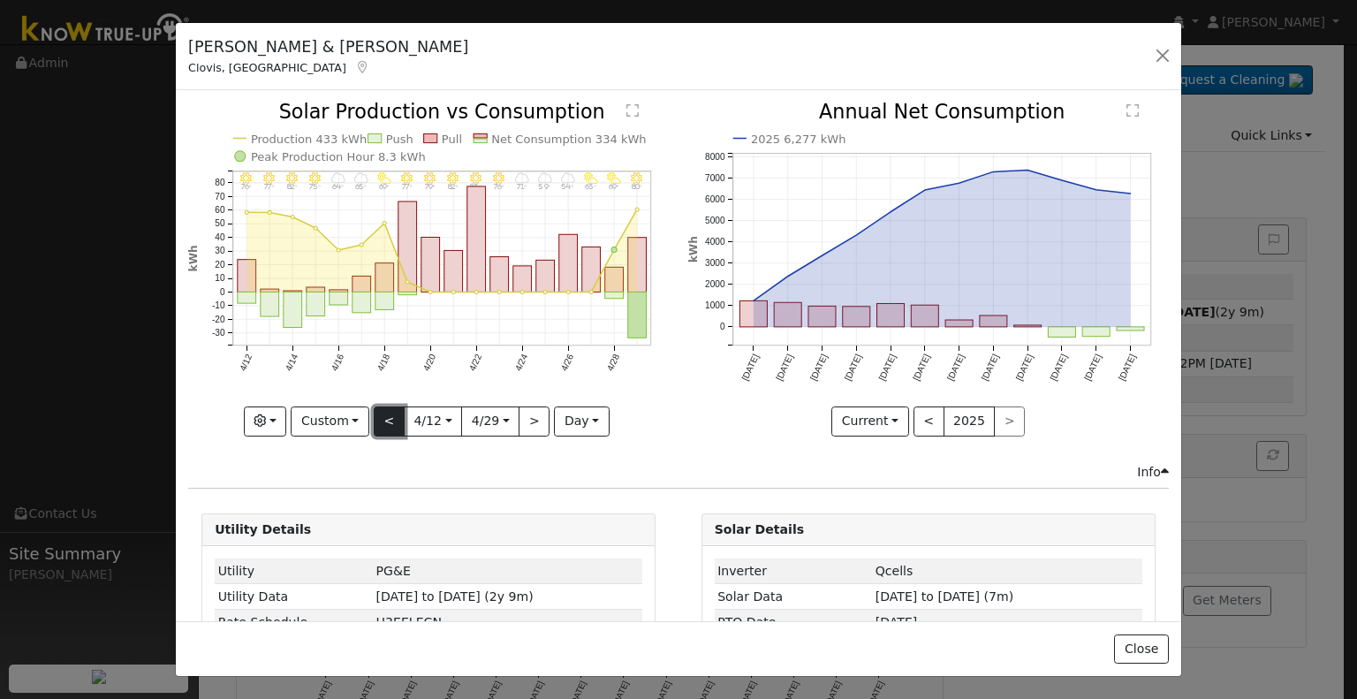
click at [389, 414] on button "<" at bounding box center [389, 421] width 31 height 30
type input "[DATE]"
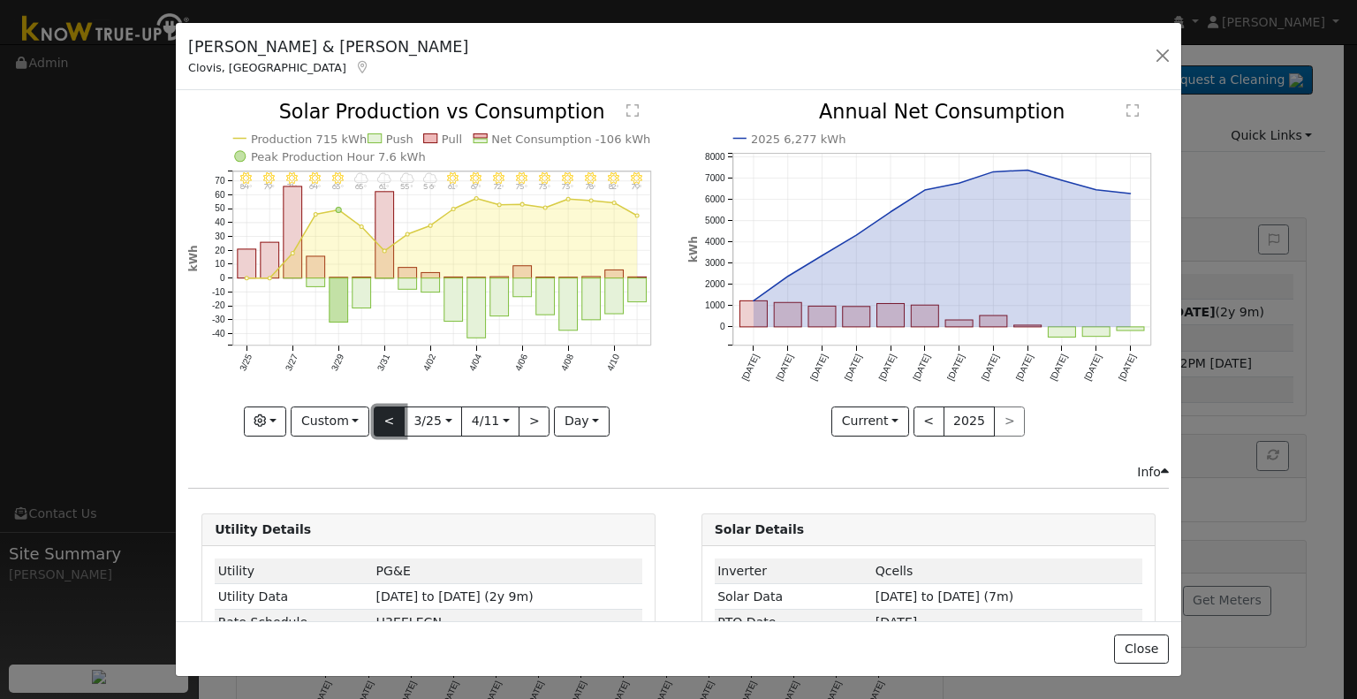
click at [385, 410] on button "<" at bounding box center [389, 421] width 31 height 30
type input "[DATE]"
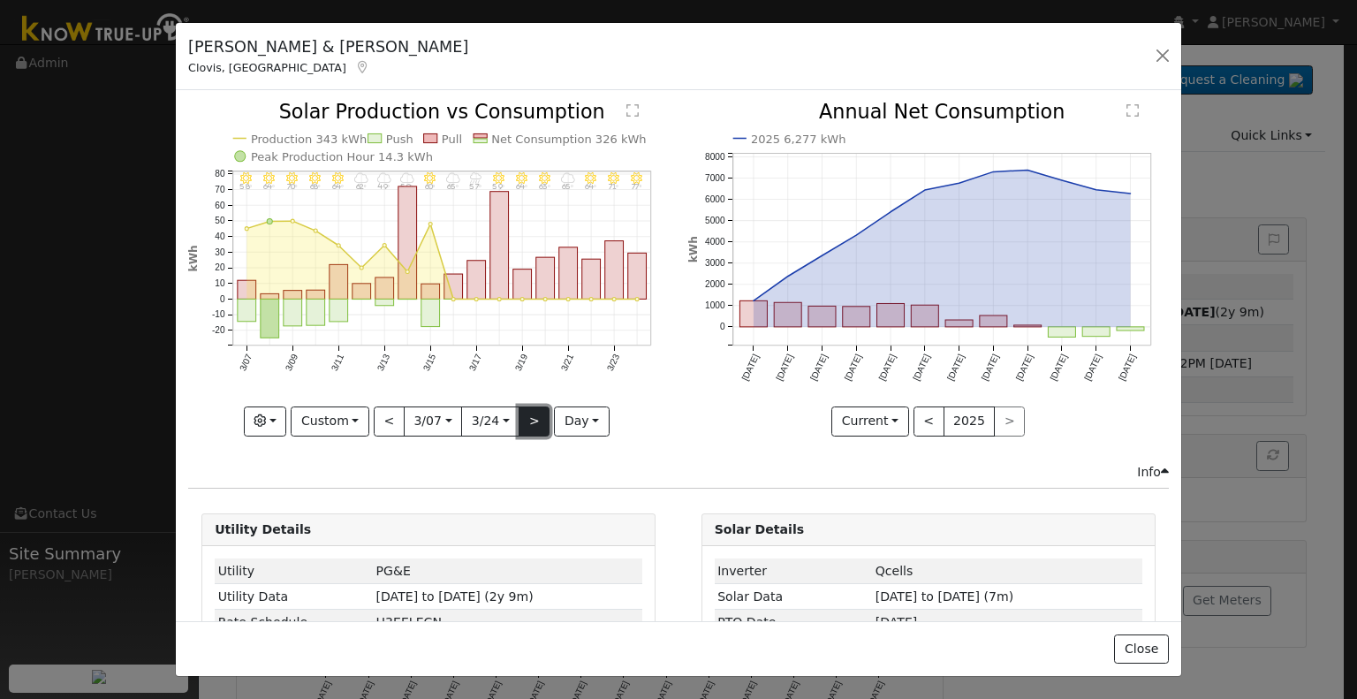
click at [523, 422] on button ">" at bounding box center [534, 421] width 31 height 30
type input "[DATE]"
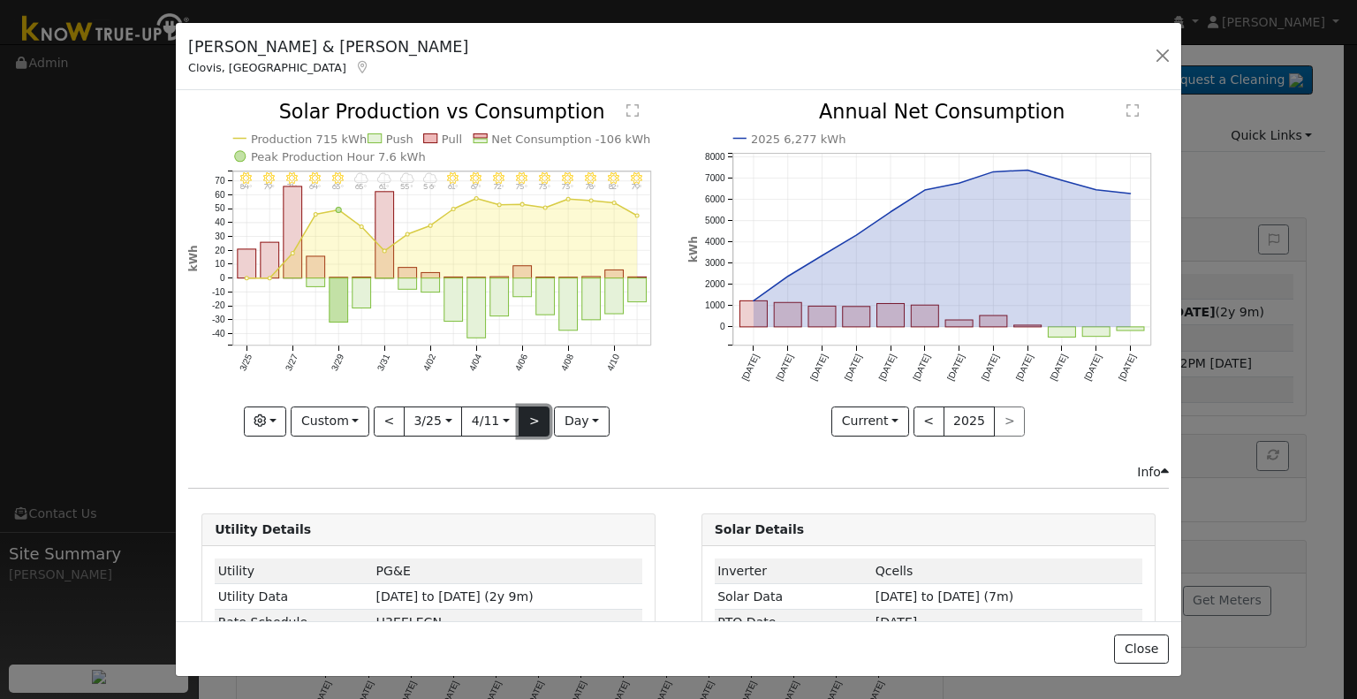
click at [523, 422] on button ">" at bounding box center [534, 421] width 31 height 30
type input "[DATE]"
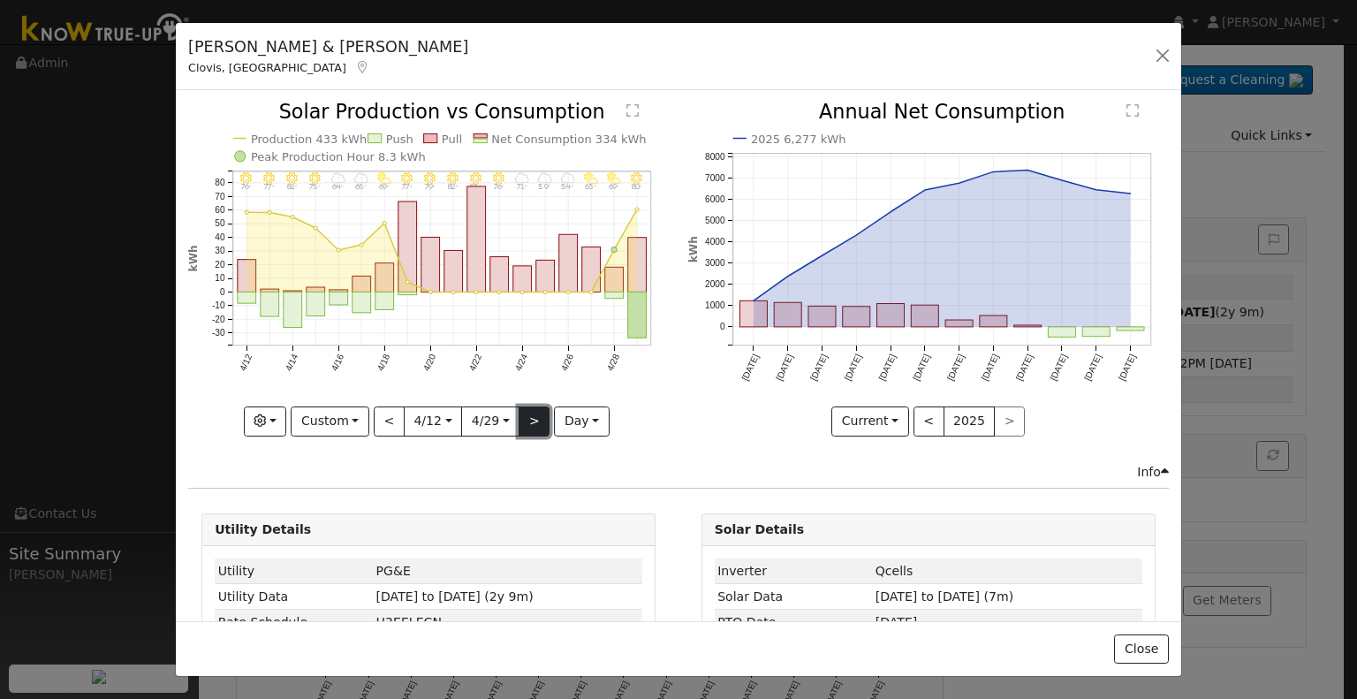
click at [523, 422] on button ">" at bounding box center [534, 421] width 31 height 30
type input "[DATE]"
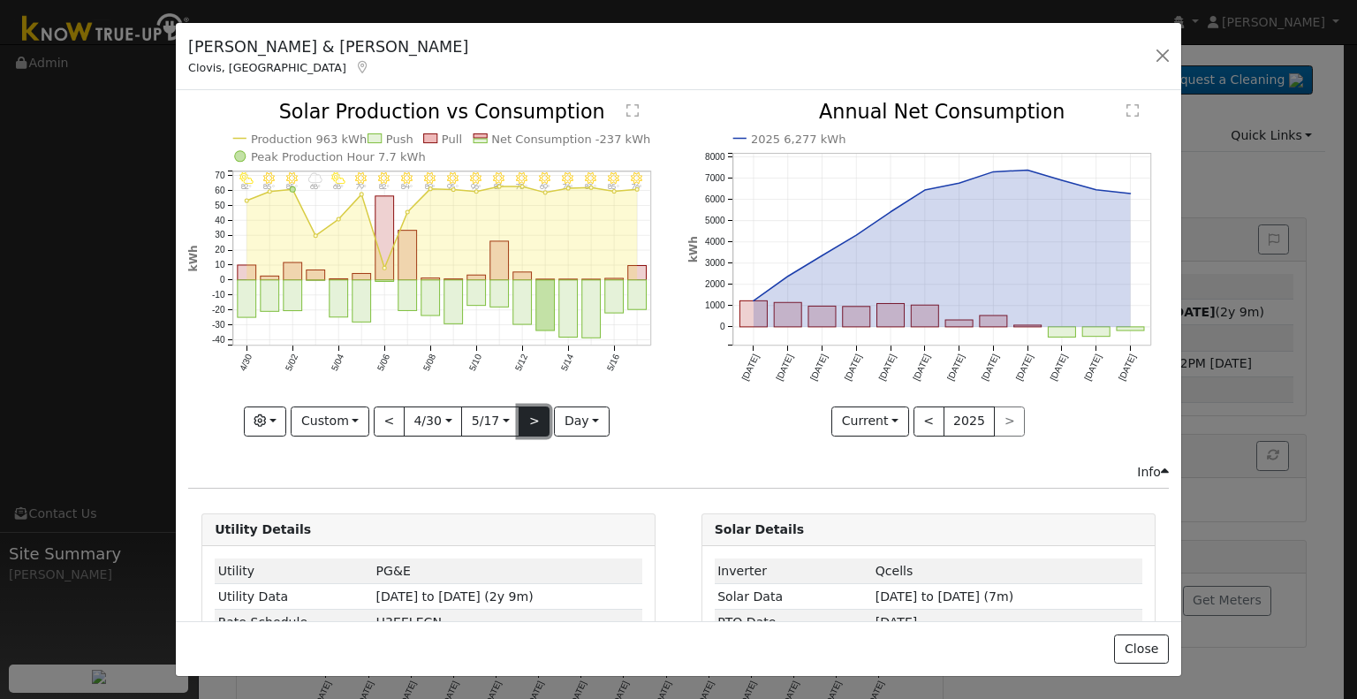
click at [523, 422] on button ">" at bounding box center [534, 421] width 31 height 30
type input "[DATE]"
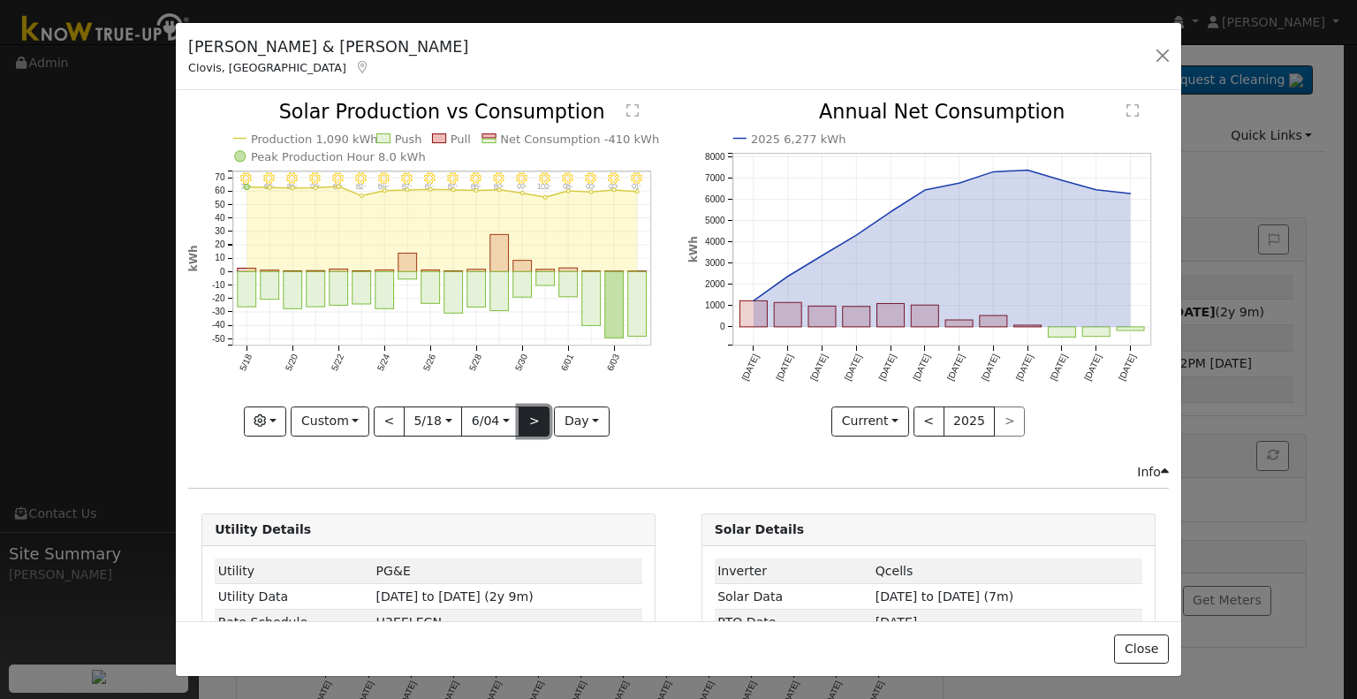
click at [523, 422] on button ">" at bounding box center [534, 421] width 31 height 30
type input "[DATE]"
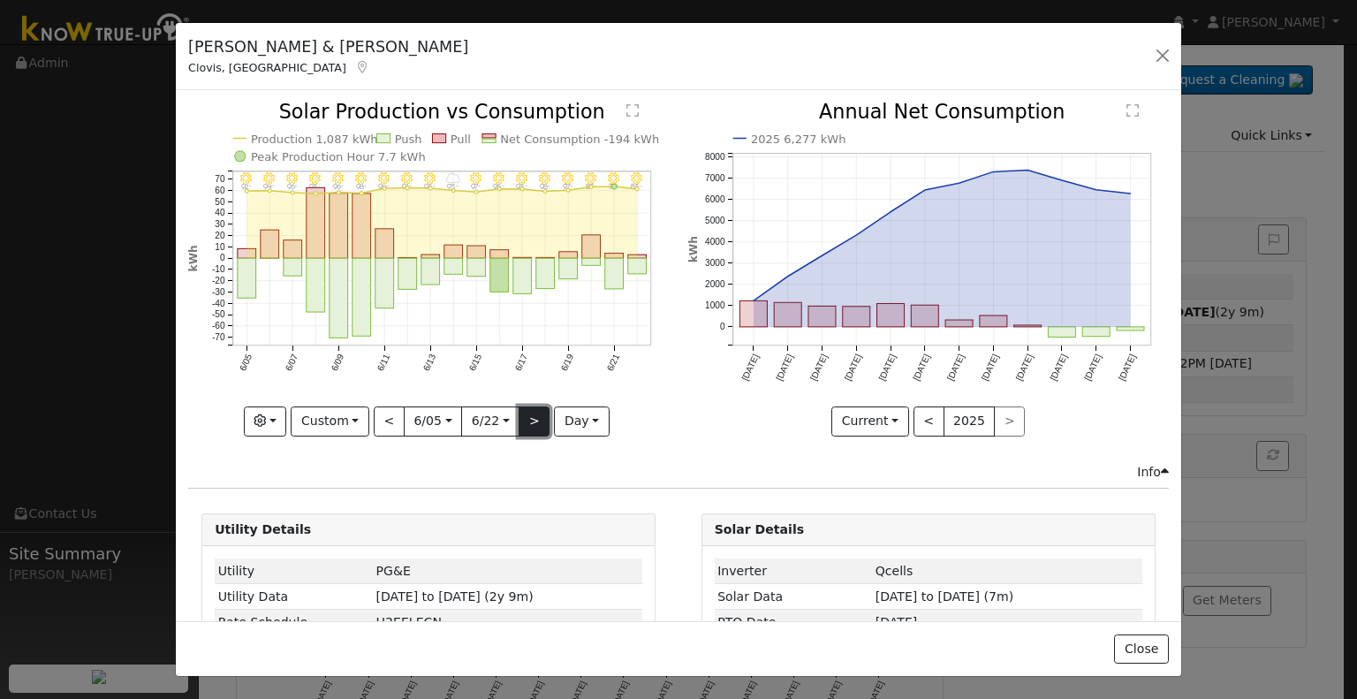
click at [523, 422] on button ">" at bounding box center [534, 421] width 31 height 30
type input "[DATE]"
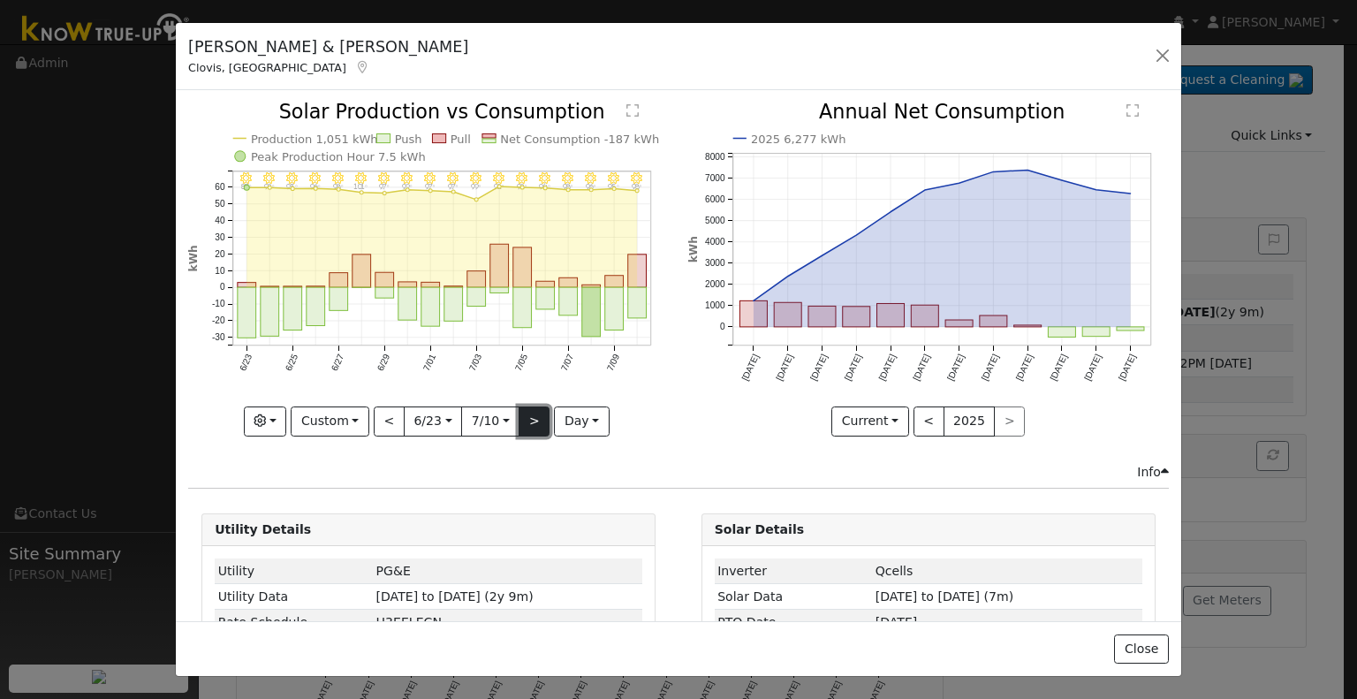
click at [523, 422] on button ">" at bounding box center [534, 421] width 31 height 30
type input "[DATE]"
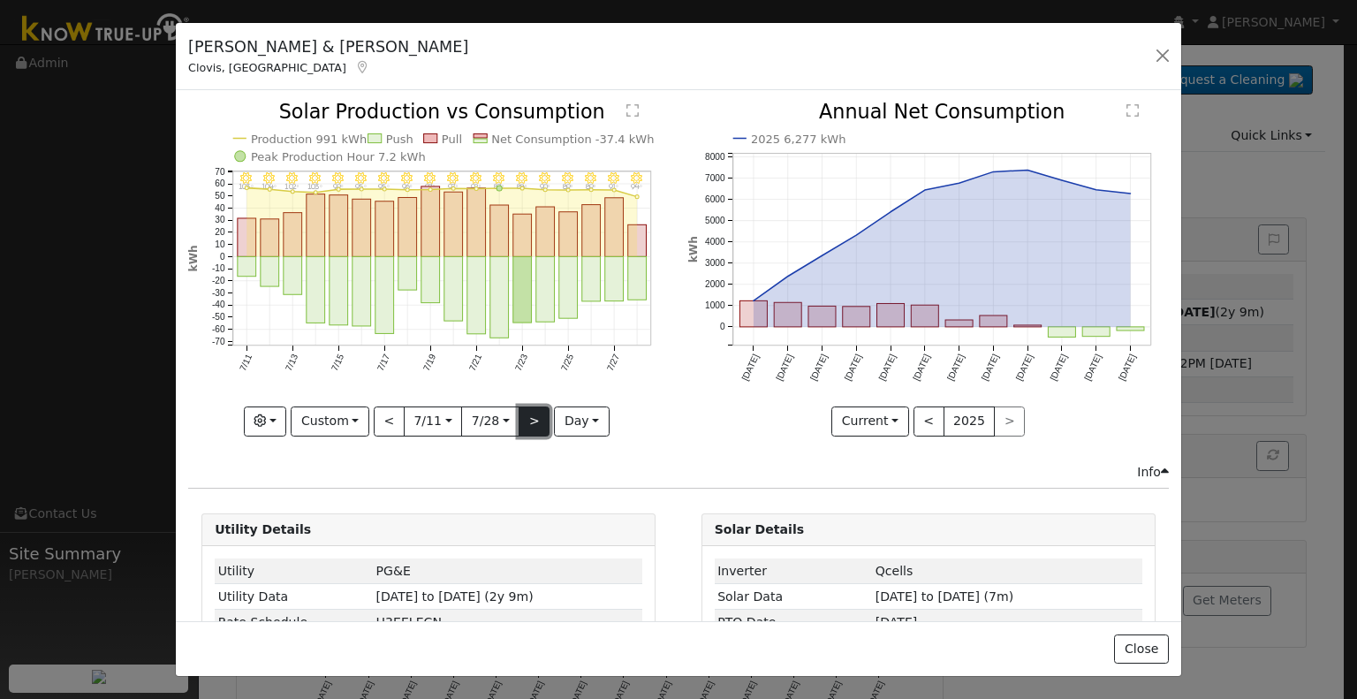
click at [523, 422] on button ">" at bounding box center [534, 421] width 31 height 30
type input "[DATE]"
